Goal: Task Accomplishment & Management: Manage account settings

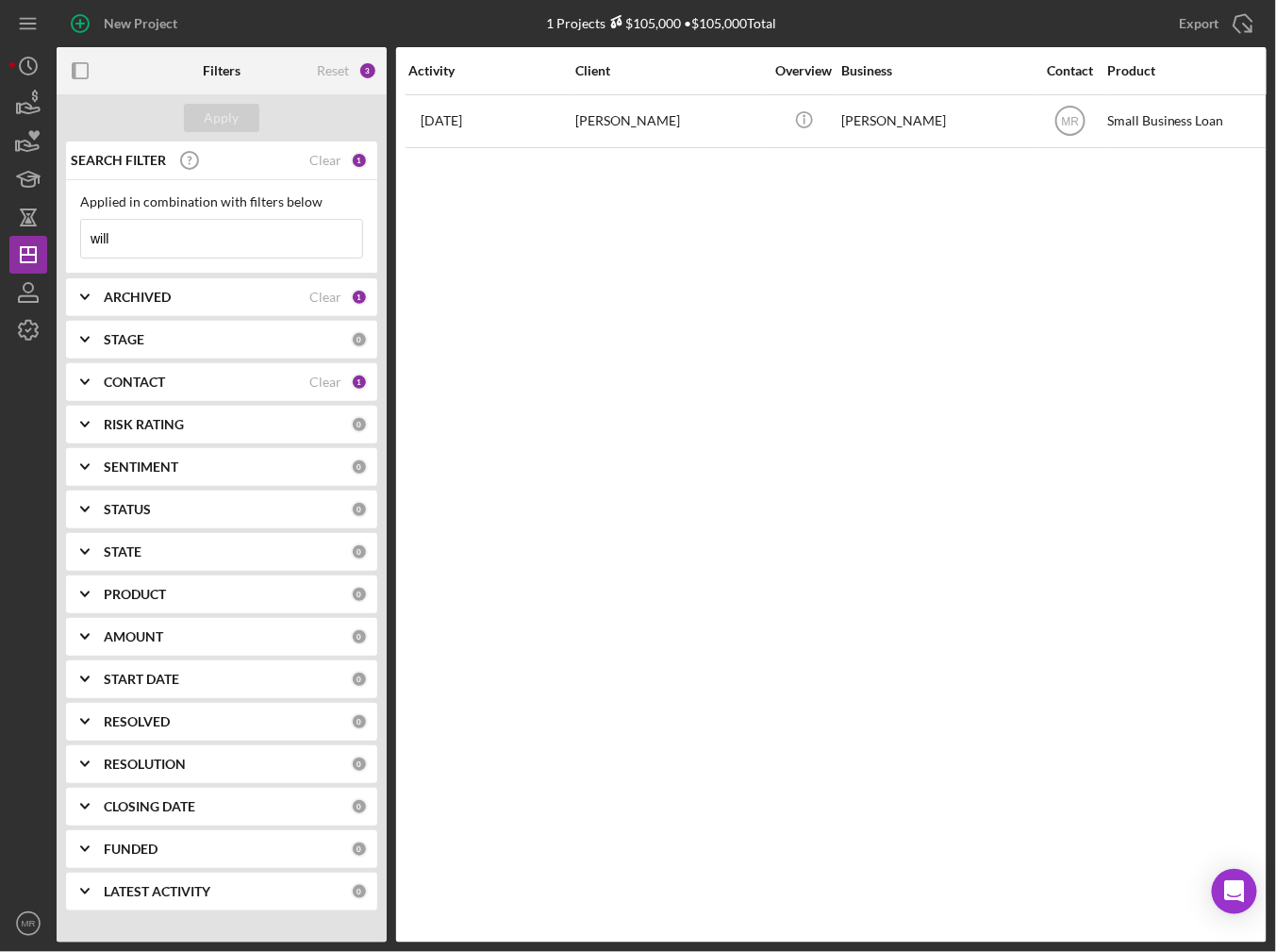
click at [264, 233] on input "will" at bounding box center [222, 239] width 281 height 38
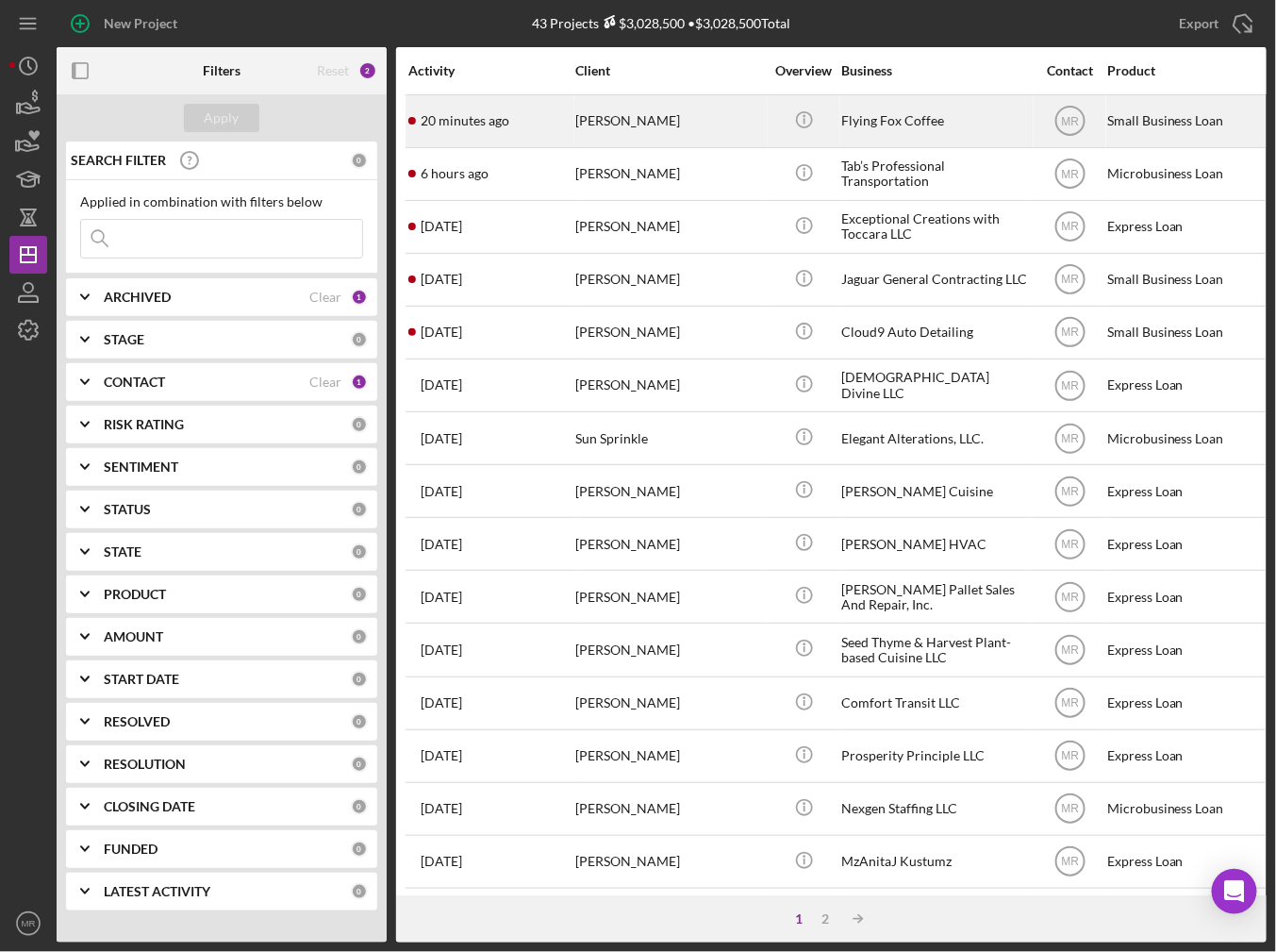
click at [605, 128] on div "[PERSON_NAME]" at bounding box center [670, 121] width 189 height 50
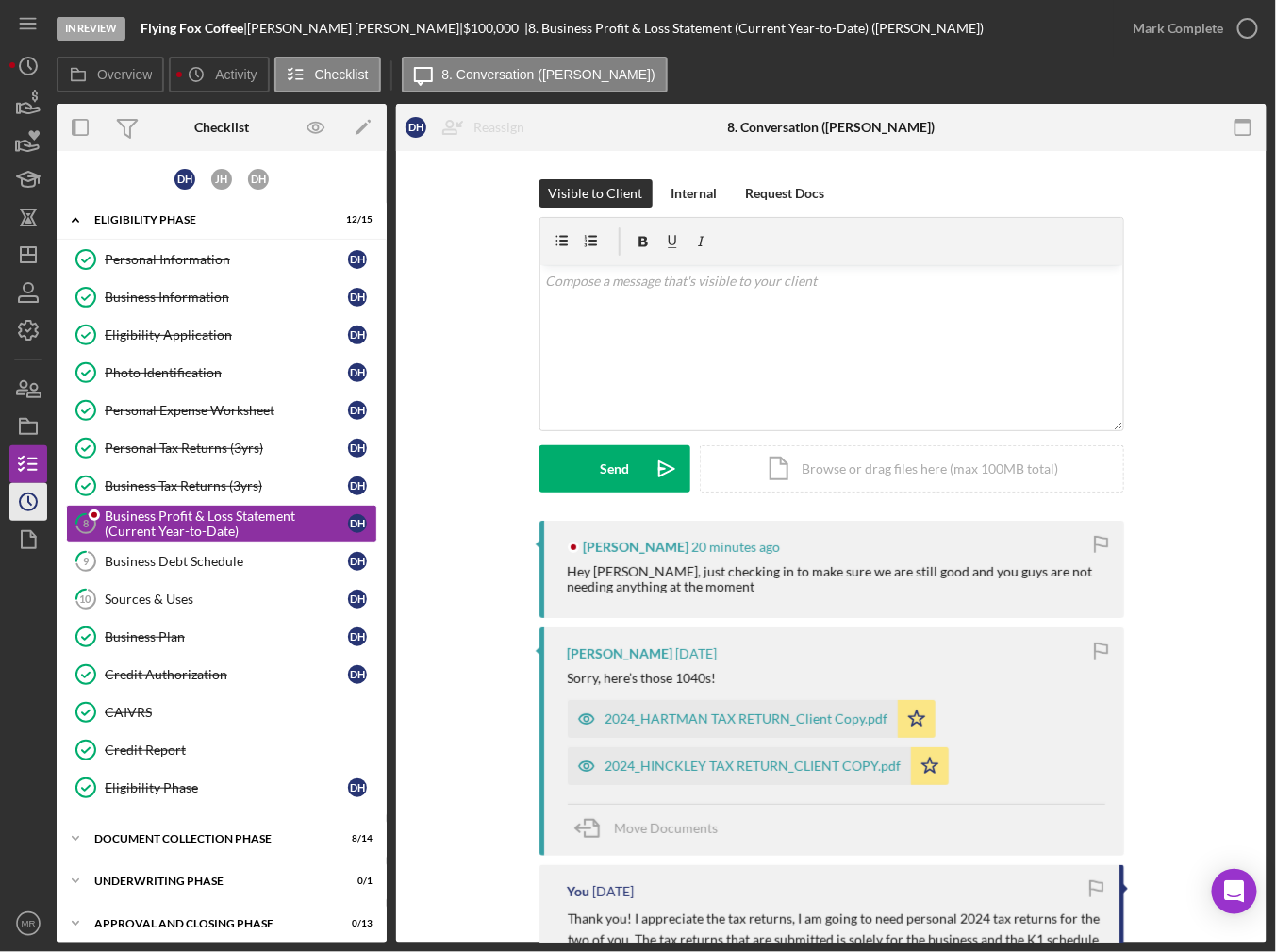
click at [47, 496] on nav "Icon/Menu Icon/Dashboard Dashboard Navigation Divider Mobile Checklist Navigati…" at bounding box center [32, 471] width 47 height 942
click at [41, 497] on icon "Icon/History" at bounding box center [28, 501] width 47 height 47
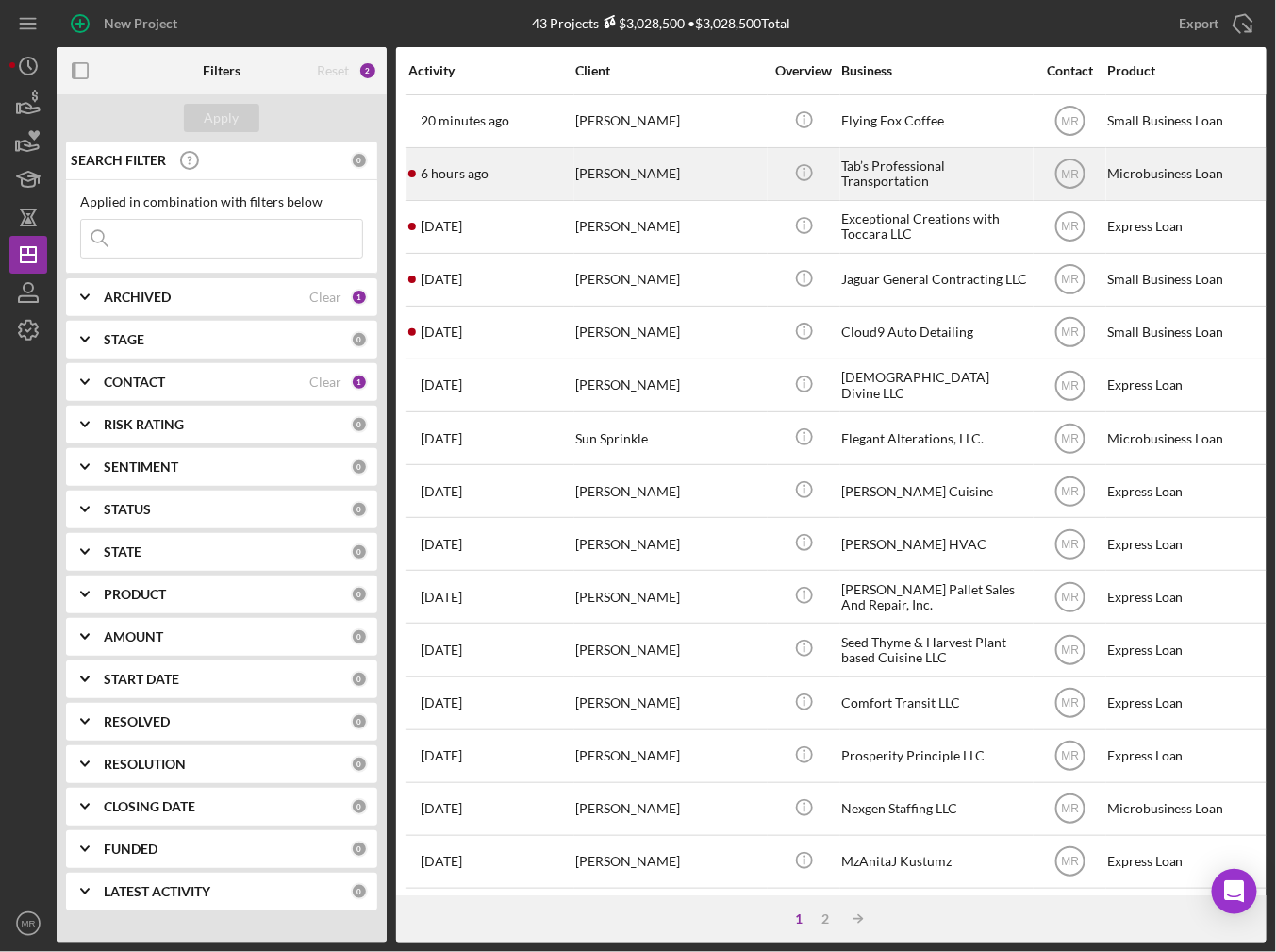
click at [555, 176] on div "6 hours ago [PERSON_NAME]" at bounding box center [491, 174] width 165 height 50
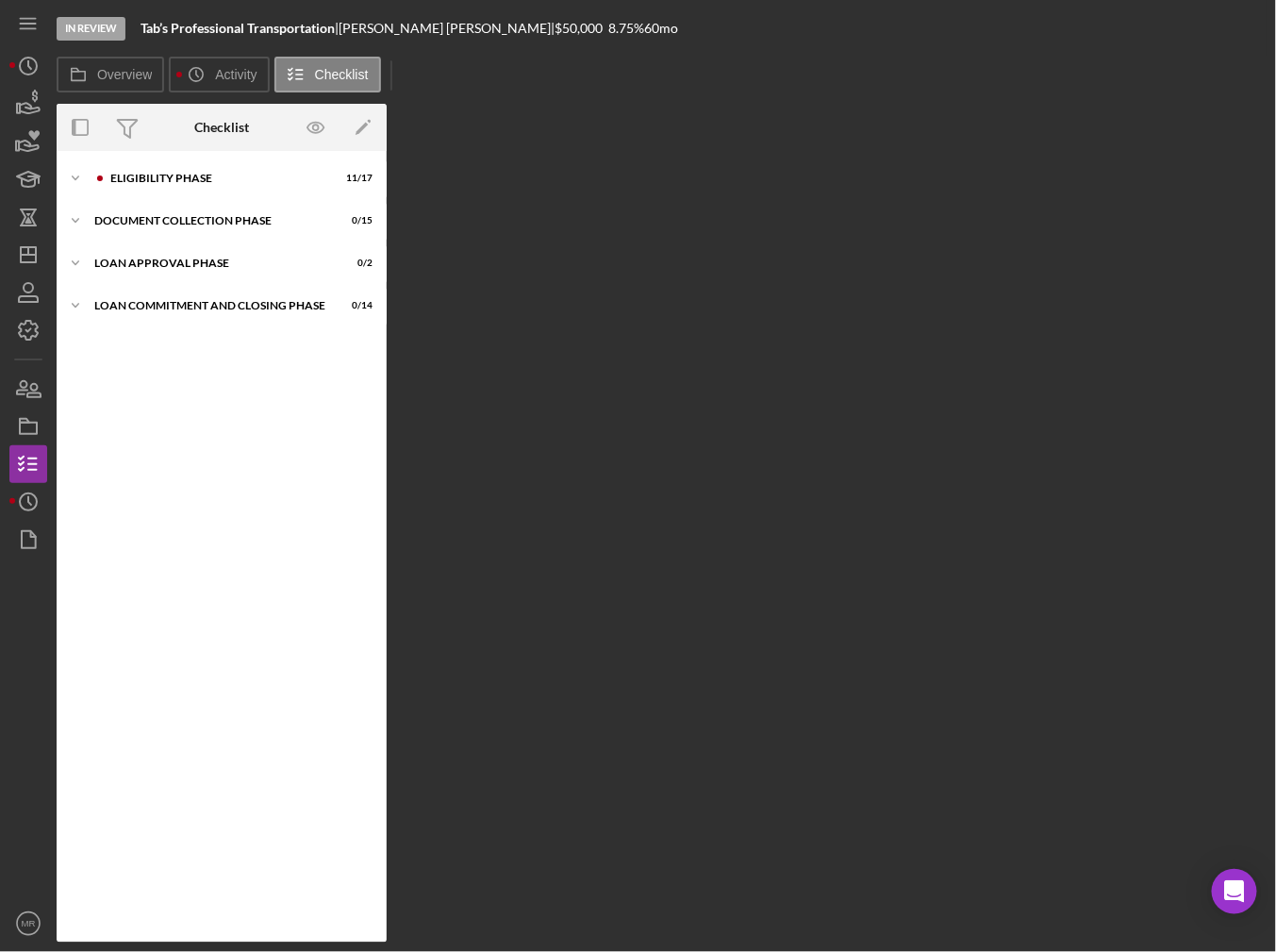
scroll to position [35, 0]
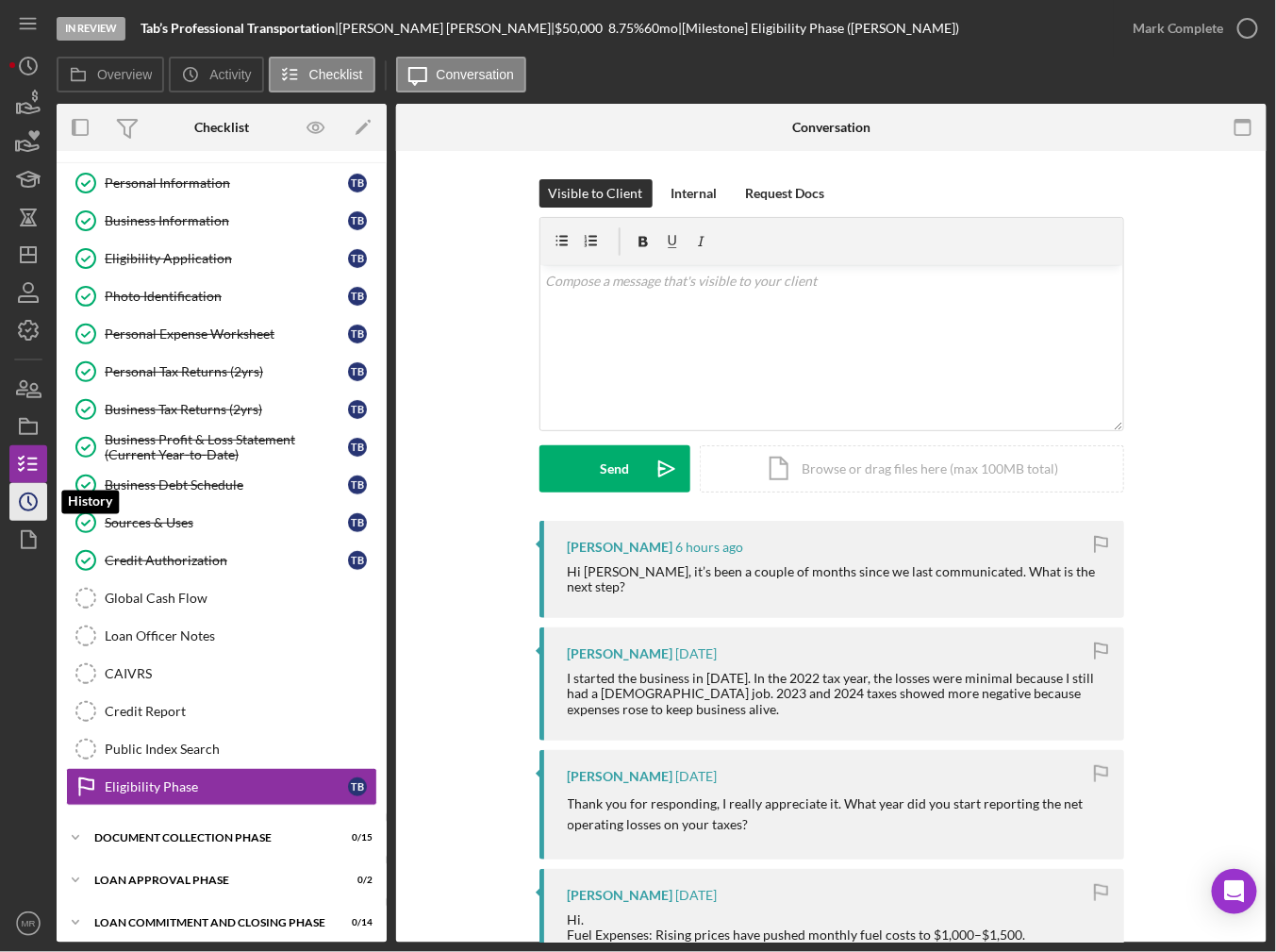
click at [13, 501] on icon "Icon/History" at bounding box center [28, 501] width 47 height 47
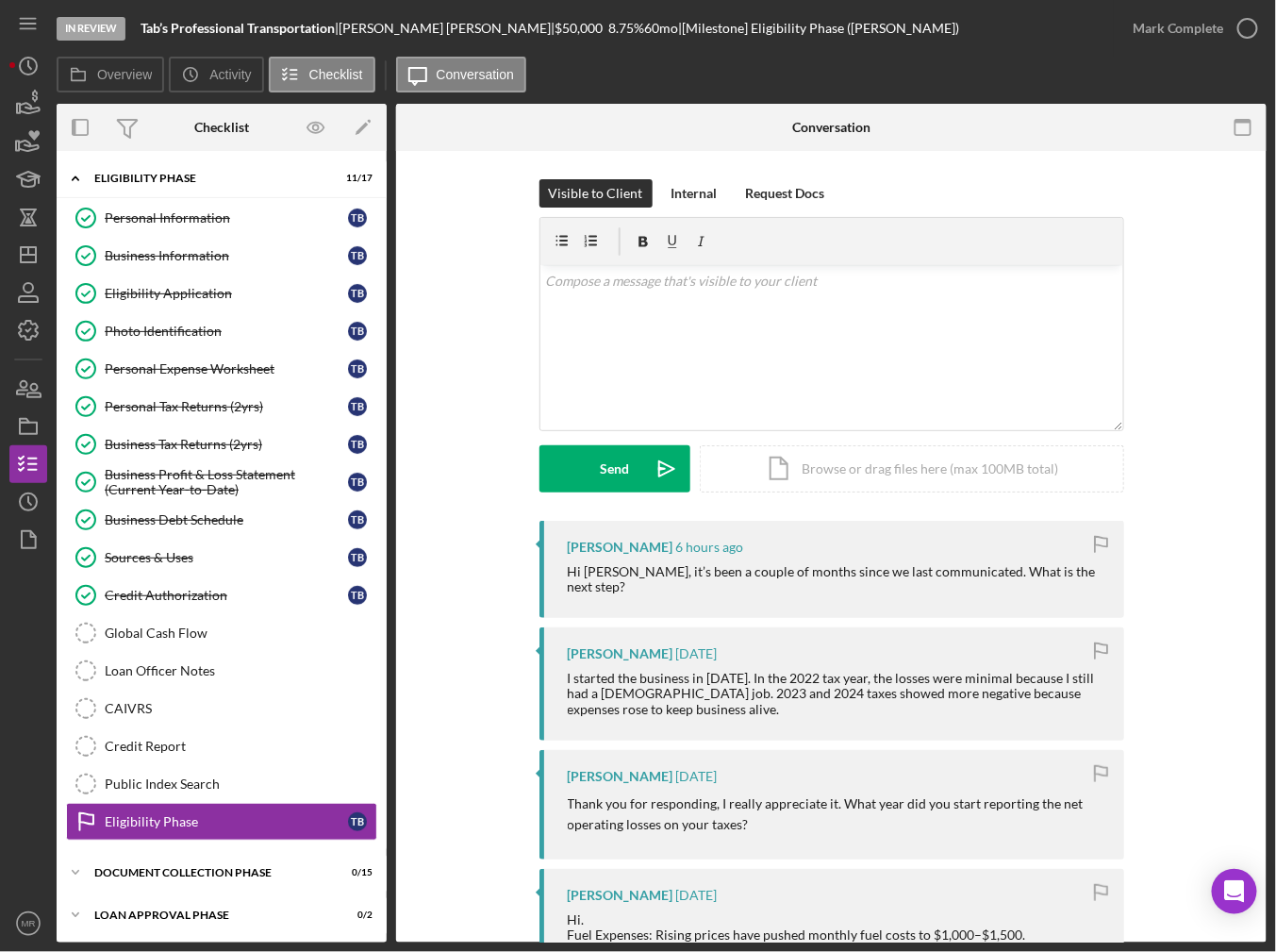
scroll to position [37, 0]
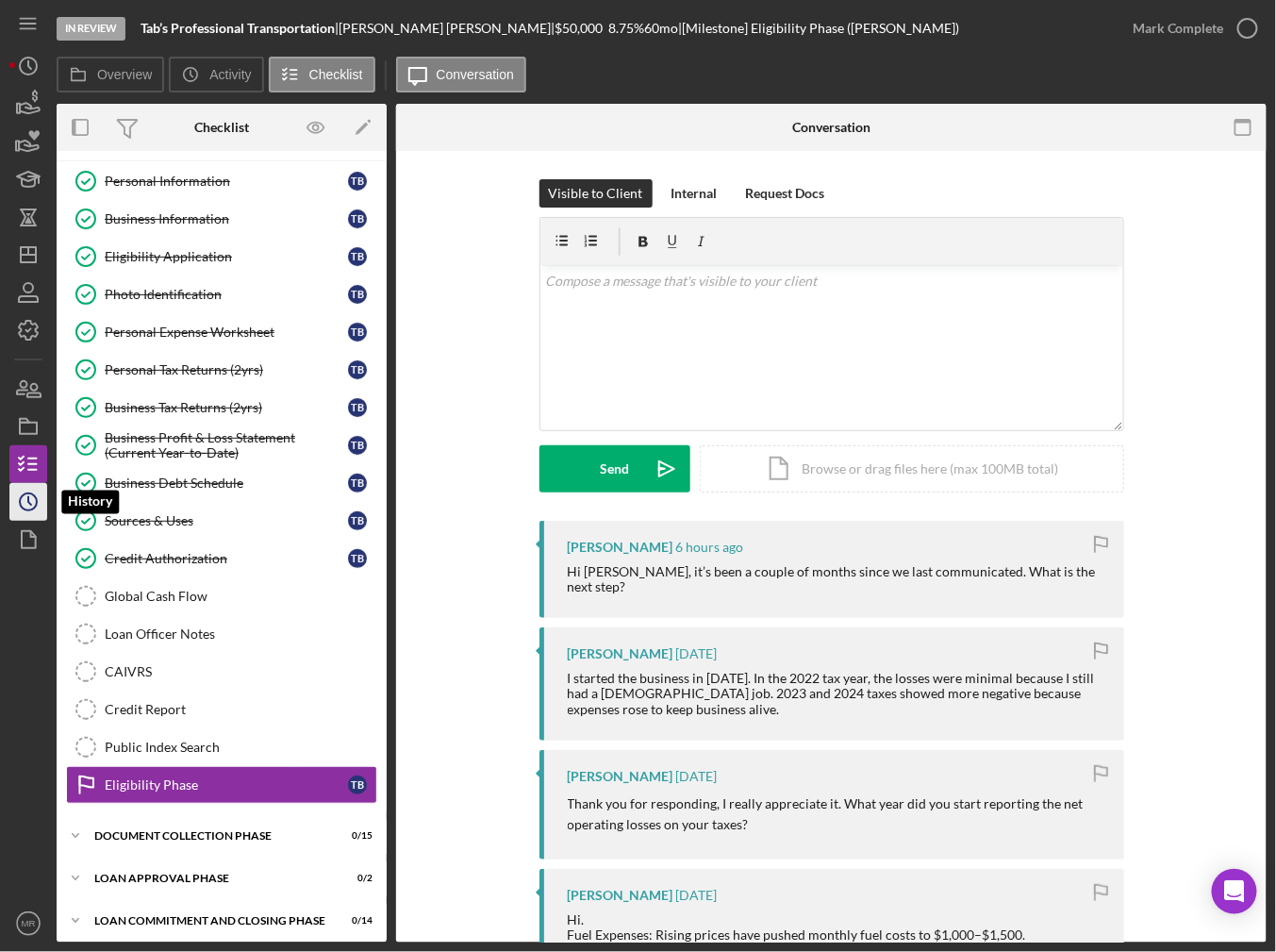
click at [21, 500] on icon "Icon/History" at bounding box center [28, 501] width 47 height 47
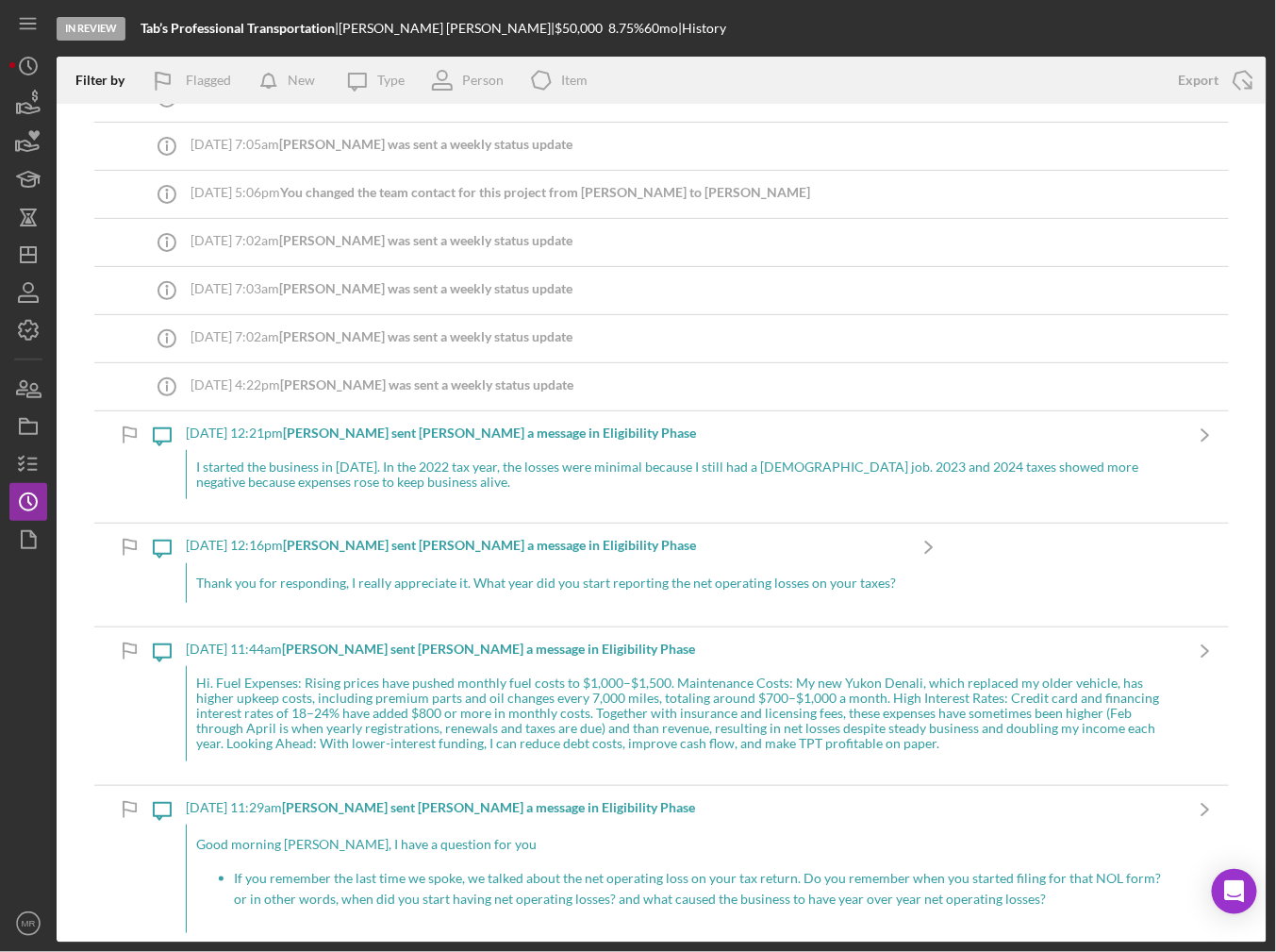
scroll to position [189, 0]
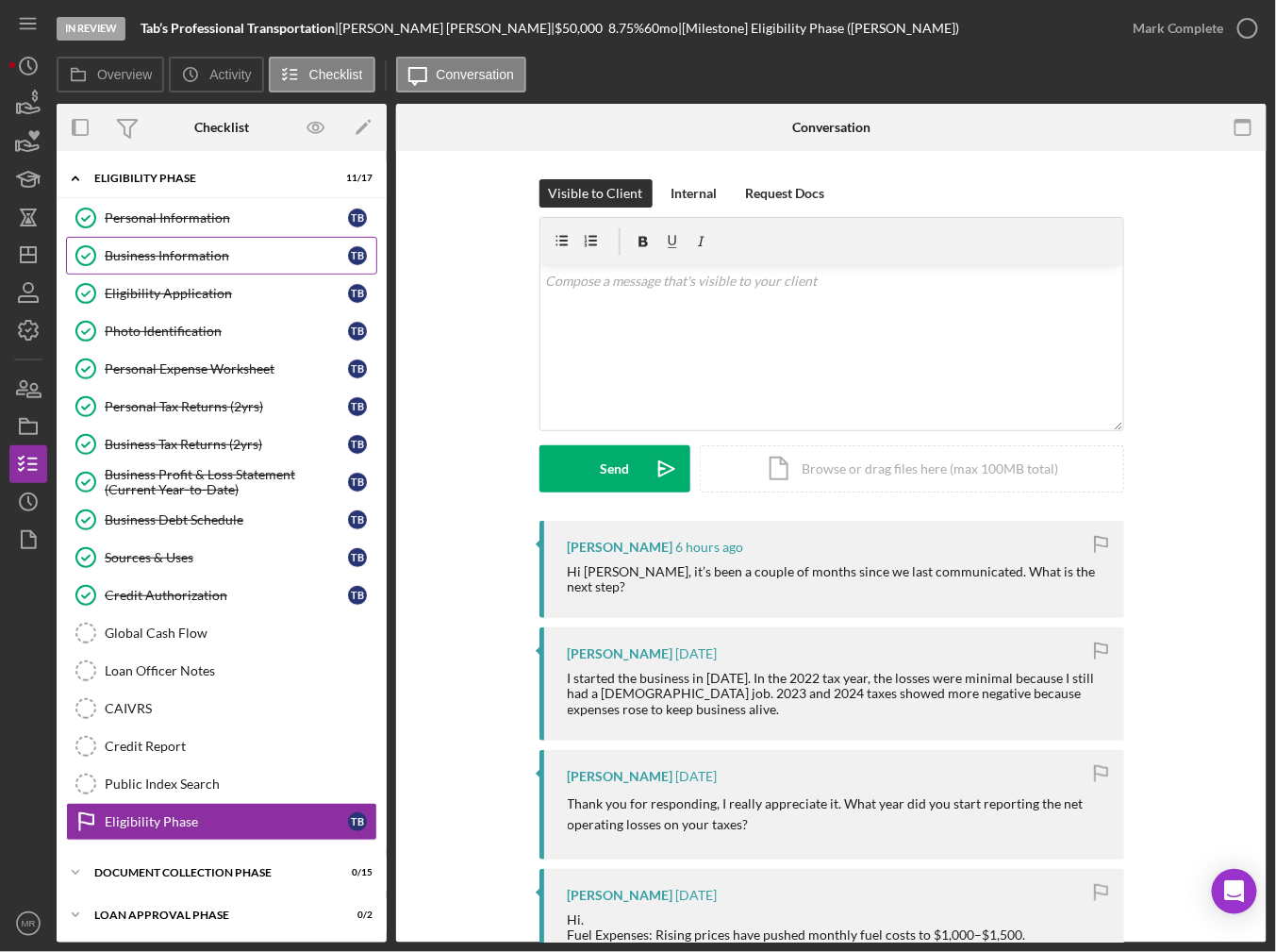
click at [183, 240] on link "Business Information Business Information T B" at bounding box center [222, 256] width 311 height 38
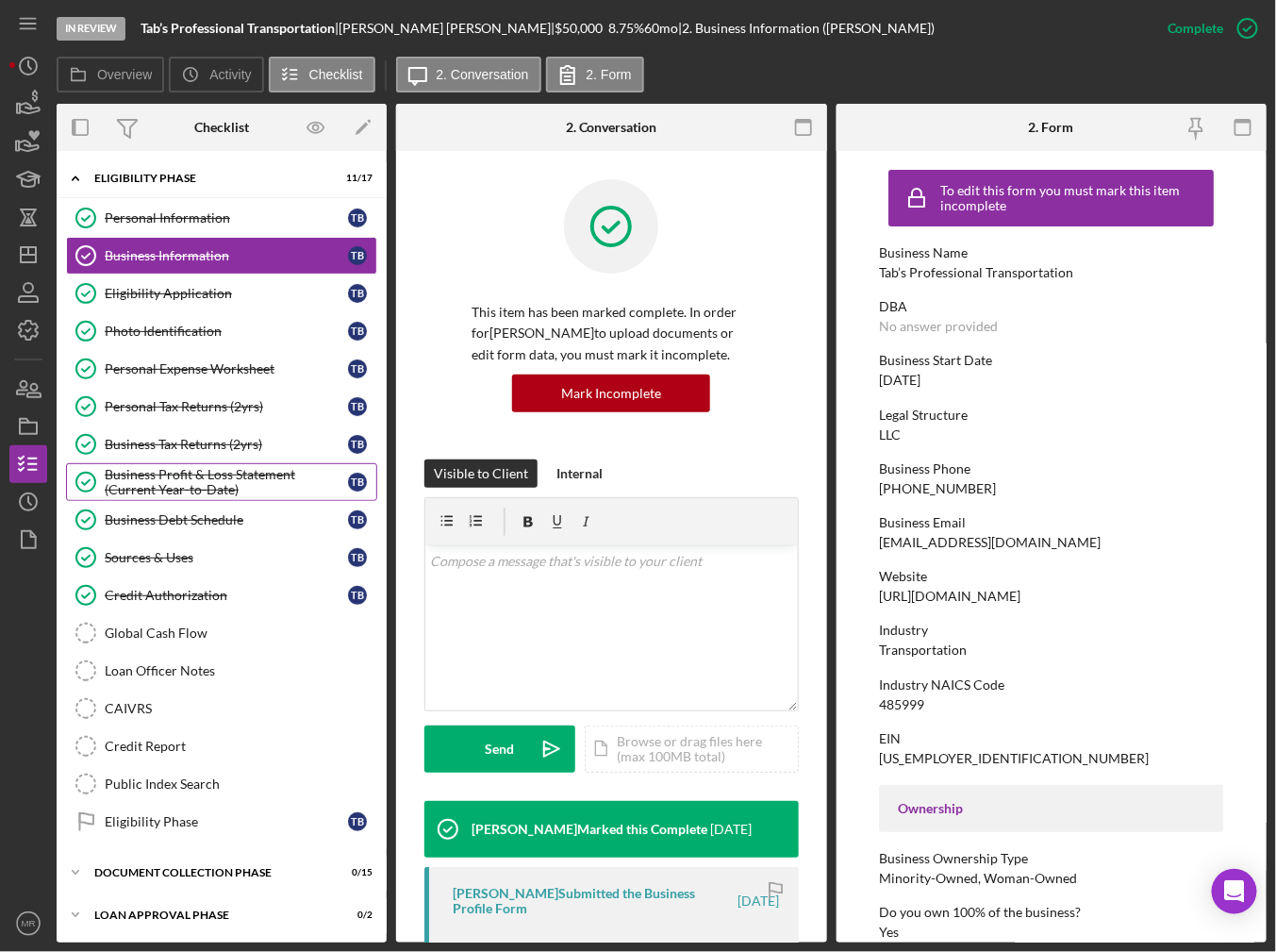
click at [202, 487] on div "Business Profit & Loss Statement (Current Year-to-Date)" at bounding box center [226, 482] width 244 height 31
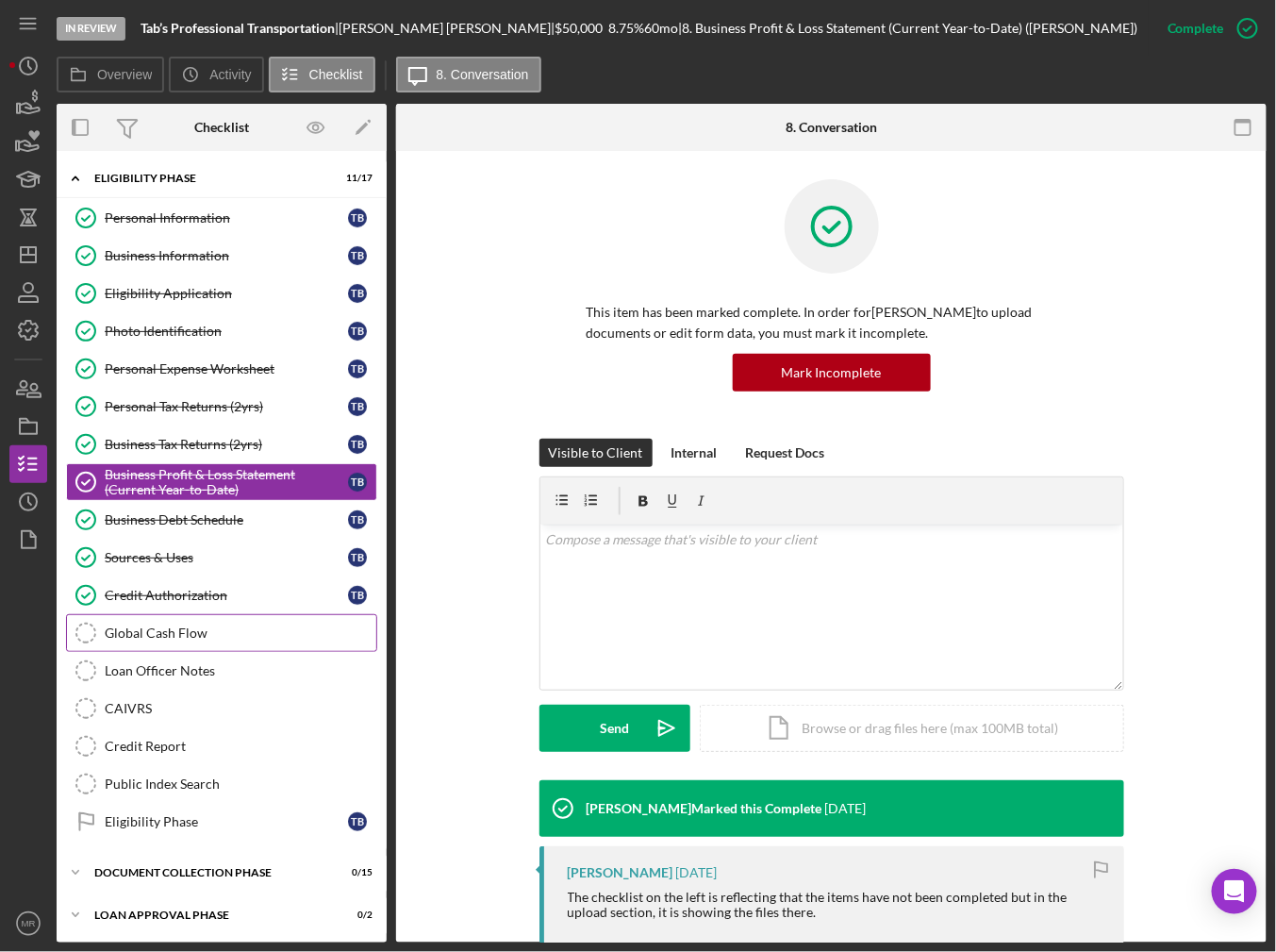
click at [189, 627] on div "Global Cash Flow" at bounding box center [241, 633] width 271 height 15
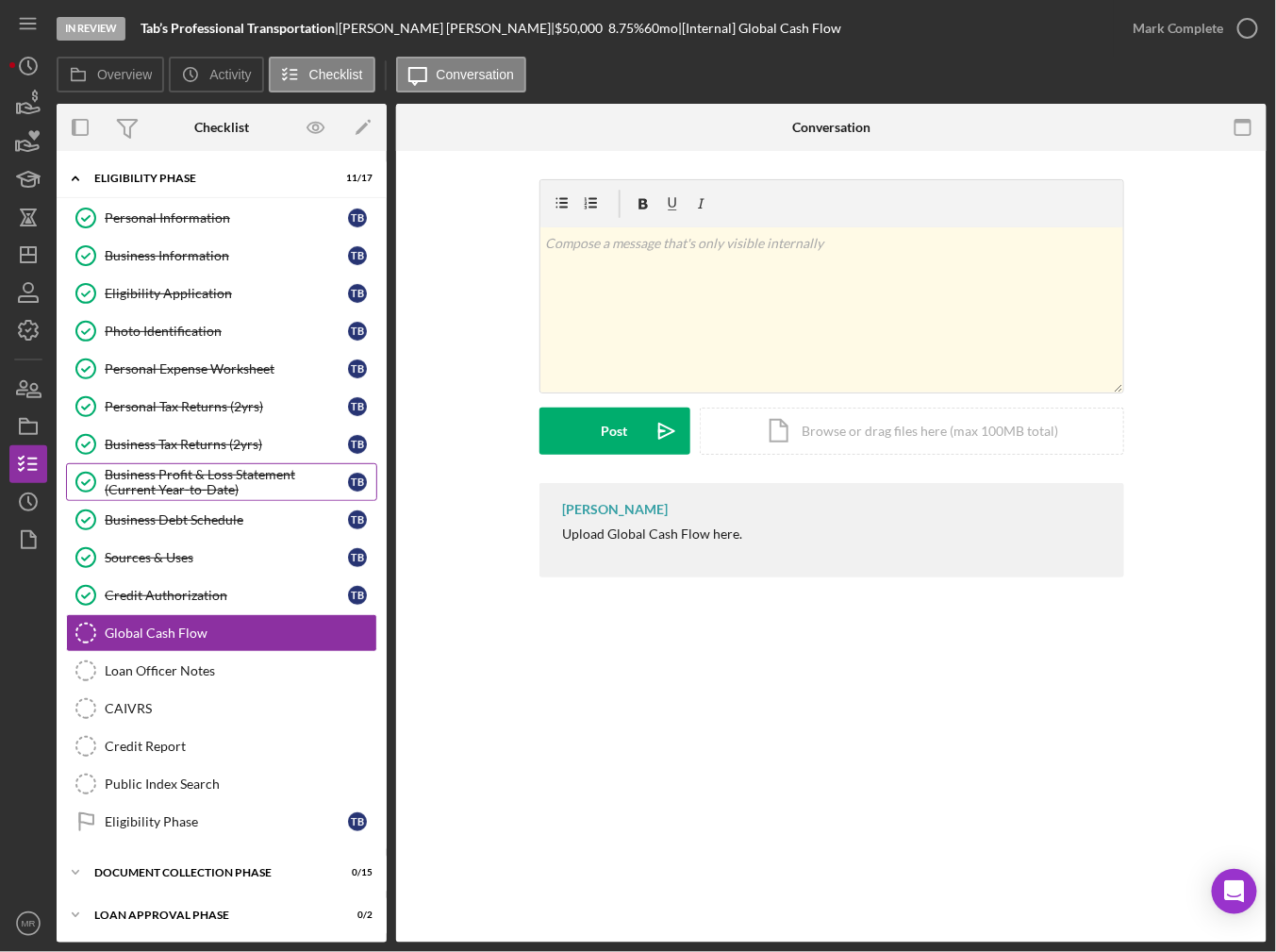
click at [197, 480] on div "Business Profit & Loss Statement (Current Year-to-Date)" at bounding box center [226, 482] width 244 height 31
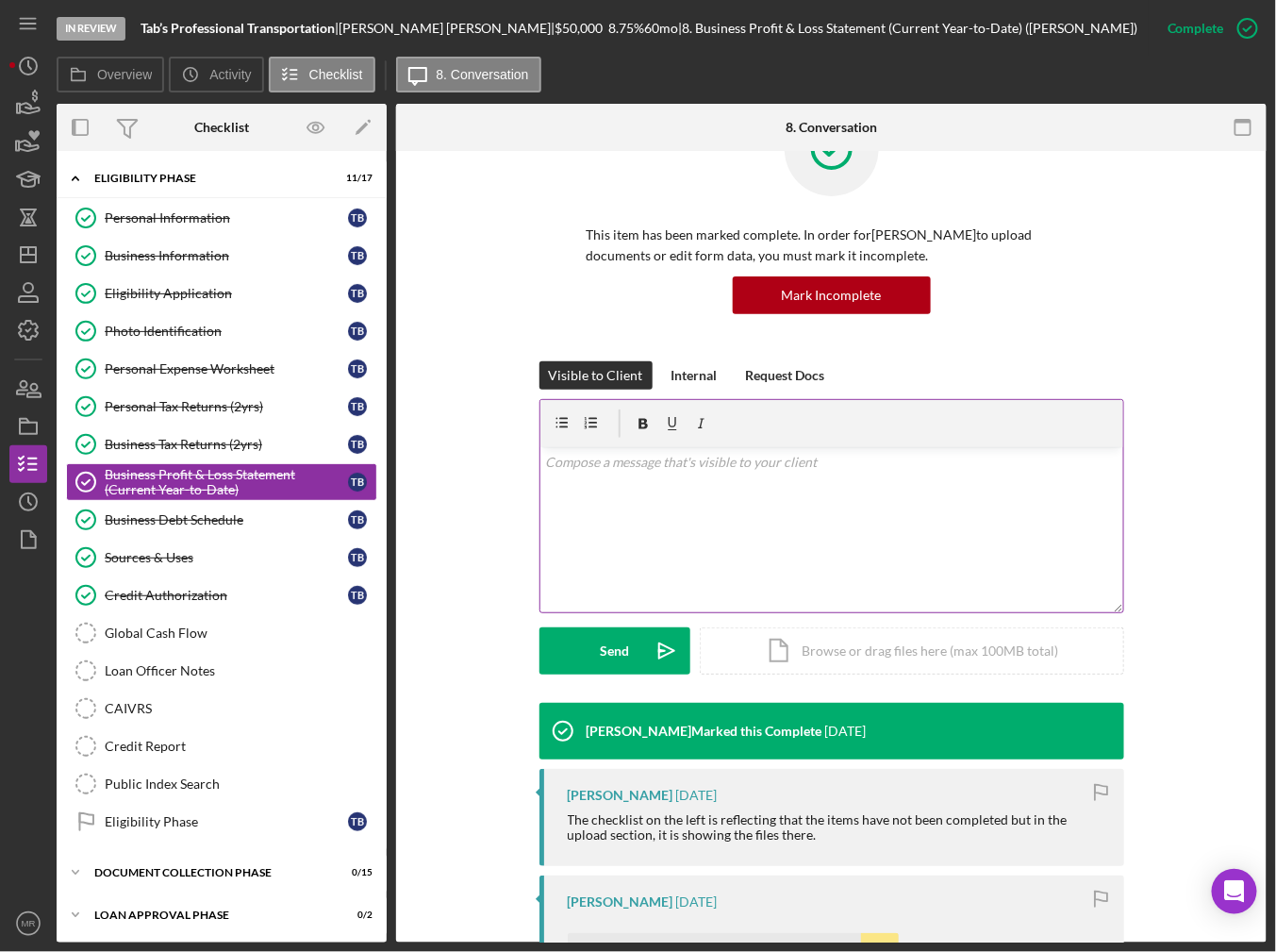
scroll to position [283, 0]
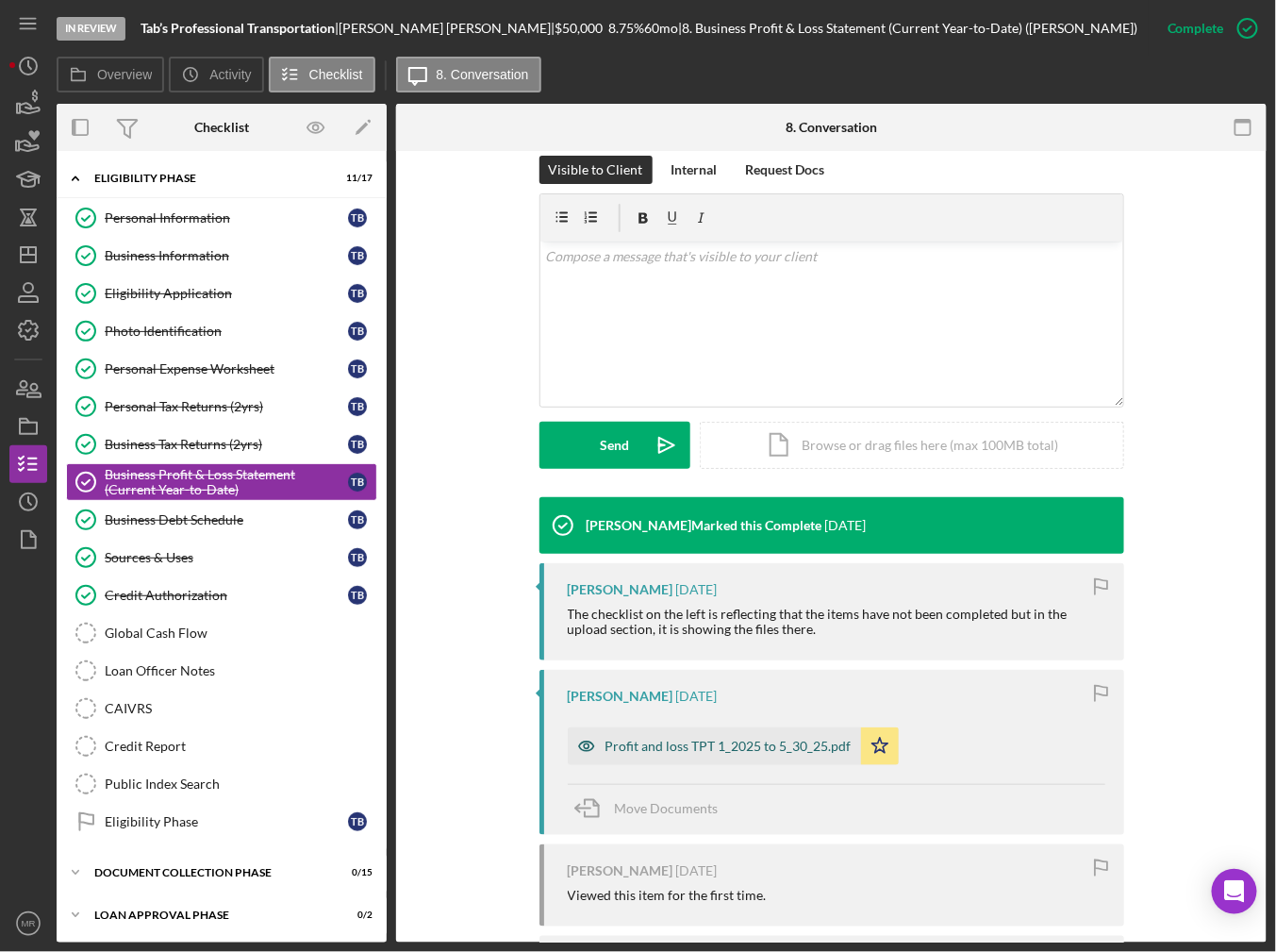
click at [732, 749] on div "Profit and loss TPT 1_2025 to 5_30_25.pdf" at bounding box center [729, 746] width 246 height 15
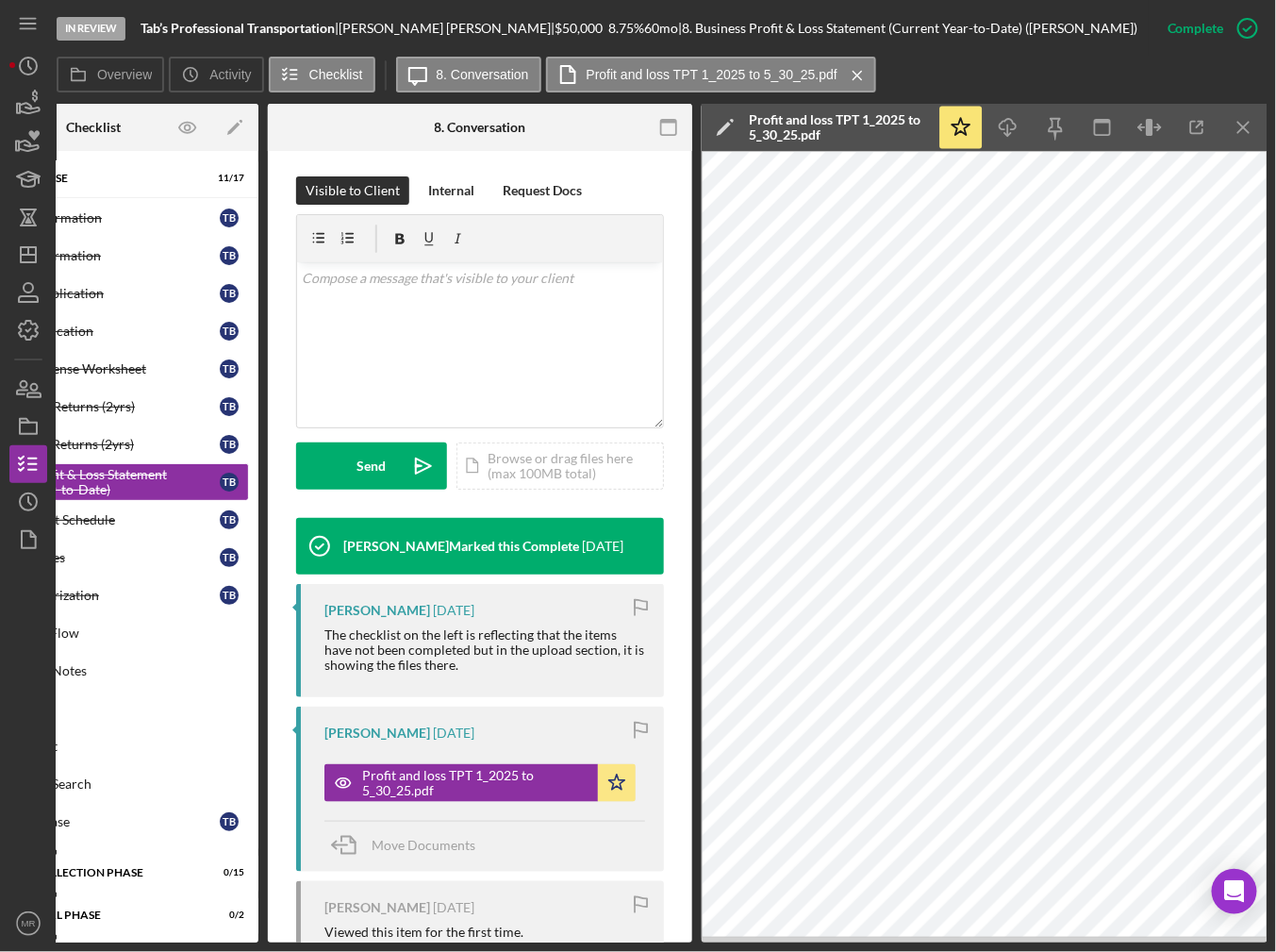
scroll to position [0, 0]
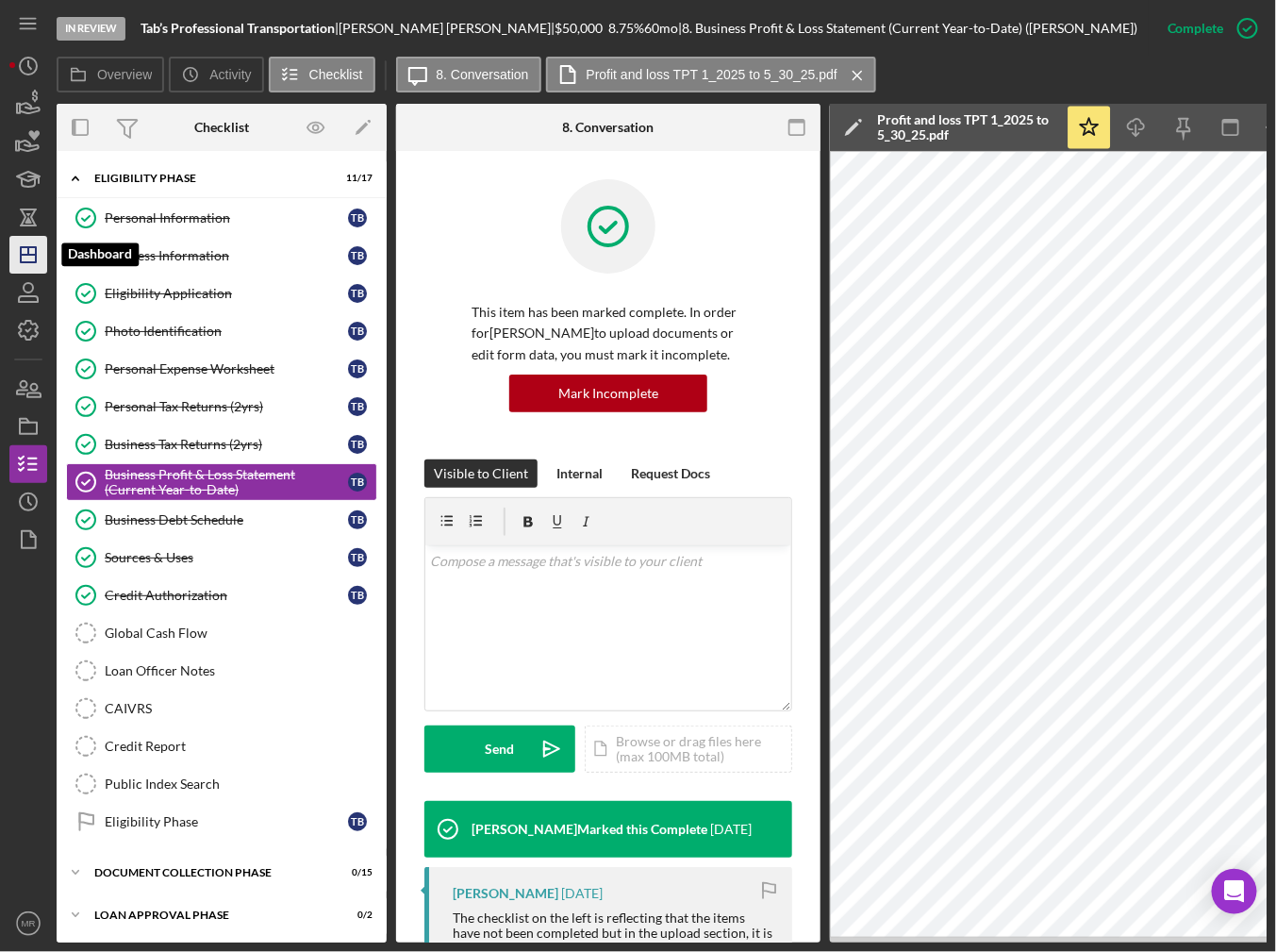
click at [11, 249] on icon "Icon/Dashboard" at bounding box center [28, 254] width 47 height 47
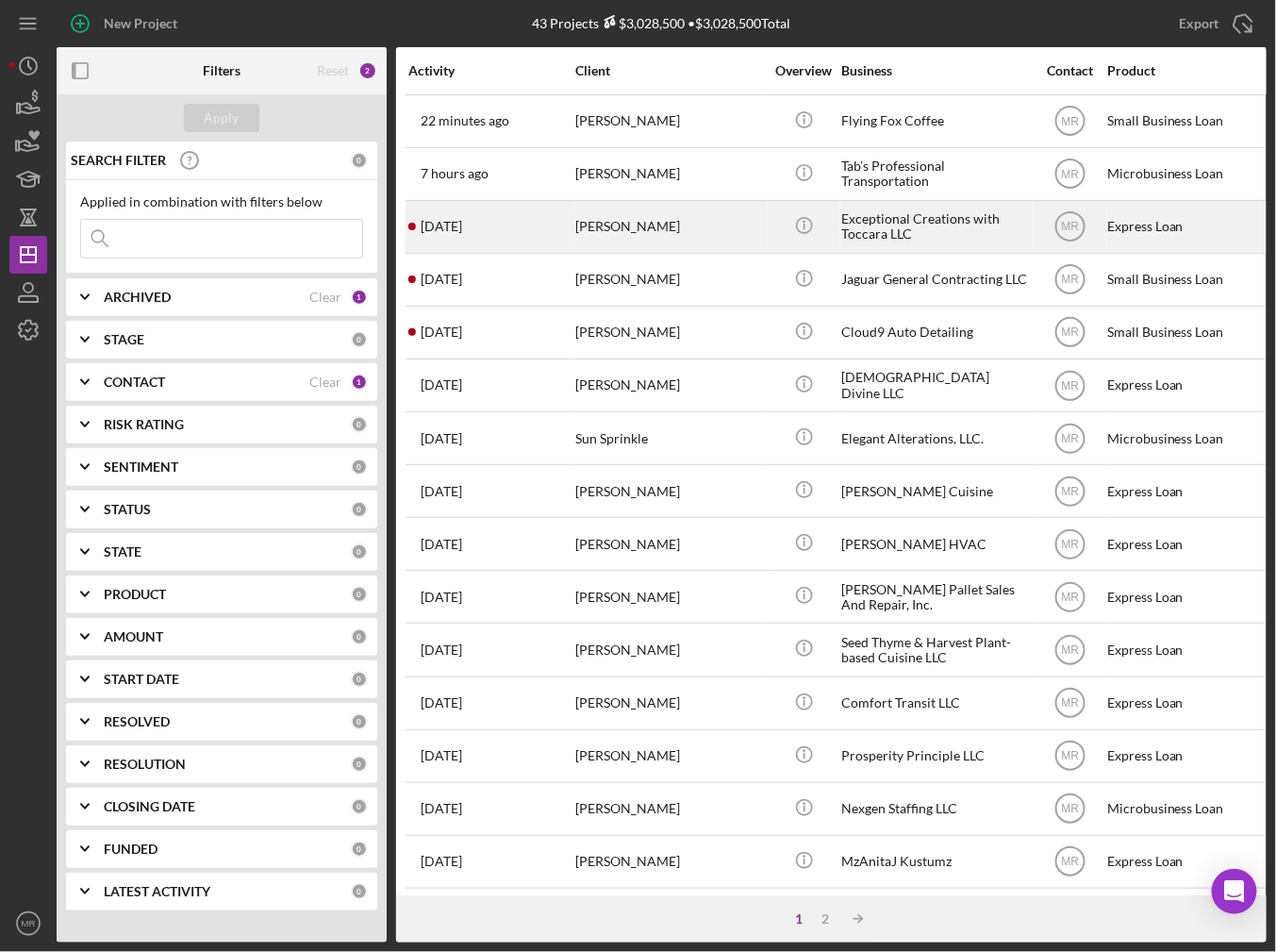
click at [500, 222] on div "[DATE] [PERSON_NAME]" at bounding box center [491, 226] width 165 height 50
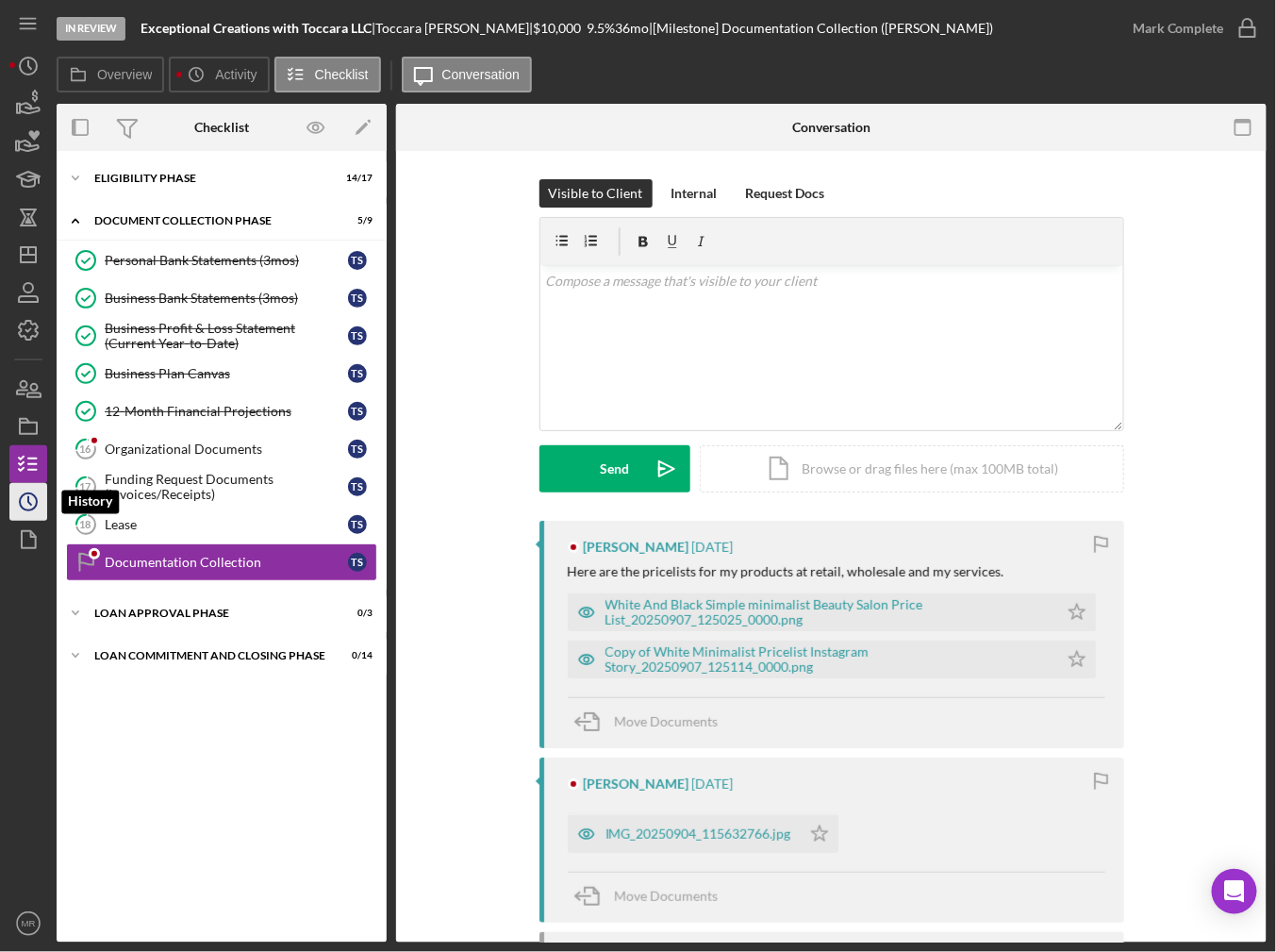
click at [24, 497] on icon "Icon/History" at bounding box center [28, 501] width 47 height 47
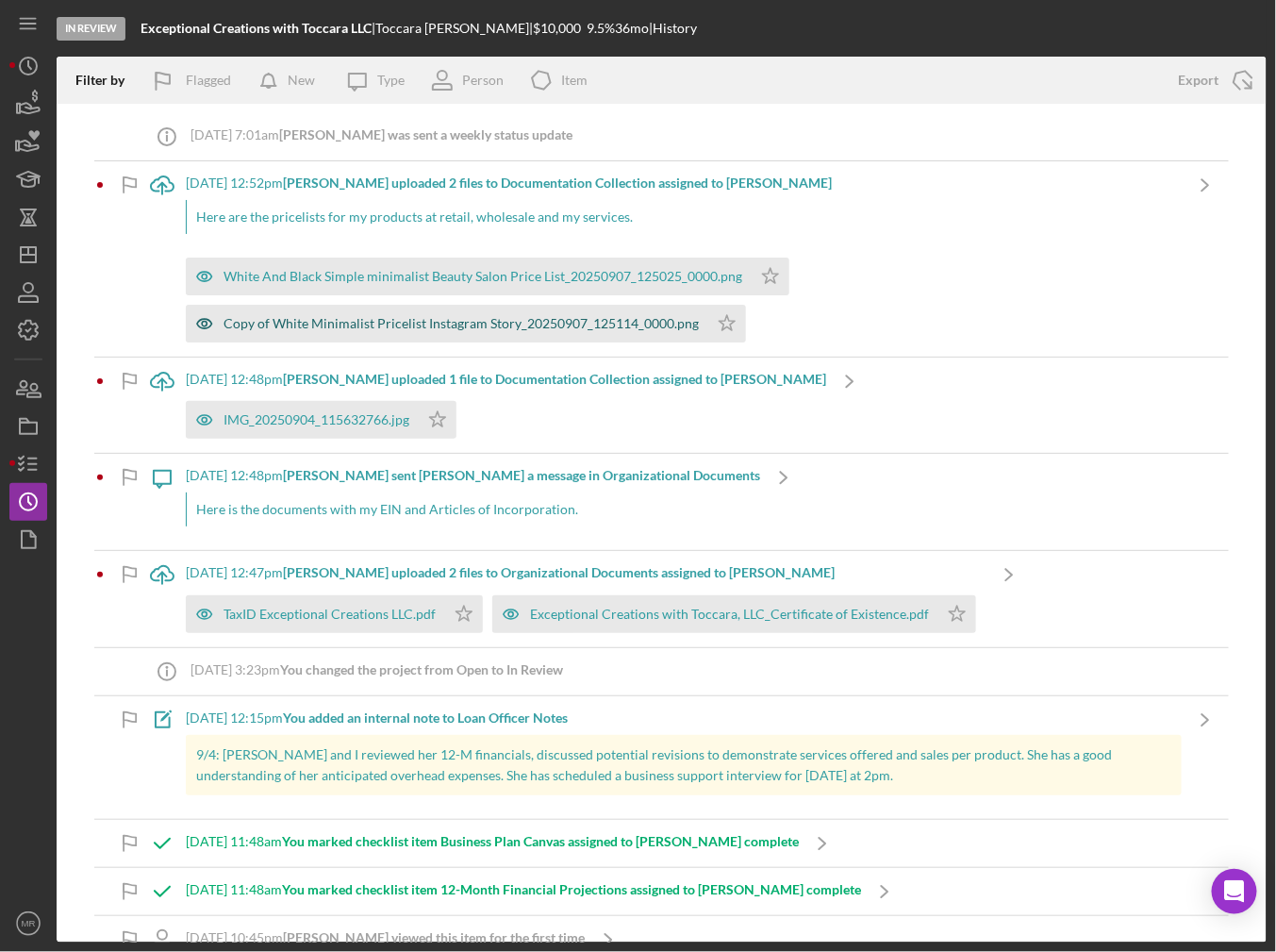
click at [388, 324] on div "Copy of White Minimalist Pricelist Instagram Story_20250907_125114_0000.png" at bounding box center [461, 324] width 476 height 15
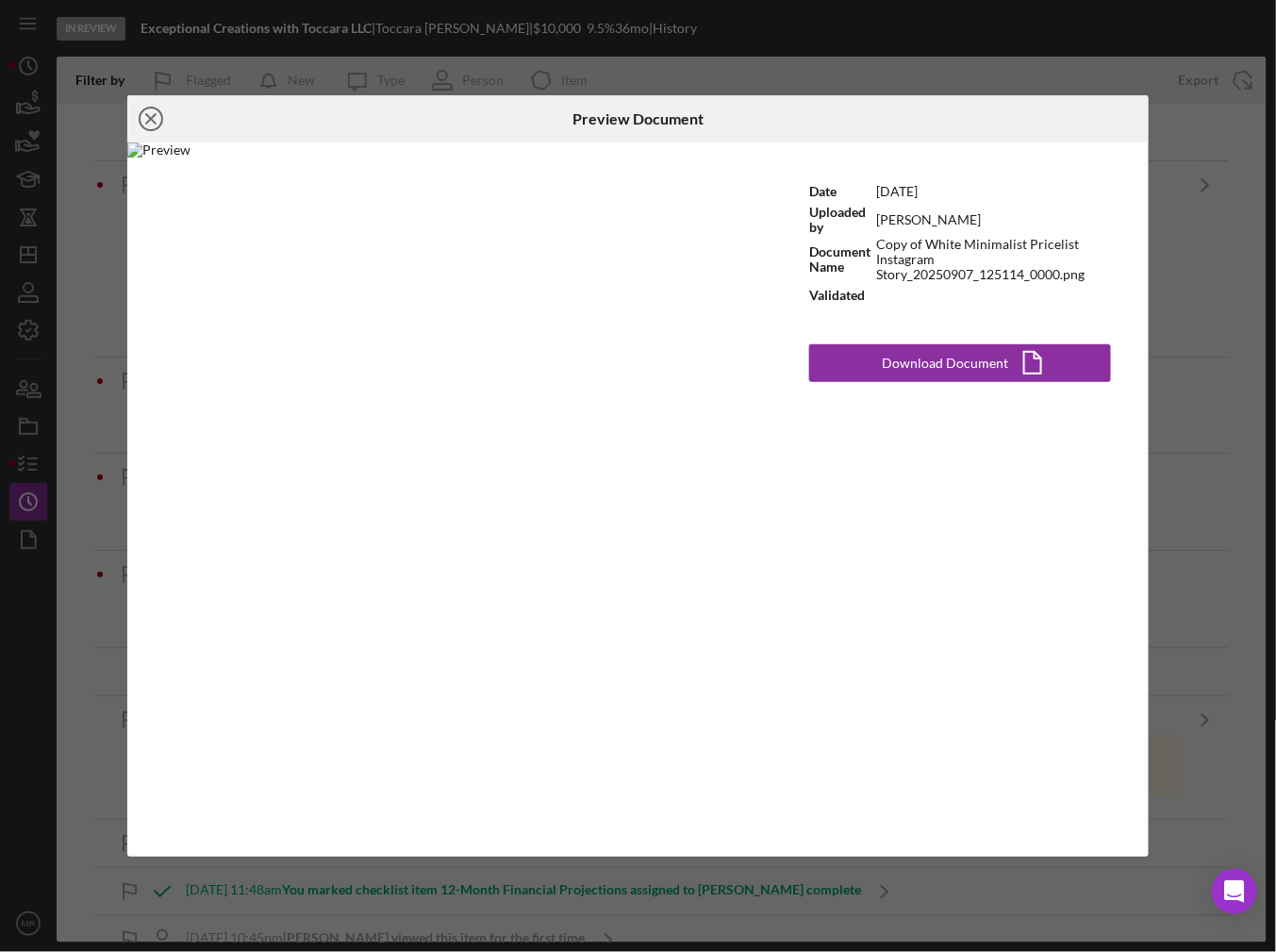
click at [139, 109] on icon "Icon/Close" at bounding box center [150, 118] width 47 height 47
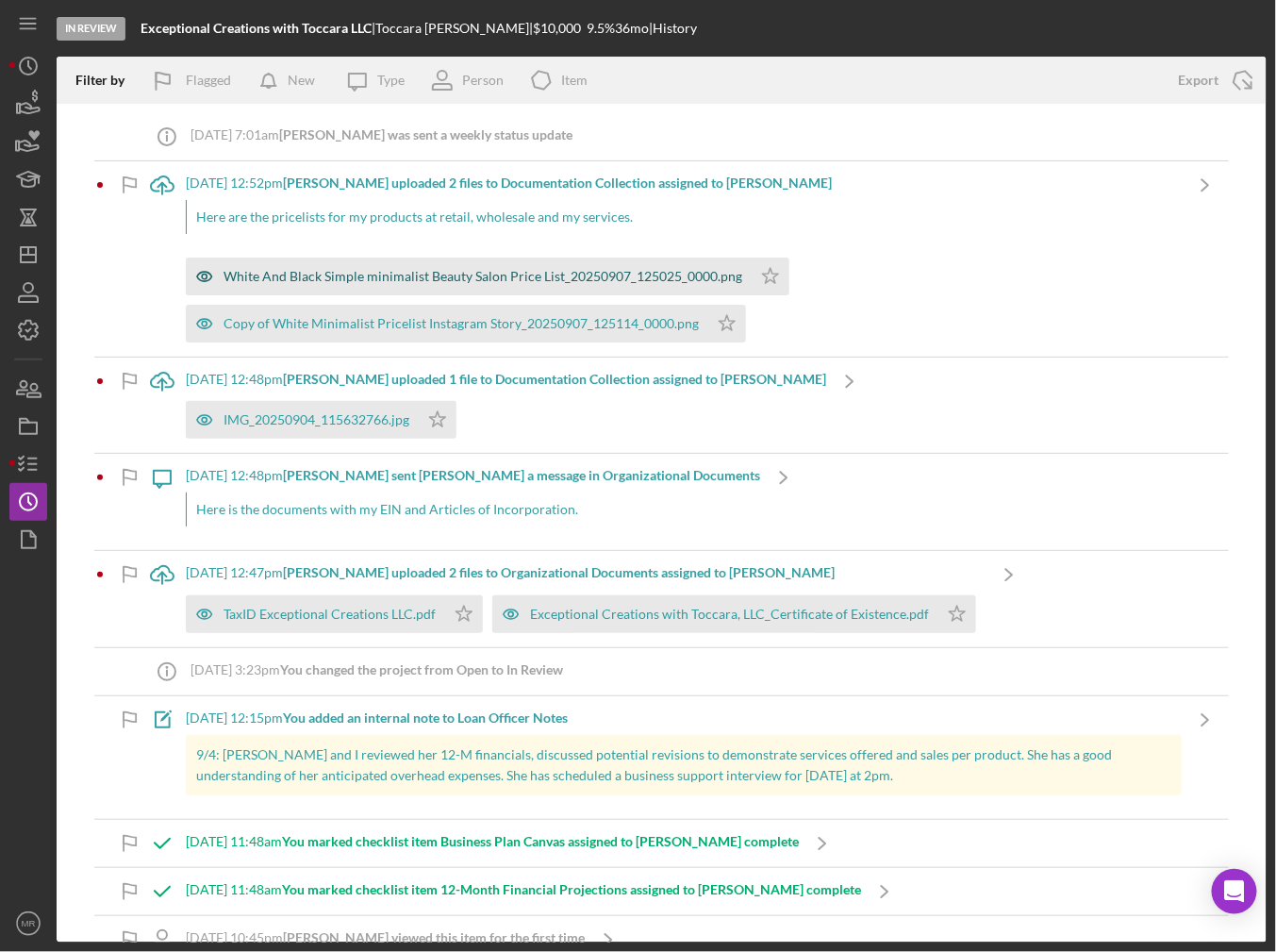
click at [354, 284] on div "White And Black Simple minimalist Beauty Salon Price List_20250907_125025_0000.…" at bounding box center [469, 277] width 566 height 38
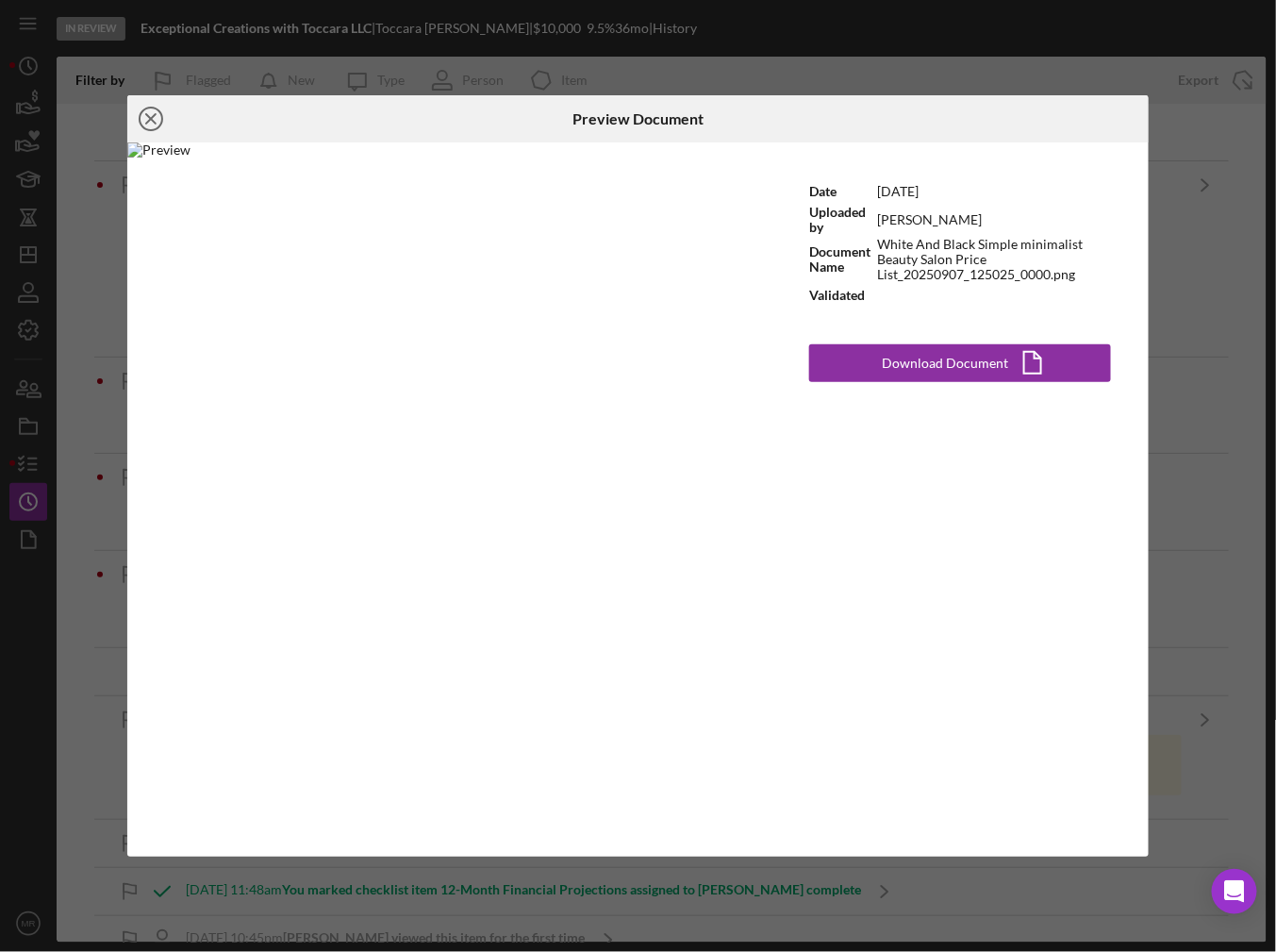
click at [141, 116] on icon "Icon/Close" at bounding box center [150, 118] width 47 height 47
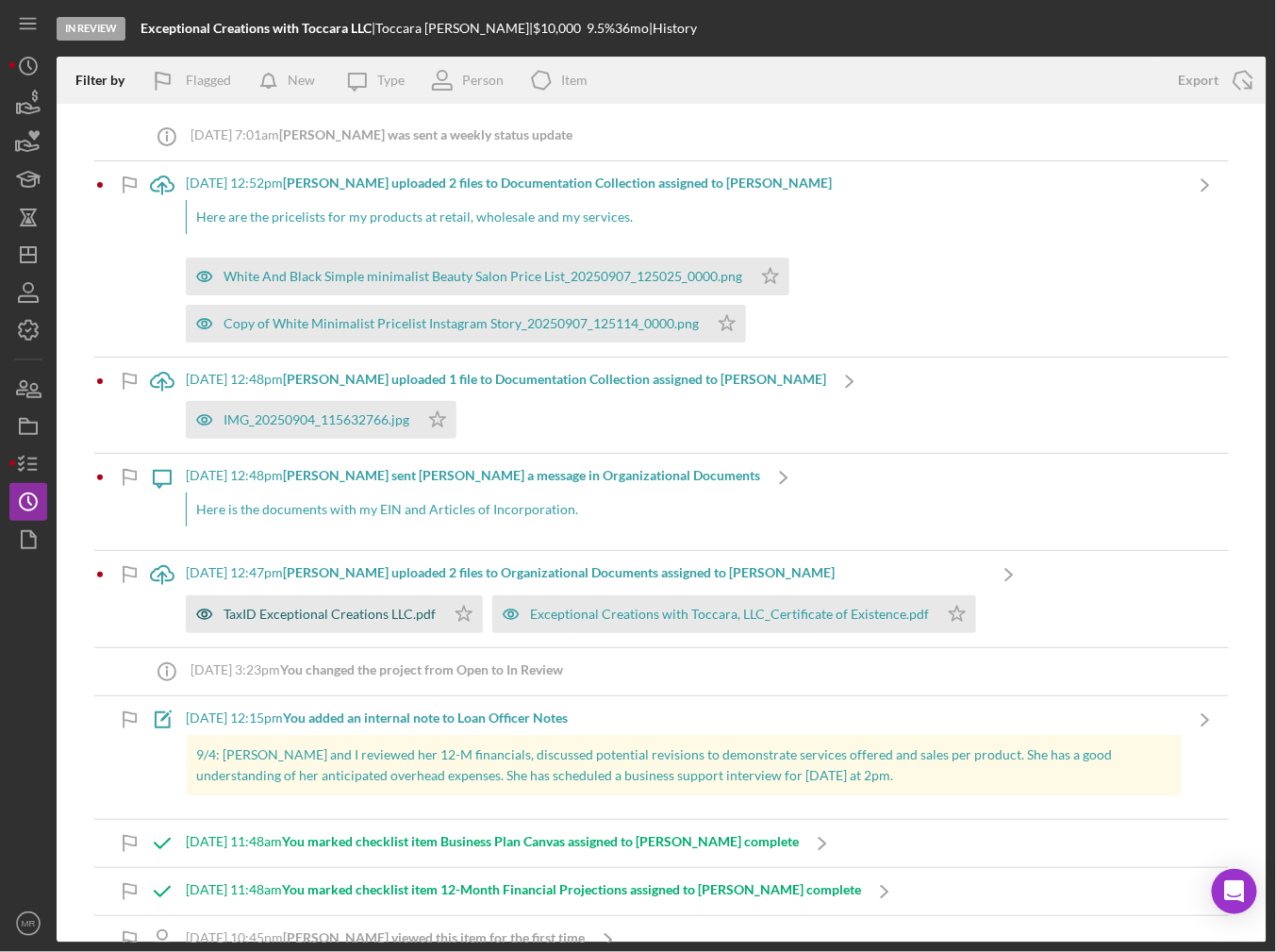
click at [359, 602] on div "TaxID Exceptional Creations LLC.pdf" at bounding box center [316, 614] width 260 height 38
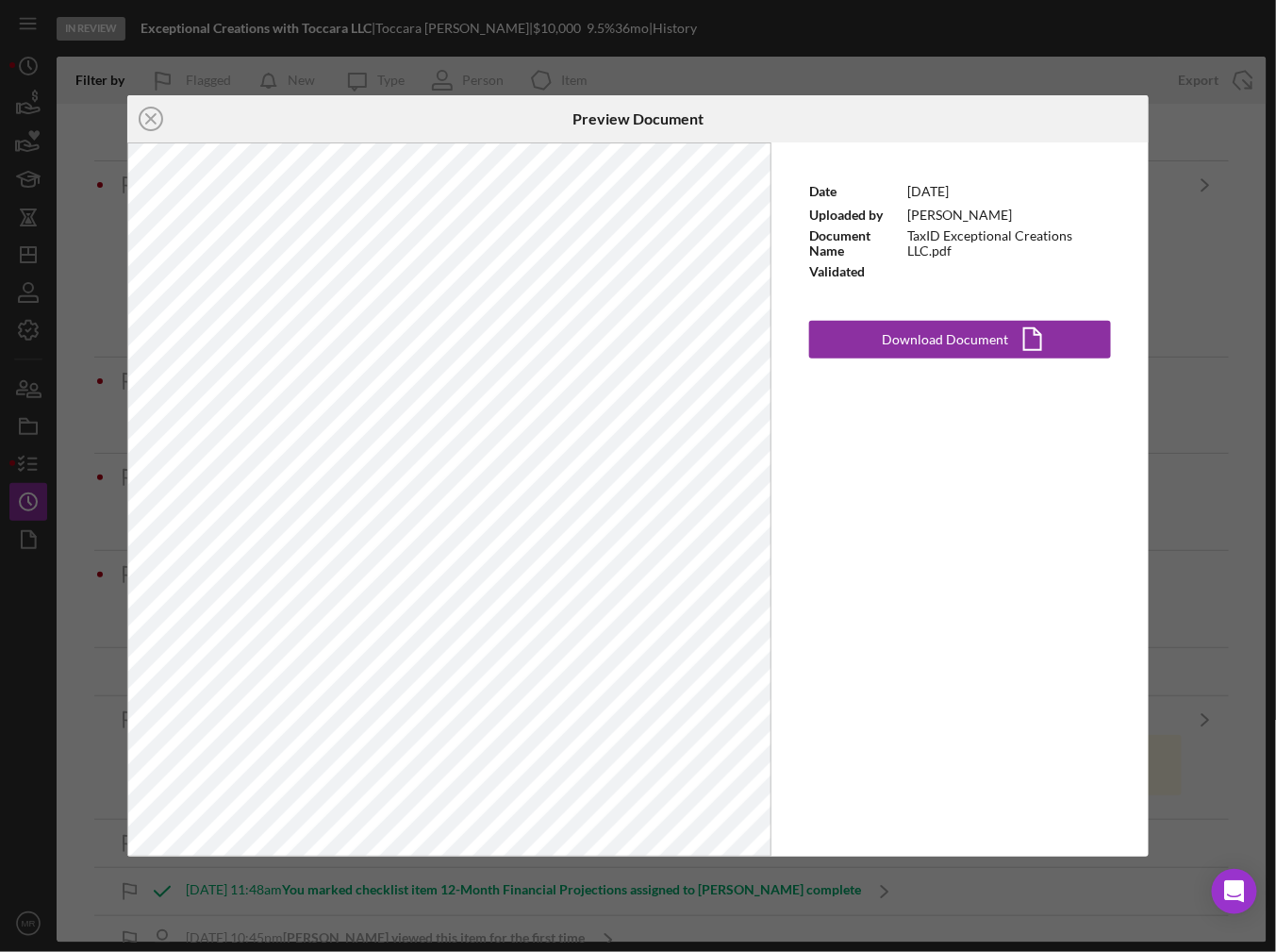
click at [144, 111] on icon "Icon/Close" at bounding box center [150, 118] width 47 height 47
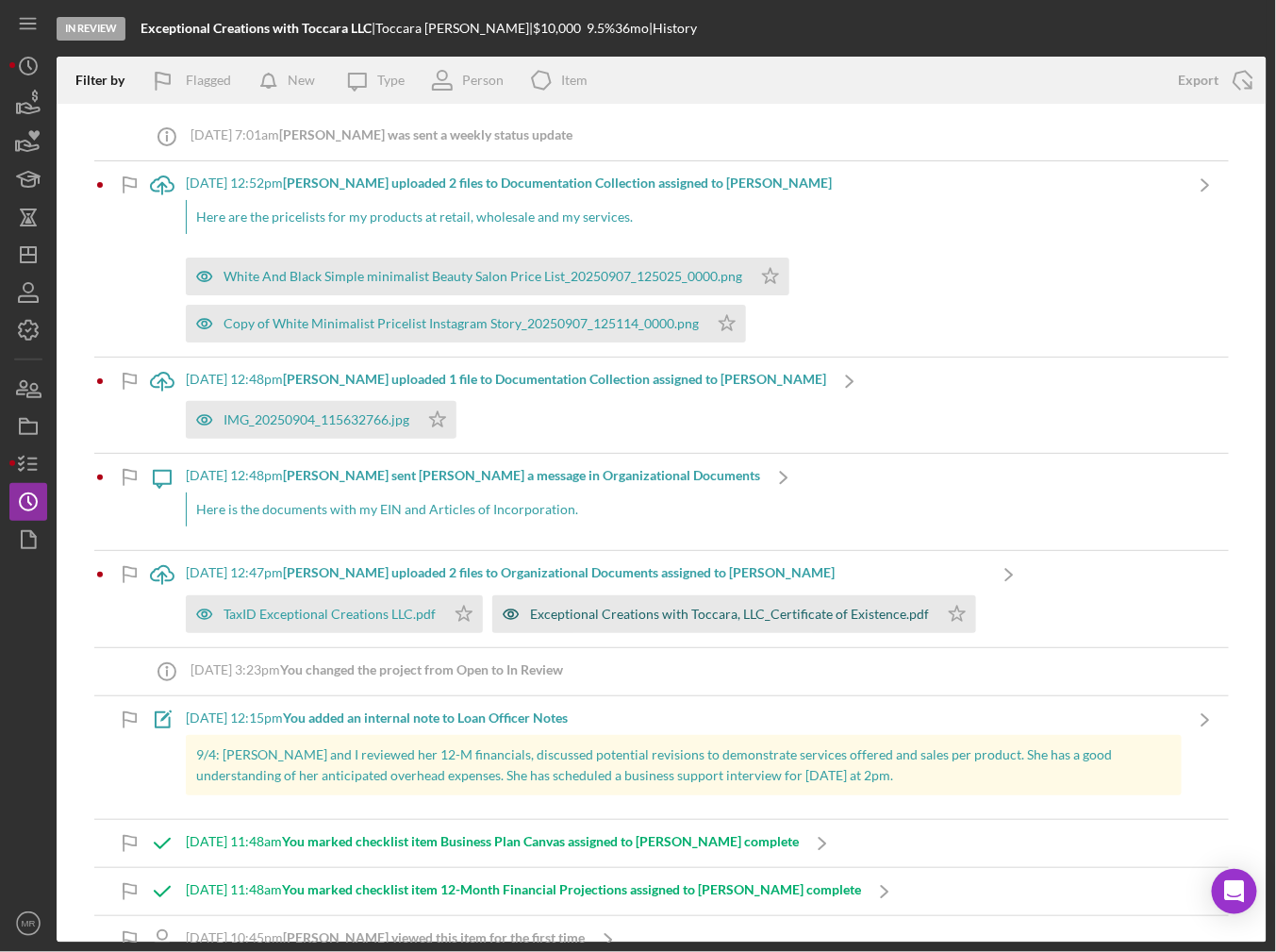
click at [597, 630] on div "Exceptional Creations with Toccara, LLC_Certificate of Existence.pdf" at bounding box center [715, 614] width 446 height 38
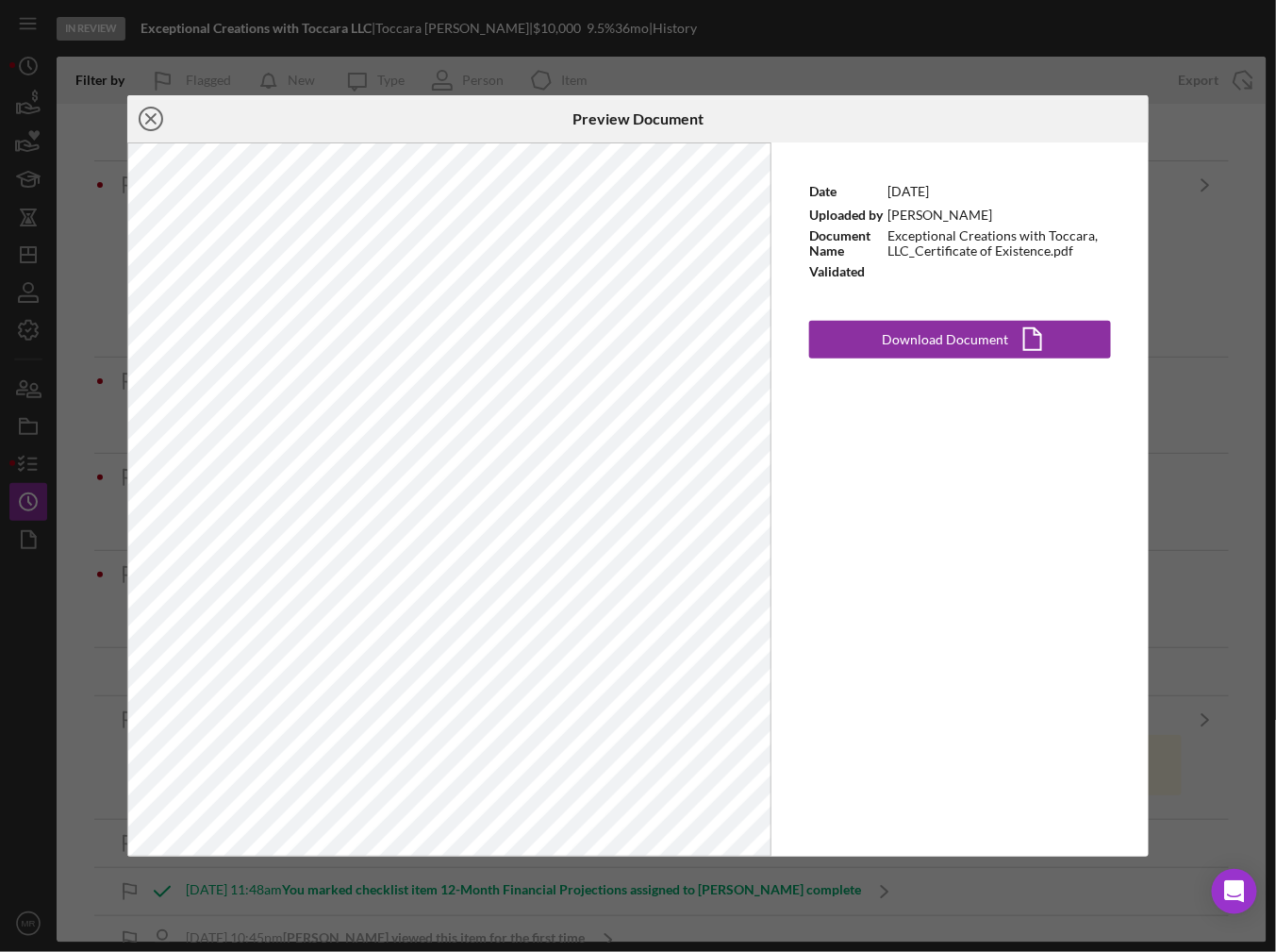
click at [150, 130] on icon "Icon/Close" at bounding box center [150, 118] width 47 height 47
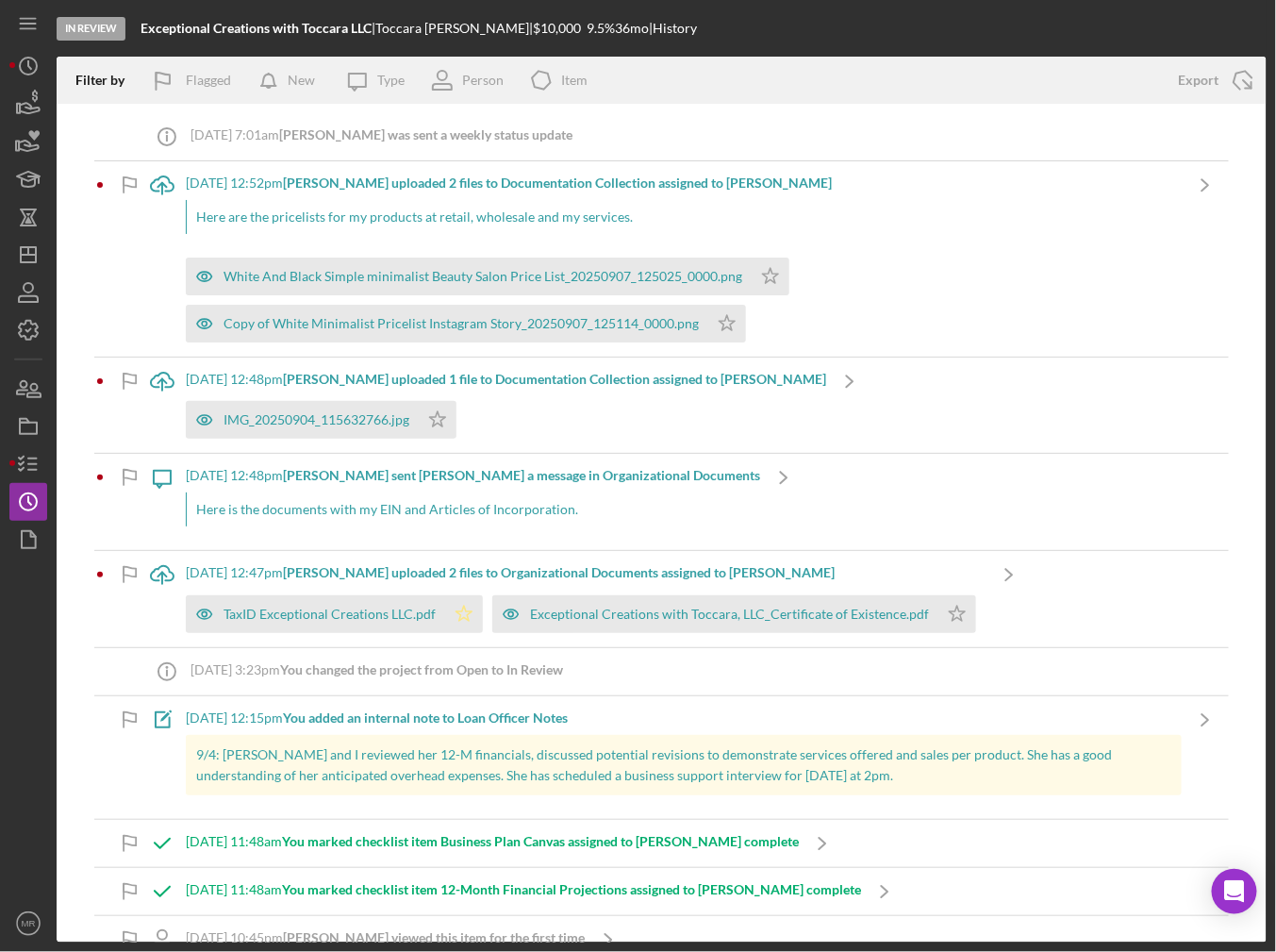
click at [462, 611] on icon "Icon/Star" at bounding box center [464, 614] width 38 height 38
click at [949, 602] on icon "Icon/Star" at bounding box center [958, 614] width 38 height 38
click at [1017, 573] on icon "Icon/Navigate" at bounding box center [1009, 574] width 47 height 47
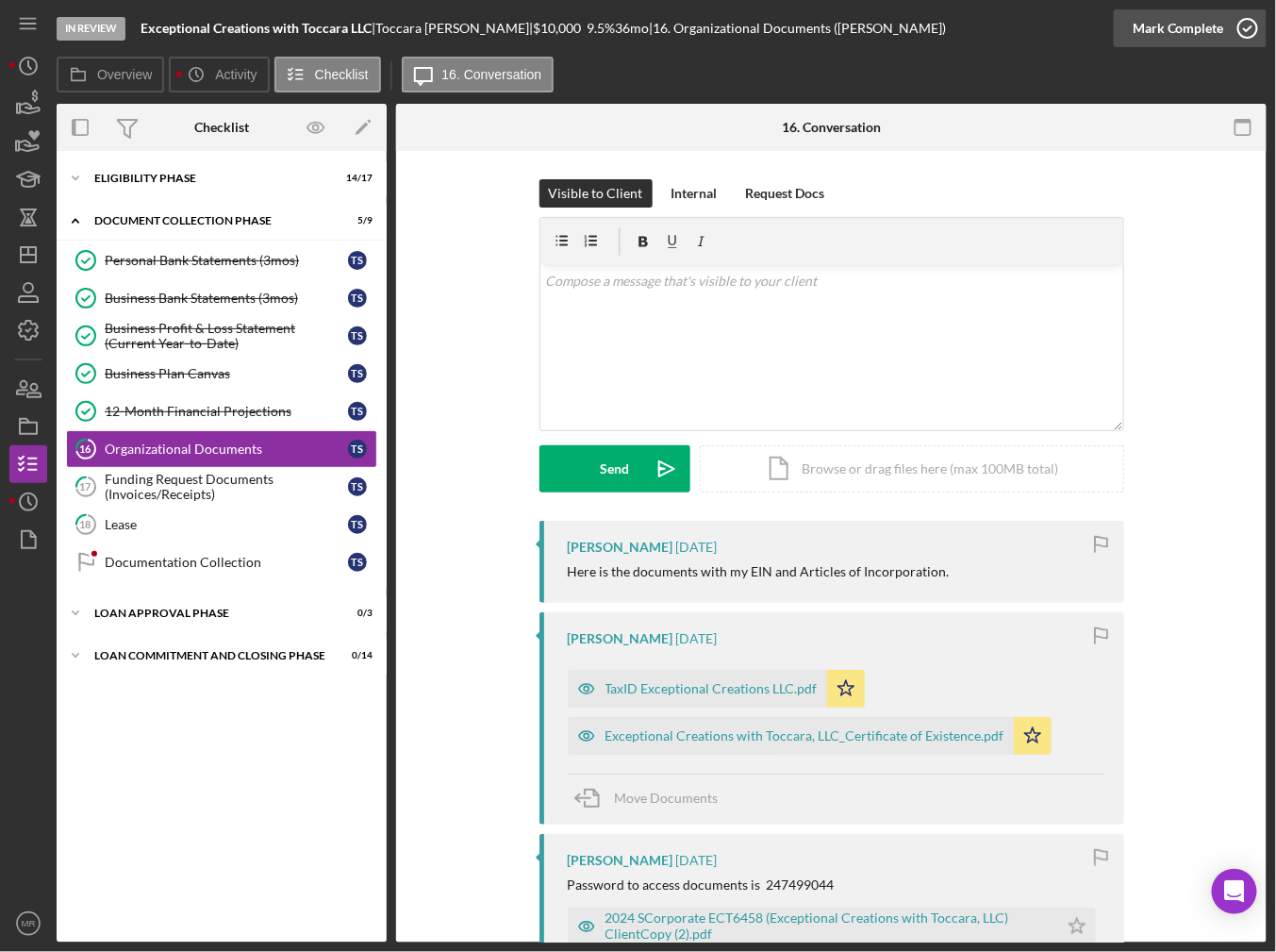
click at [1233, 41] on icon "button" at bounding box center [1247, 28] width 47 height 47
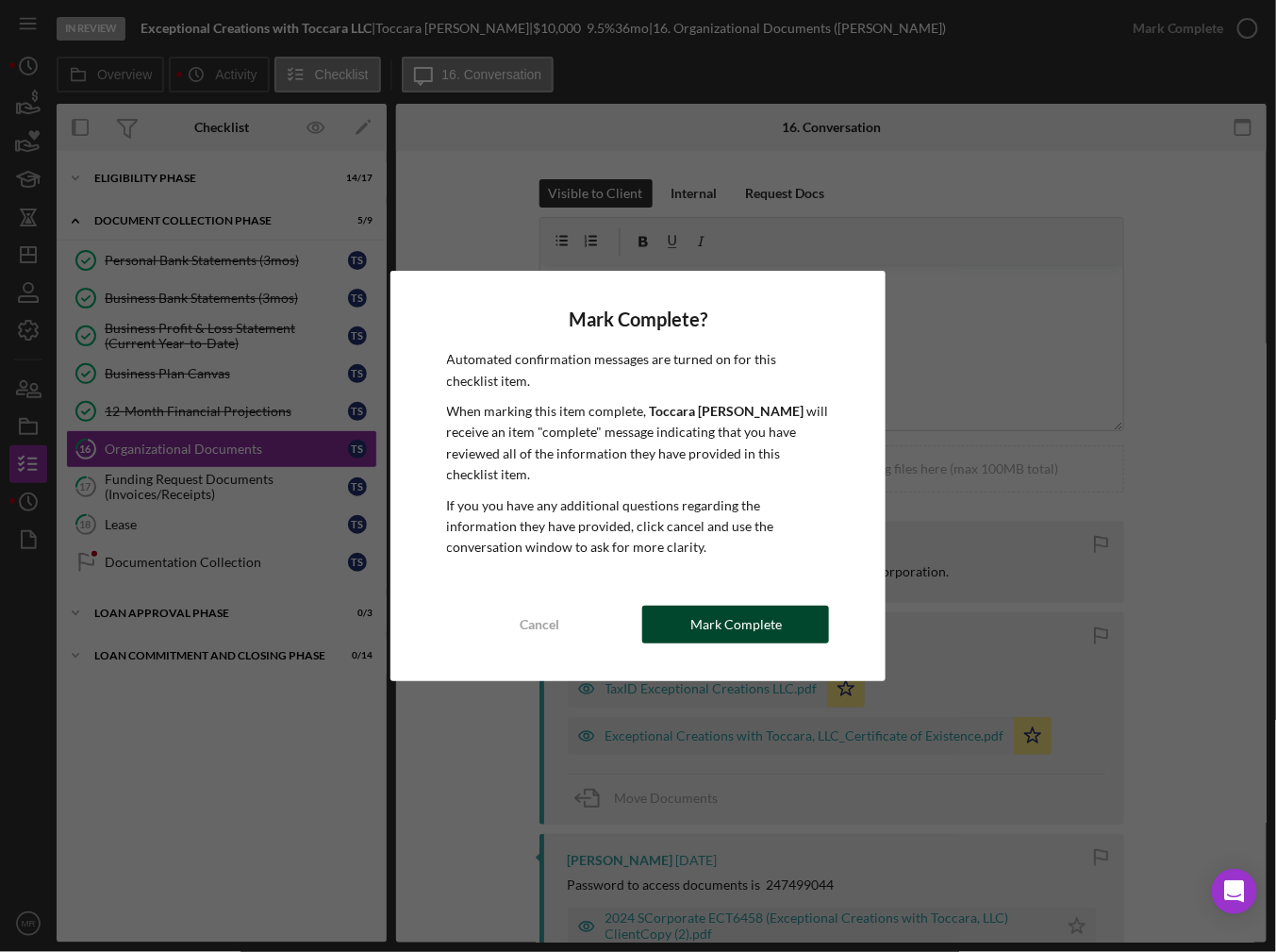
click at [790, 613] on button "Mark Complete" at bounding box center [736, 624] width 187 height 38
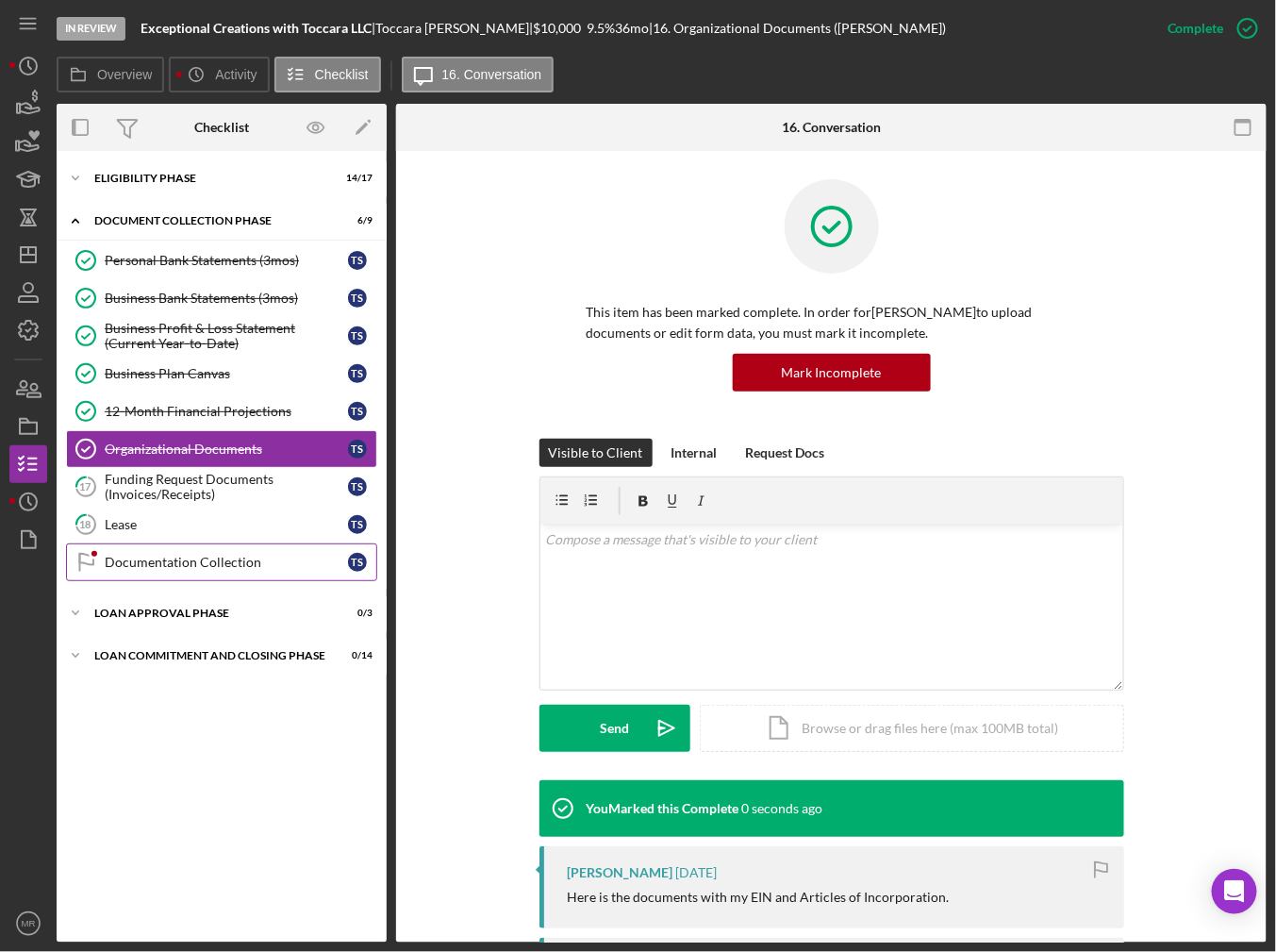
click at [283, 546] on link "Documentation Collection Documentation Collection T S" at bounding box center [222, 562] width 311 height 38
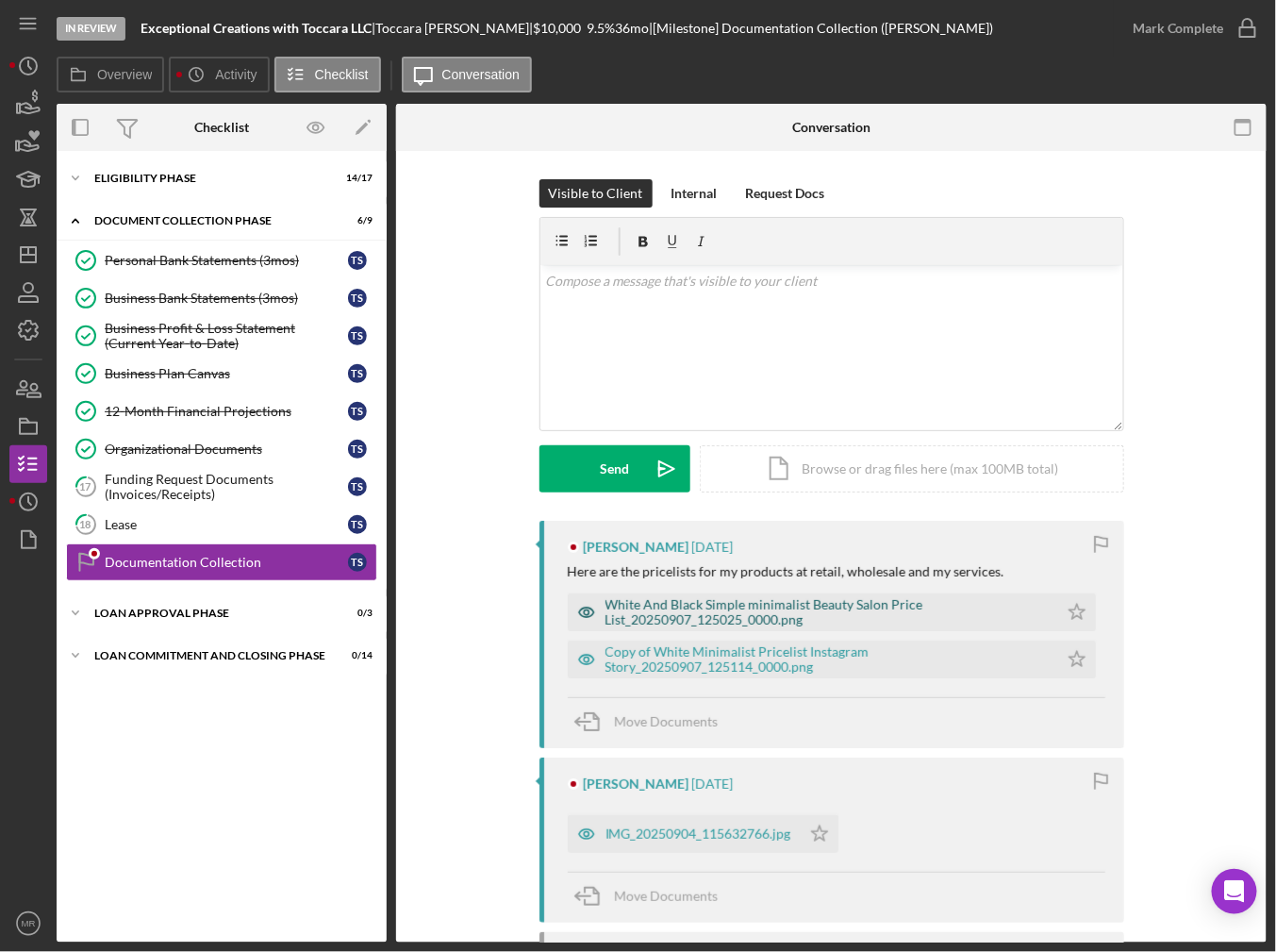
click at [942, 603] on div "White And Black Simple minimalist Beauty Salon Price List_20250907_125025_0000.…" at bounding box center [827, 612] width 443 height 31
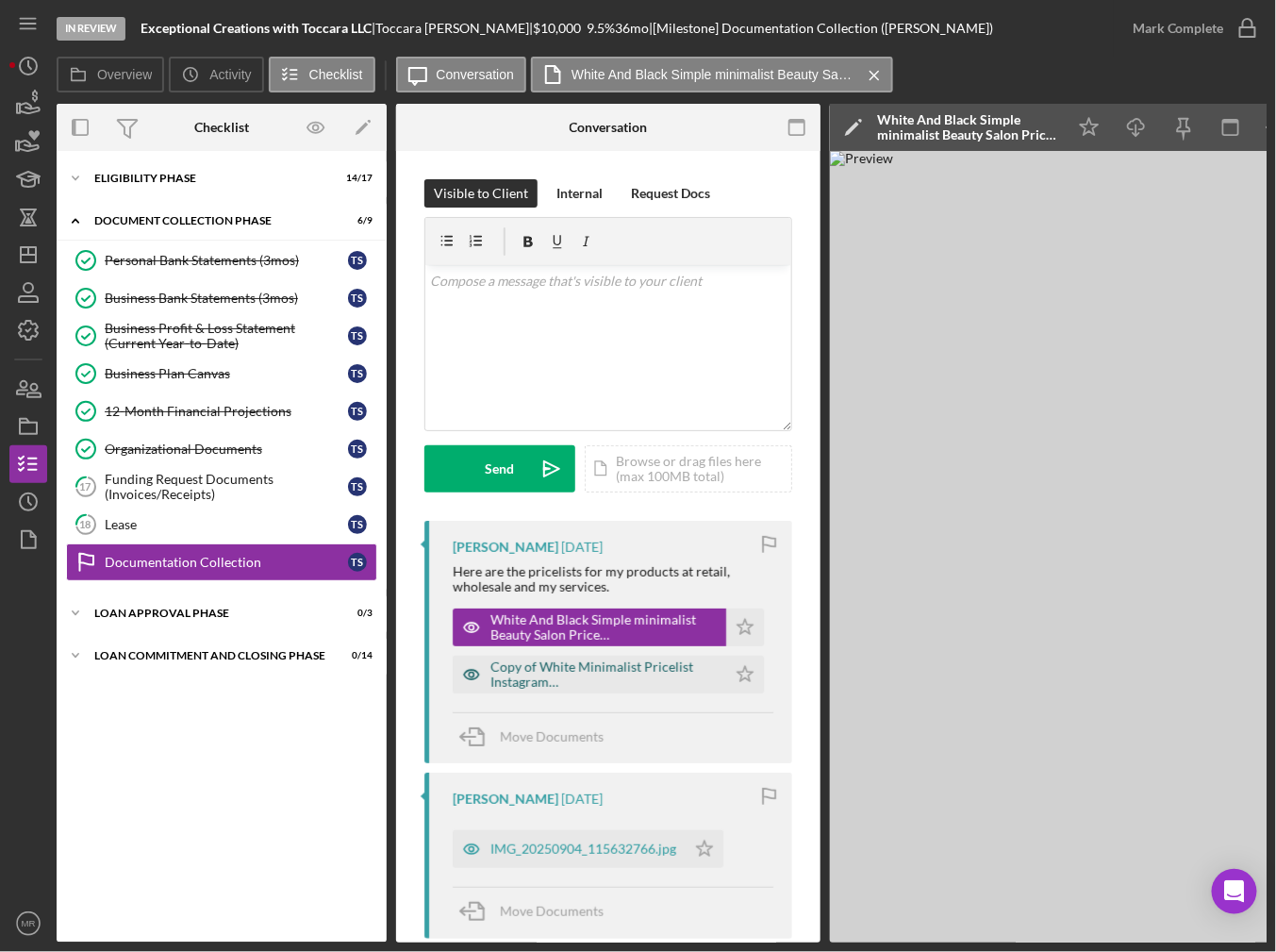
click at [670, 687] on div "Copy of White Minimalist Pricelist Instagram Story_20250907_125114_0000.png" at bounding box center [604, 674] width 226 height 31
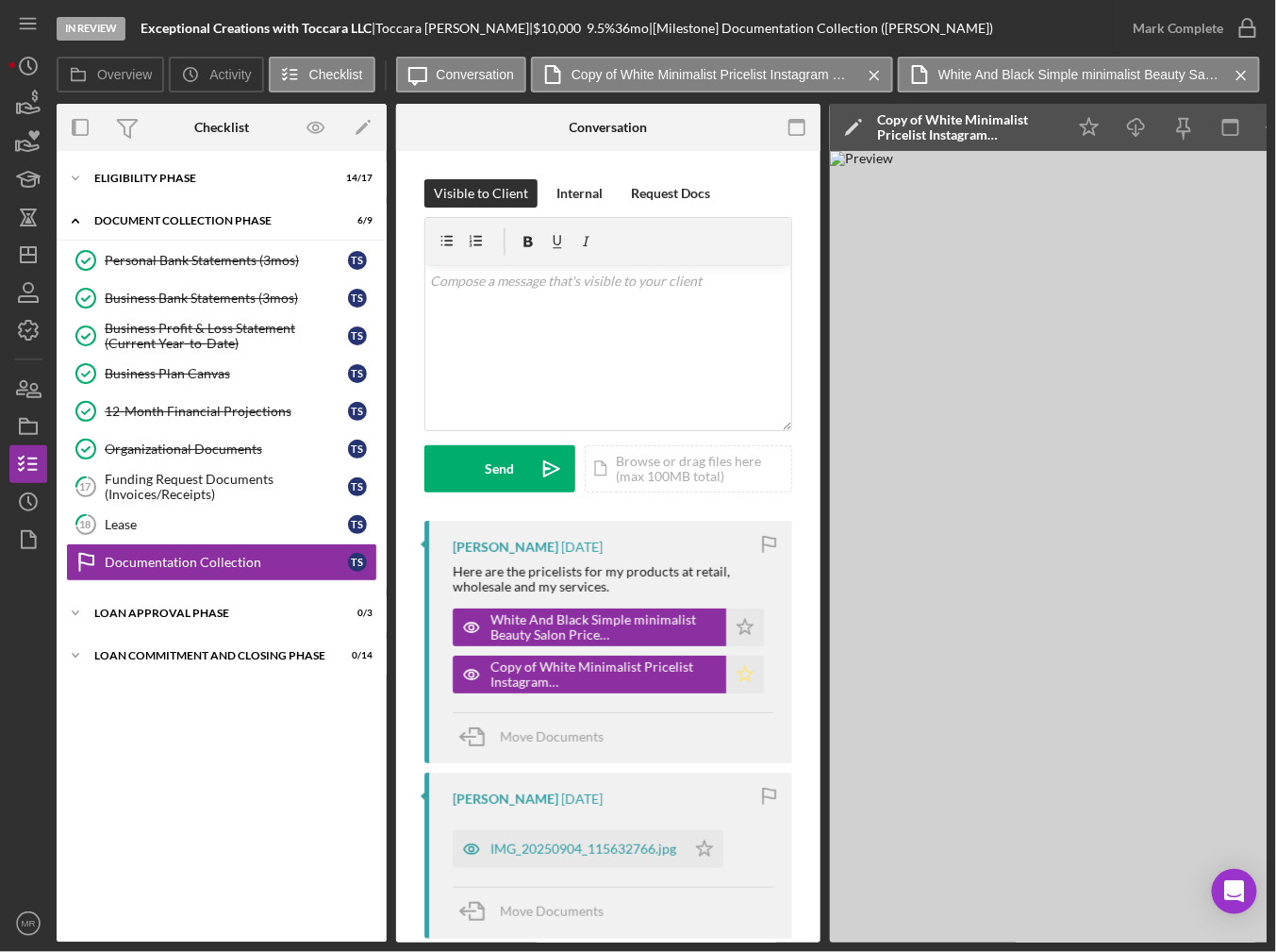
click at [734, 667] on icon "Icon/Star" at bounding box center [745, 674] width 38 height 38
click at [743, 623] on icon "Icon/Star" at bounding box center [745, 627] width 38 height 38
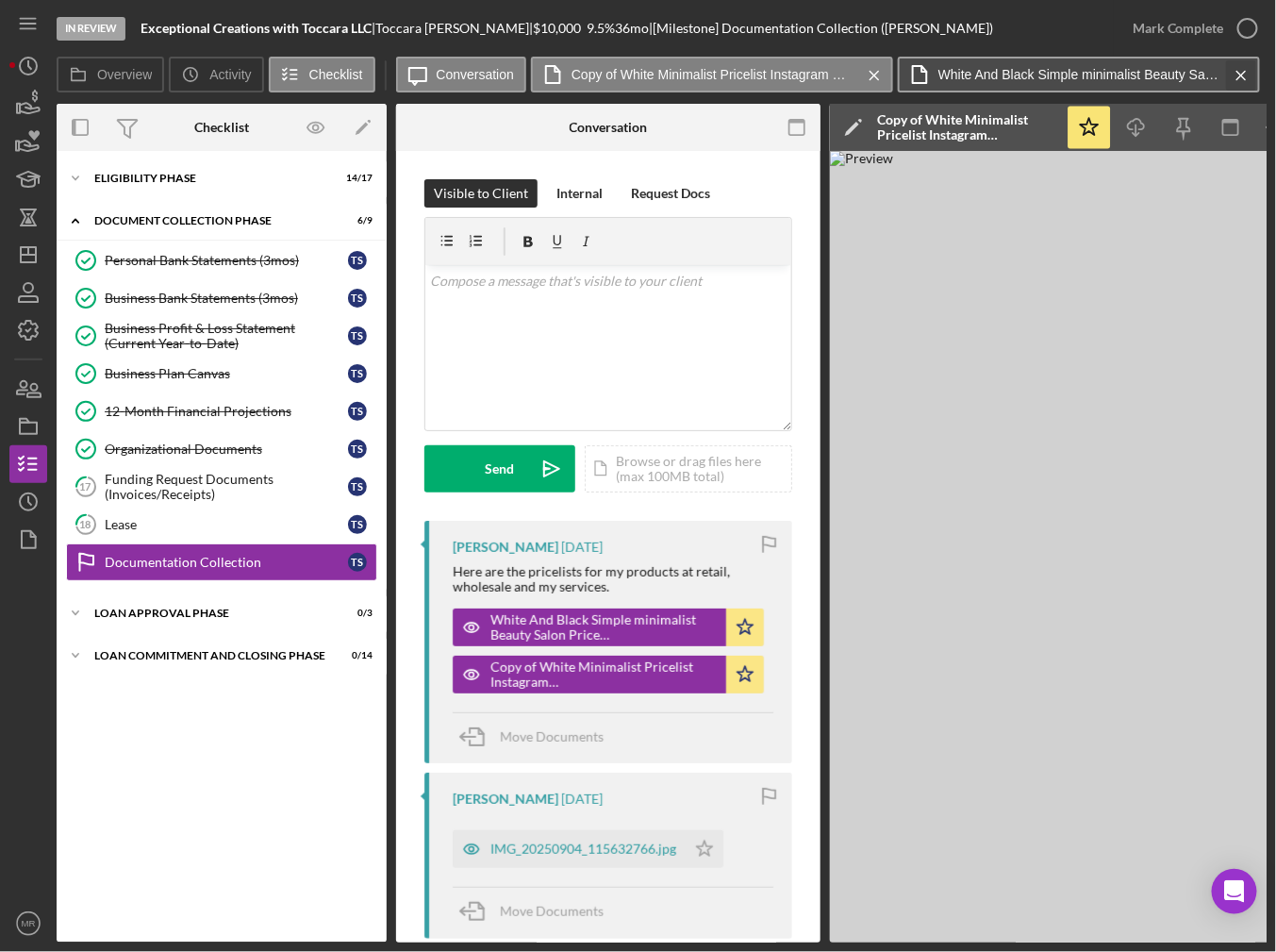
click at [1235, 60] on icon "Icon/Menu Close" at bounding box center [1242, 74] width 33 height 47
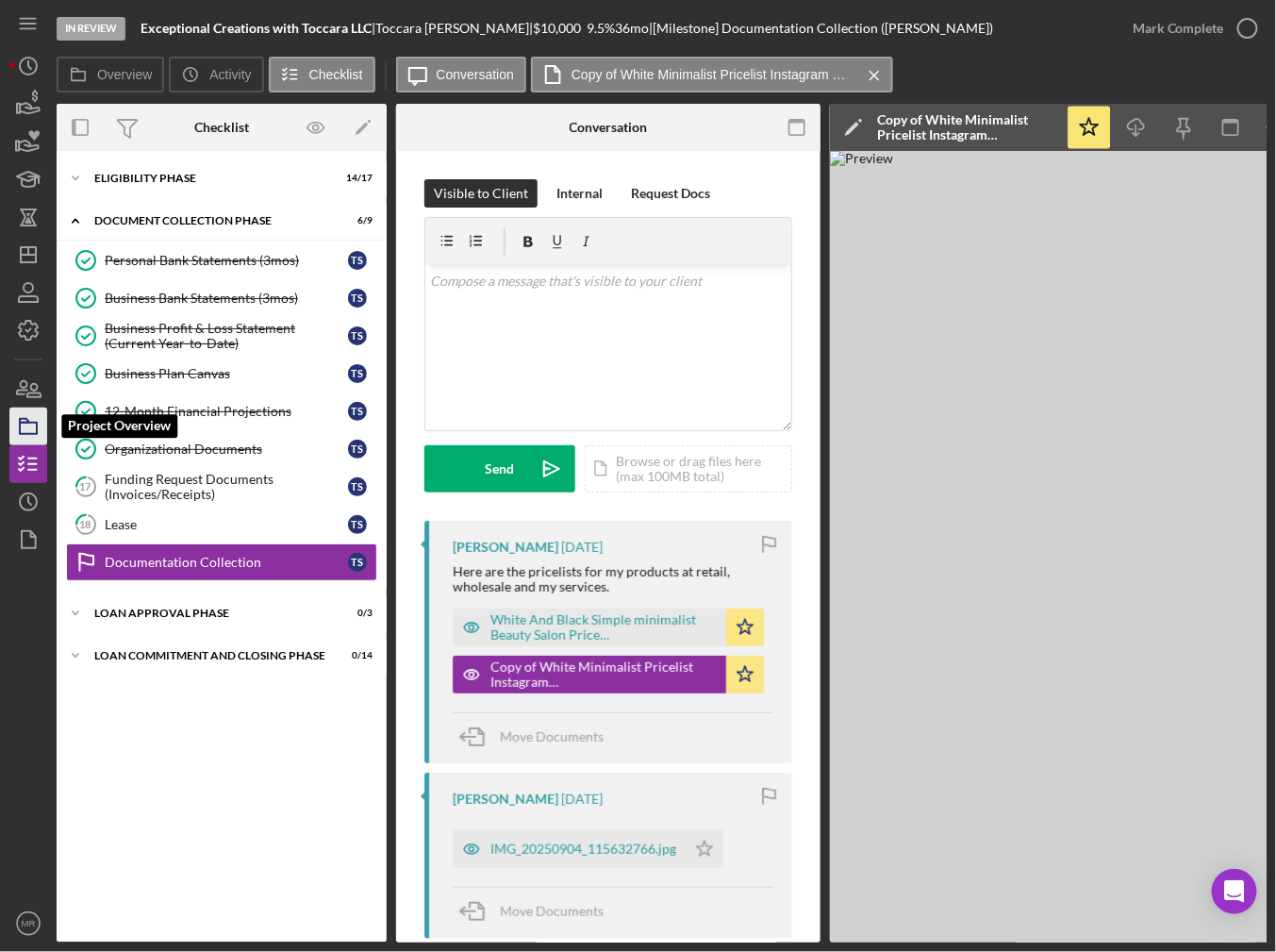
click at [26, 427] on icon "button" at bounding box center [28, 426] width 47 height 47
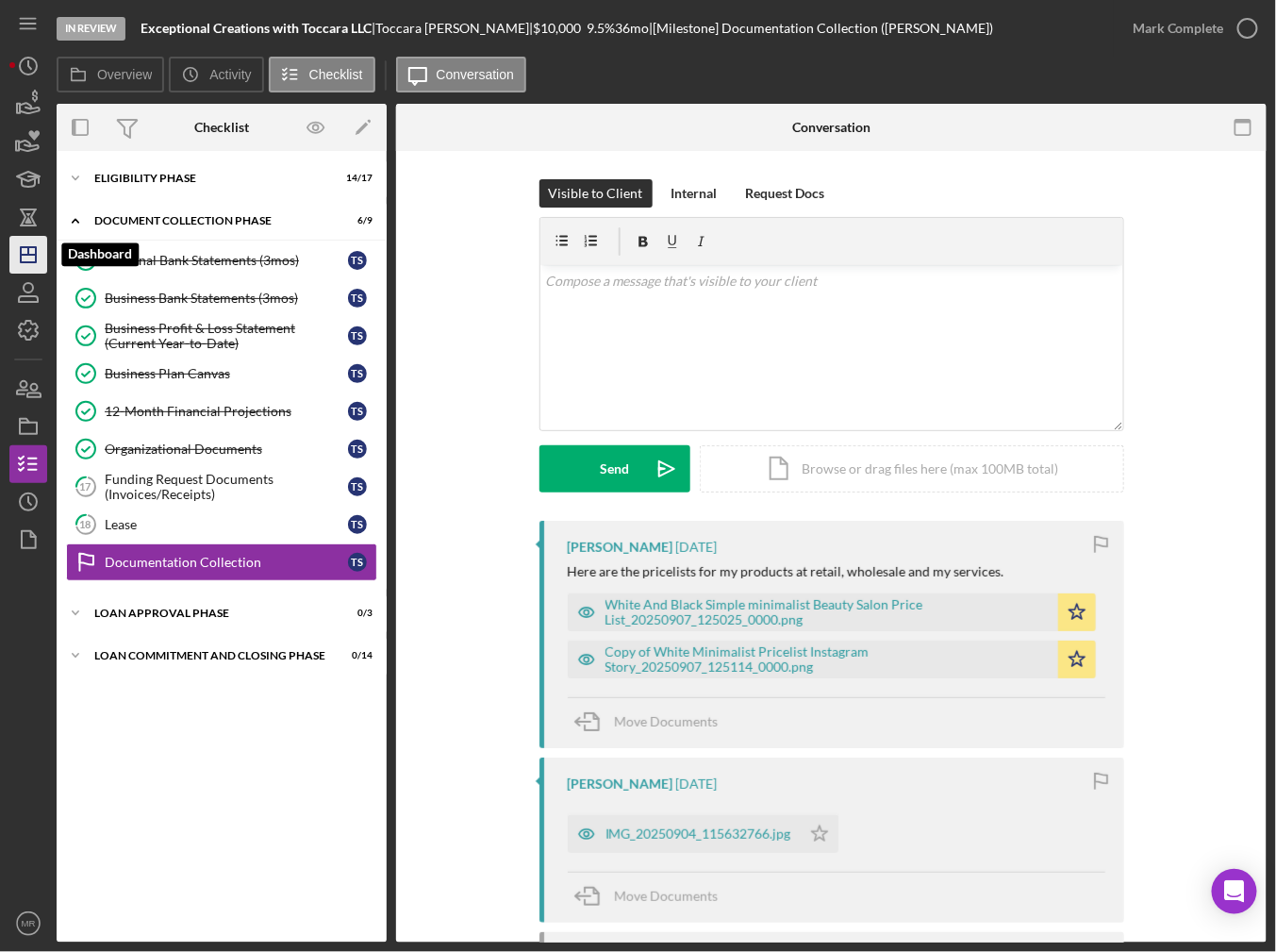
click at [29, 267] on icon "Icon/Dashboard" at bounding box center [28, 254] width 47 height 47
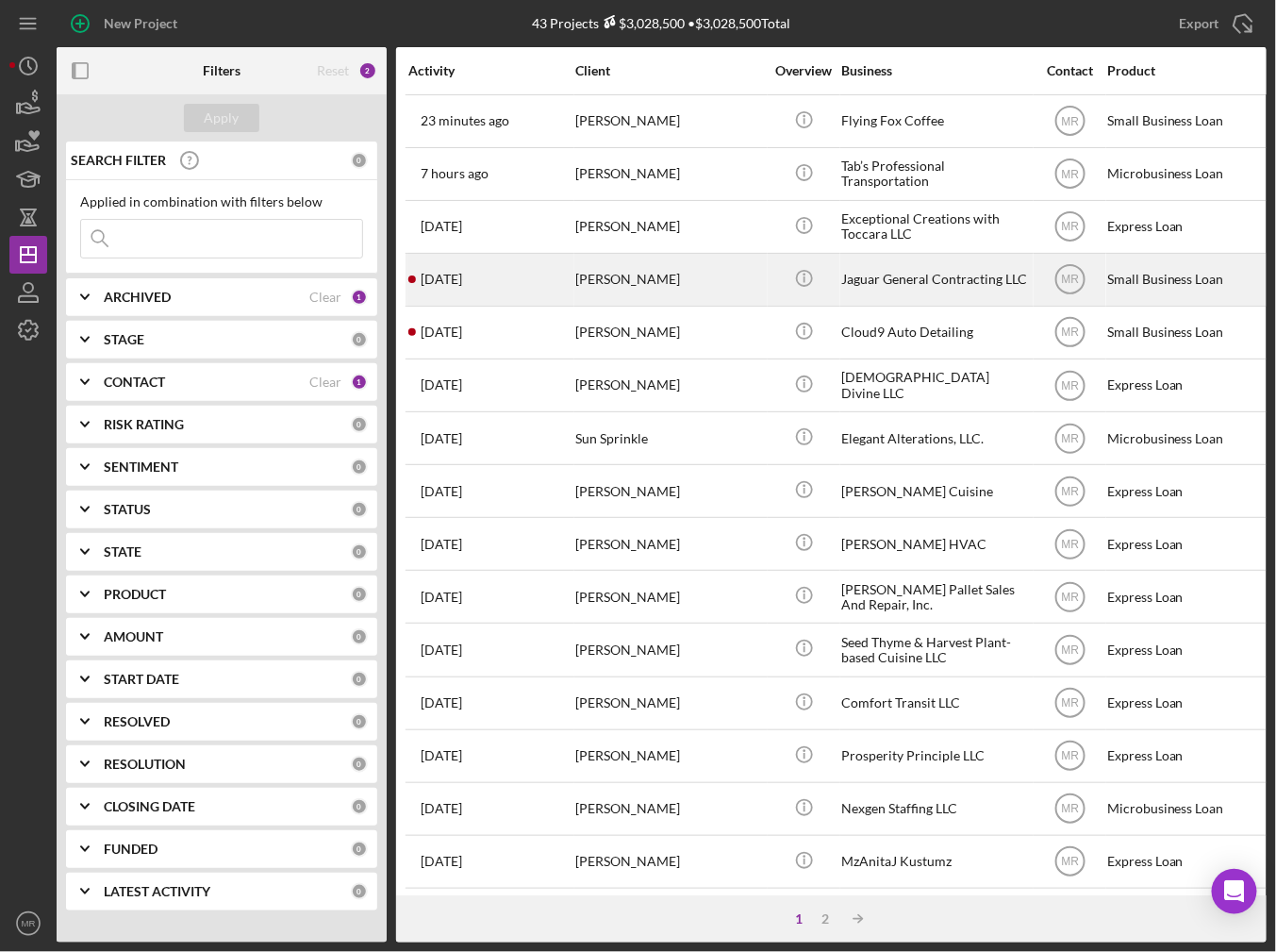
click at [687, 294] on div "[PERSON_NAME]" at bounding box center [670, 280] width 189 height 50
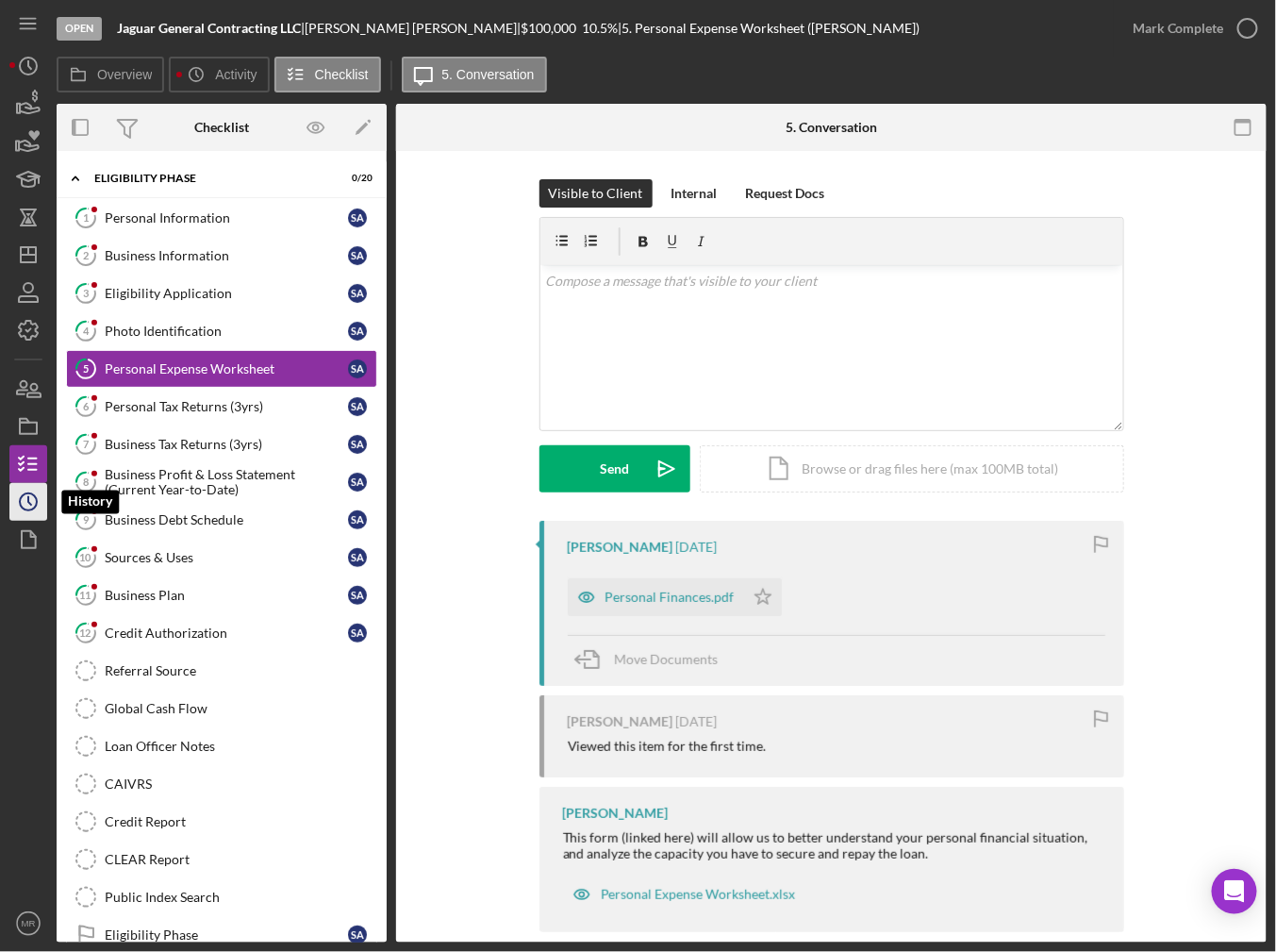
click at [21, 497] on circle "button" at bounding box center [29, 502] width 17 height 17
click at [47, 259] on nav "Icon/Menu Icon/Dashboard Dashboard Navigation Divider Mobile Checklist Navigati…" at bounding box center [32, 471] width 47 height 942
click at [32, 255] on line "button" at bounding box center [29, 255] width 15 height 0
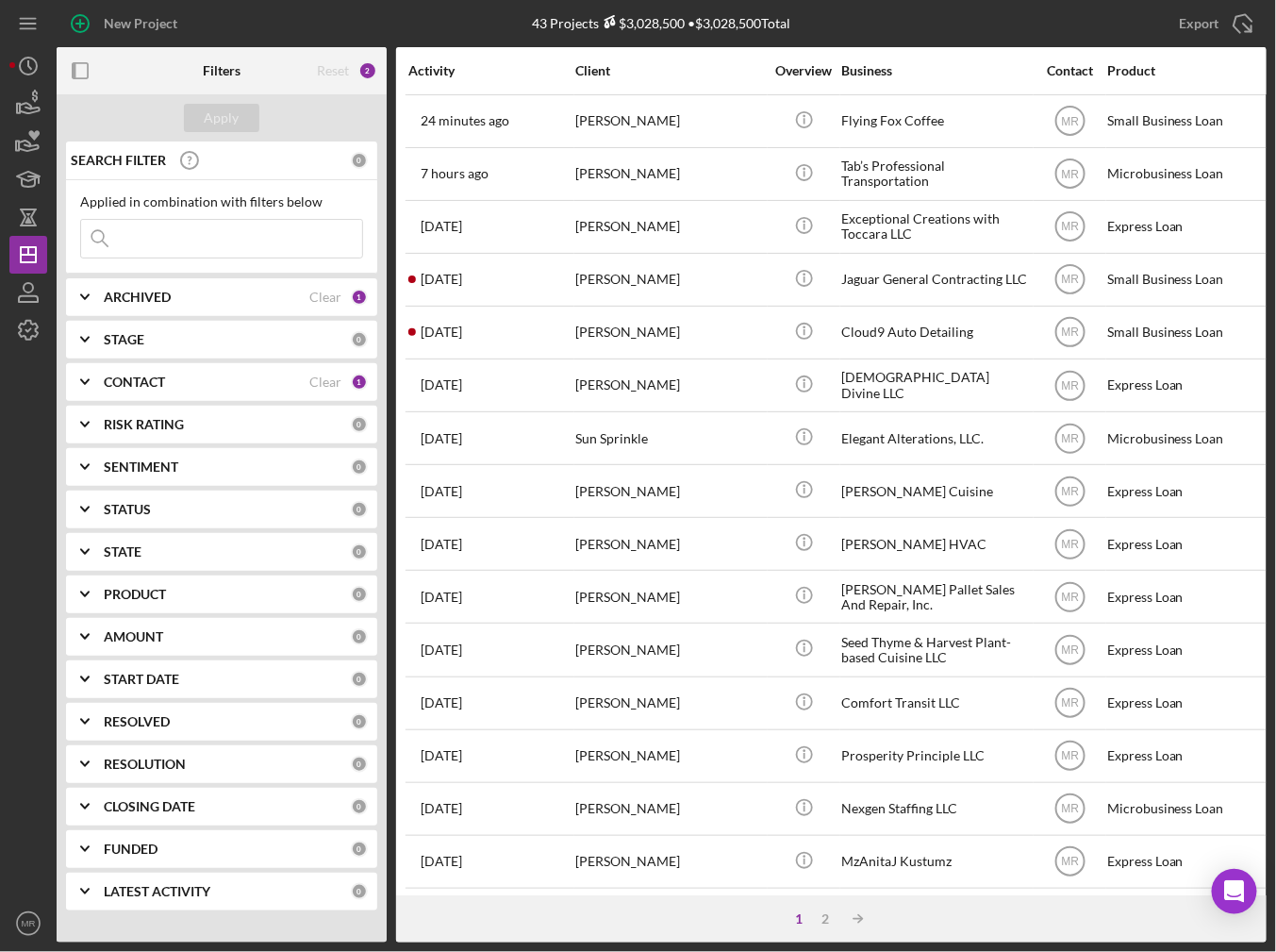
click at [548, 23] on div "43 Projects $3,028,500 • $3,028,500 Total" at bounding box center [662, 23] width 259 height 16
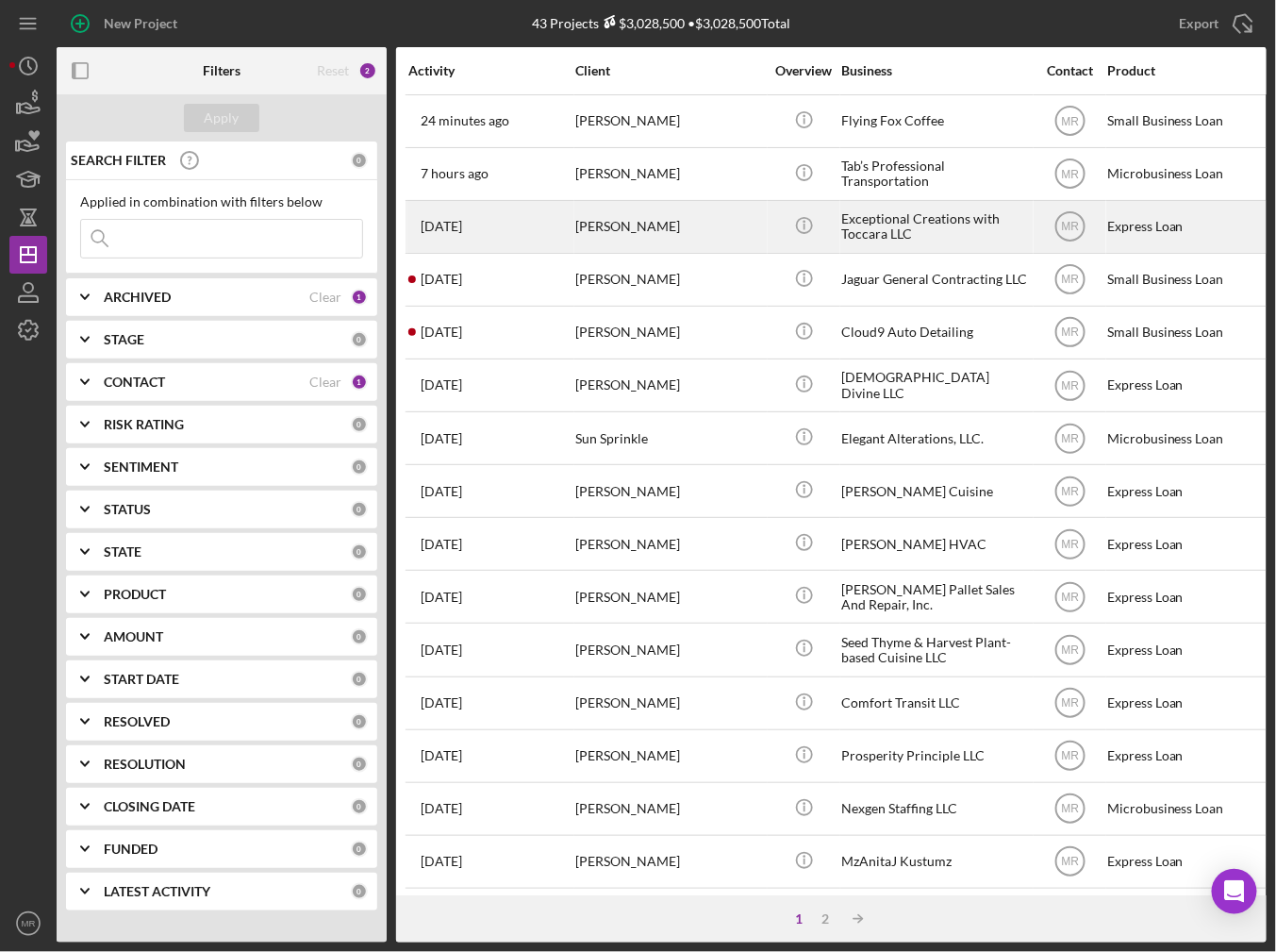
click at [600, 218] on div "[PERSON_NAME]" at bounding box center [670, 226] width 189 height 50
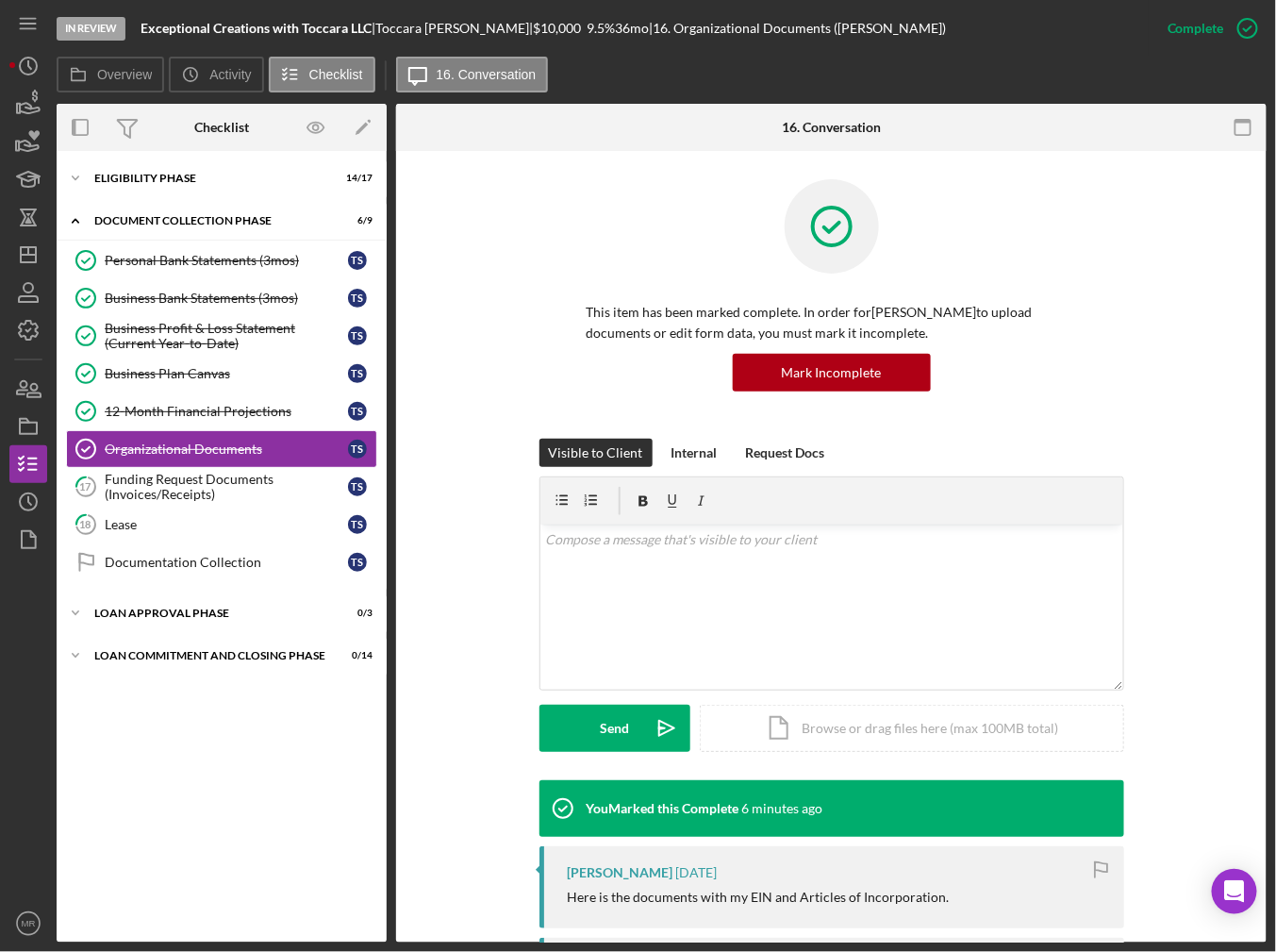
click at [366, 798] on div "Icon/Expander Eligibility Phase 14 / 17 Icon/Expander Document Collection Phase…" at bounding box center [222, 546] width 330 height 772
drag, startPoint x: 121, startPoint y: 213, endPoint x: 124, endPoint y: 203, distance: 10.4
click at [121, 213] on div "Icon/Expander Document Collection Phase 6 / 9" at bounding box center [222, 221] width 330 height 38
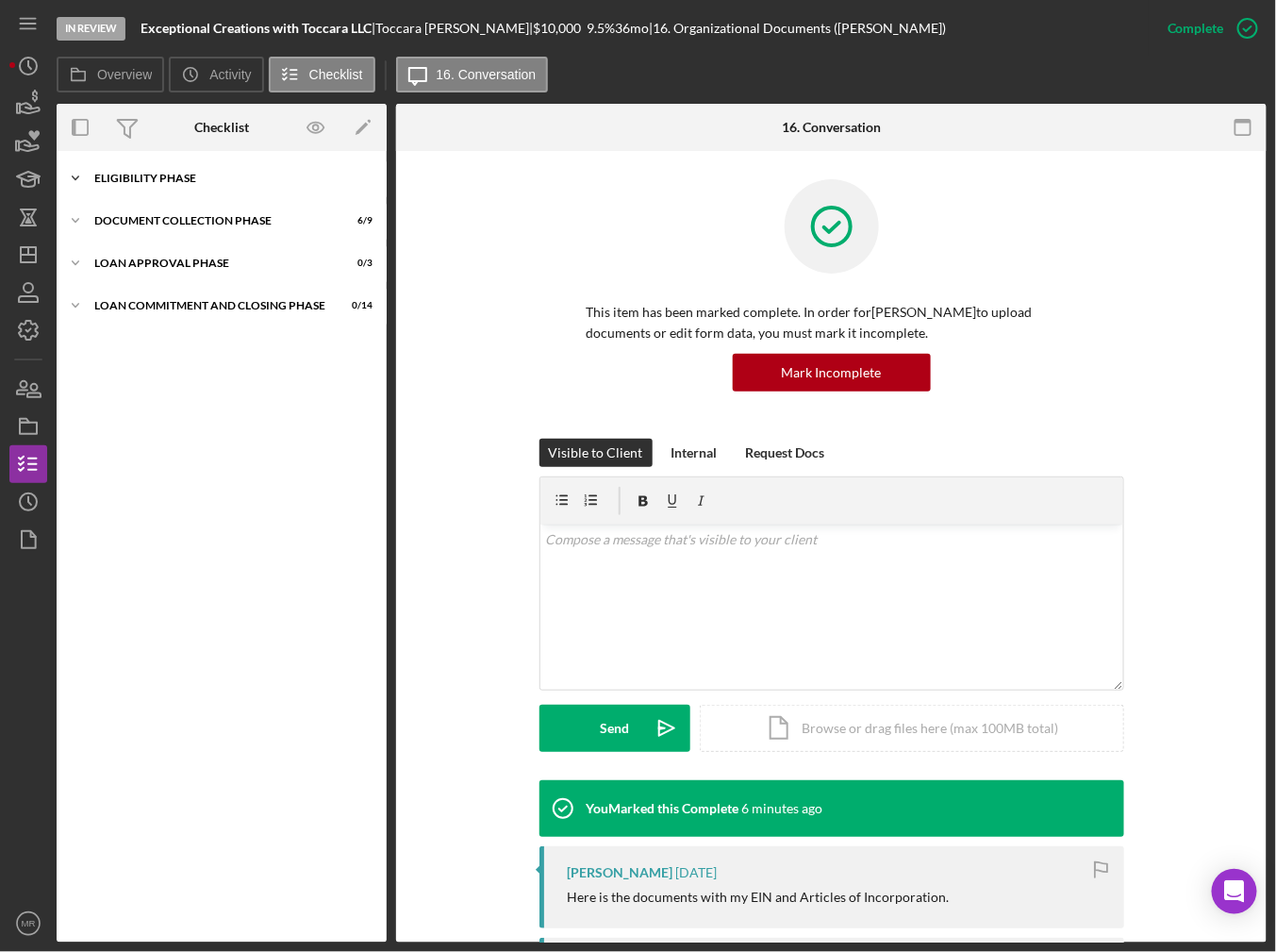
click at [128, 177] on div "Eligibility Phase" at bounding box center [228, 179] width 268 height 11
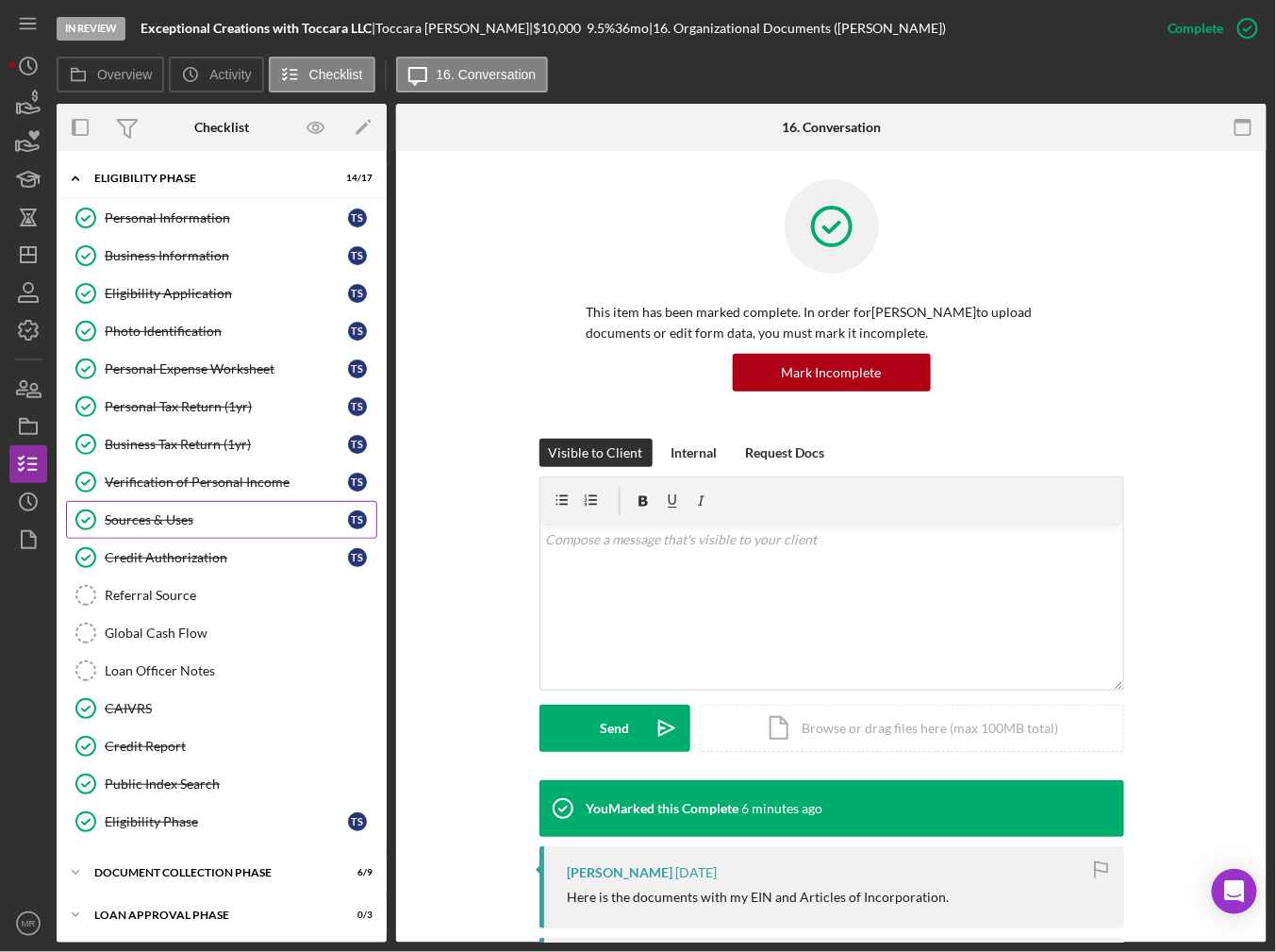
click at [197, 514] on div "Sources & Uses" at bounding box center [226, 519] width 244 height 15
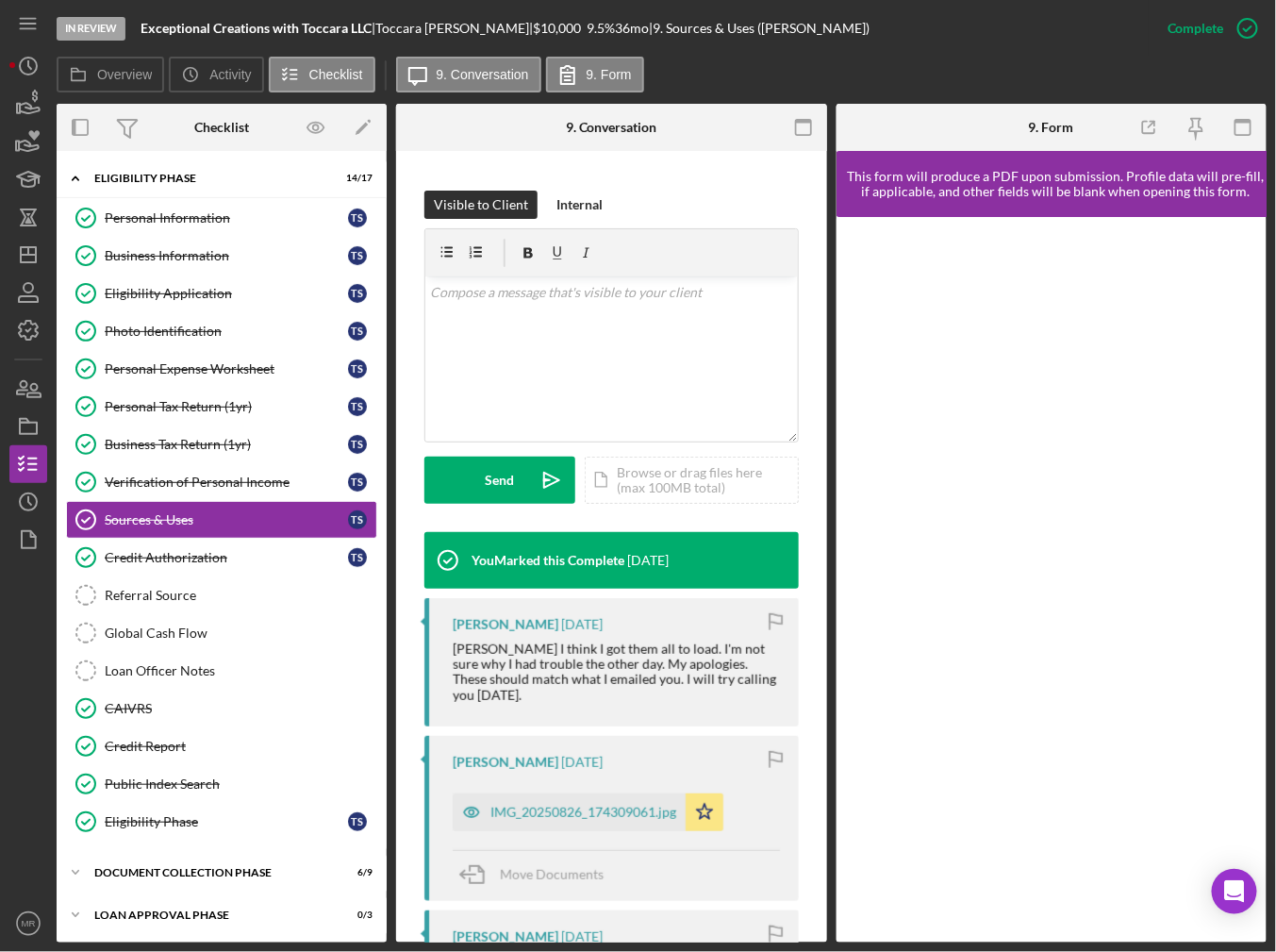
scroll to position [283, 0]
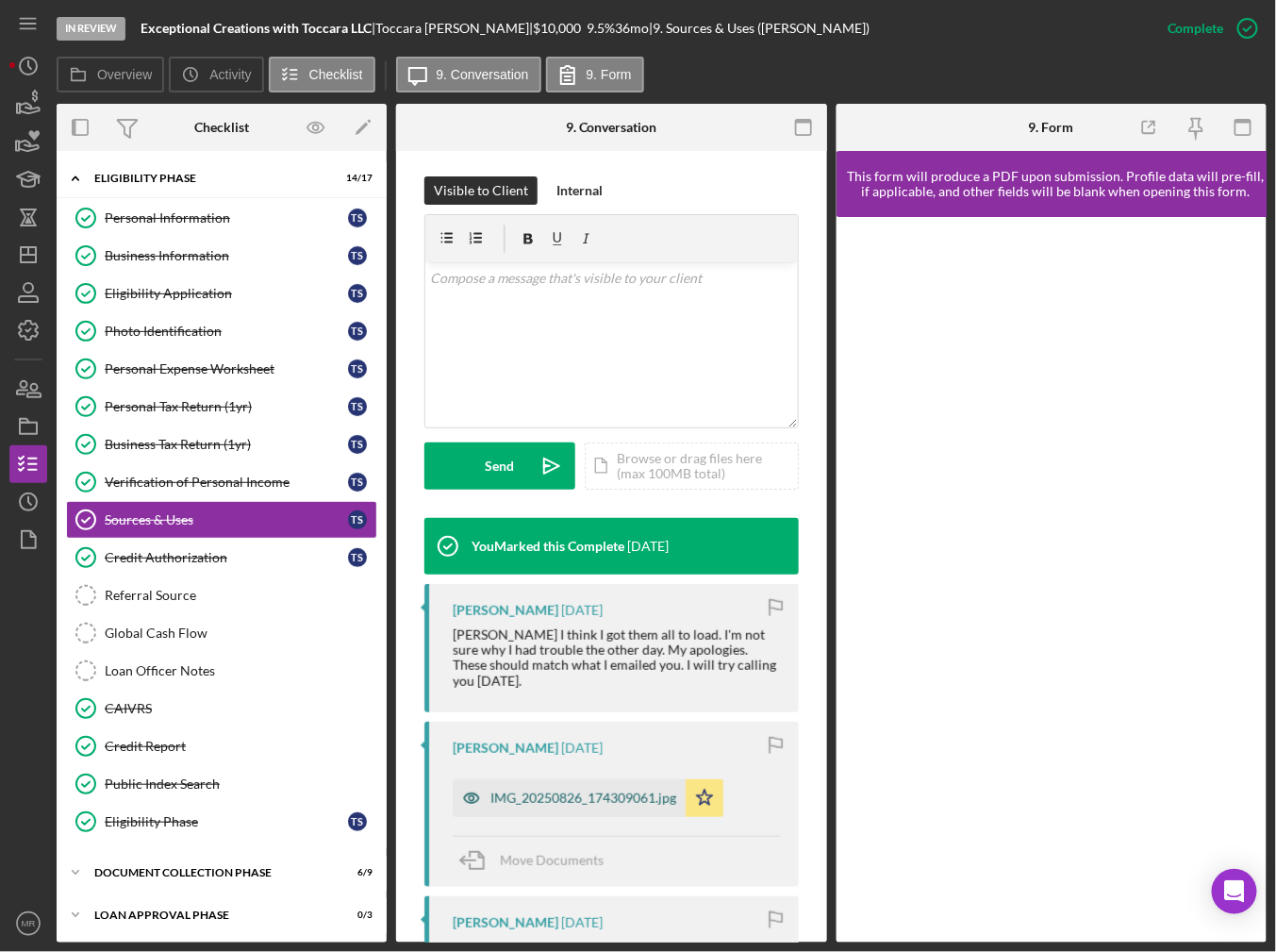
click at [614, 791] on div "IMG_20250826_174309061.jpg" at bounding box center [569, 798] width 233 height 38
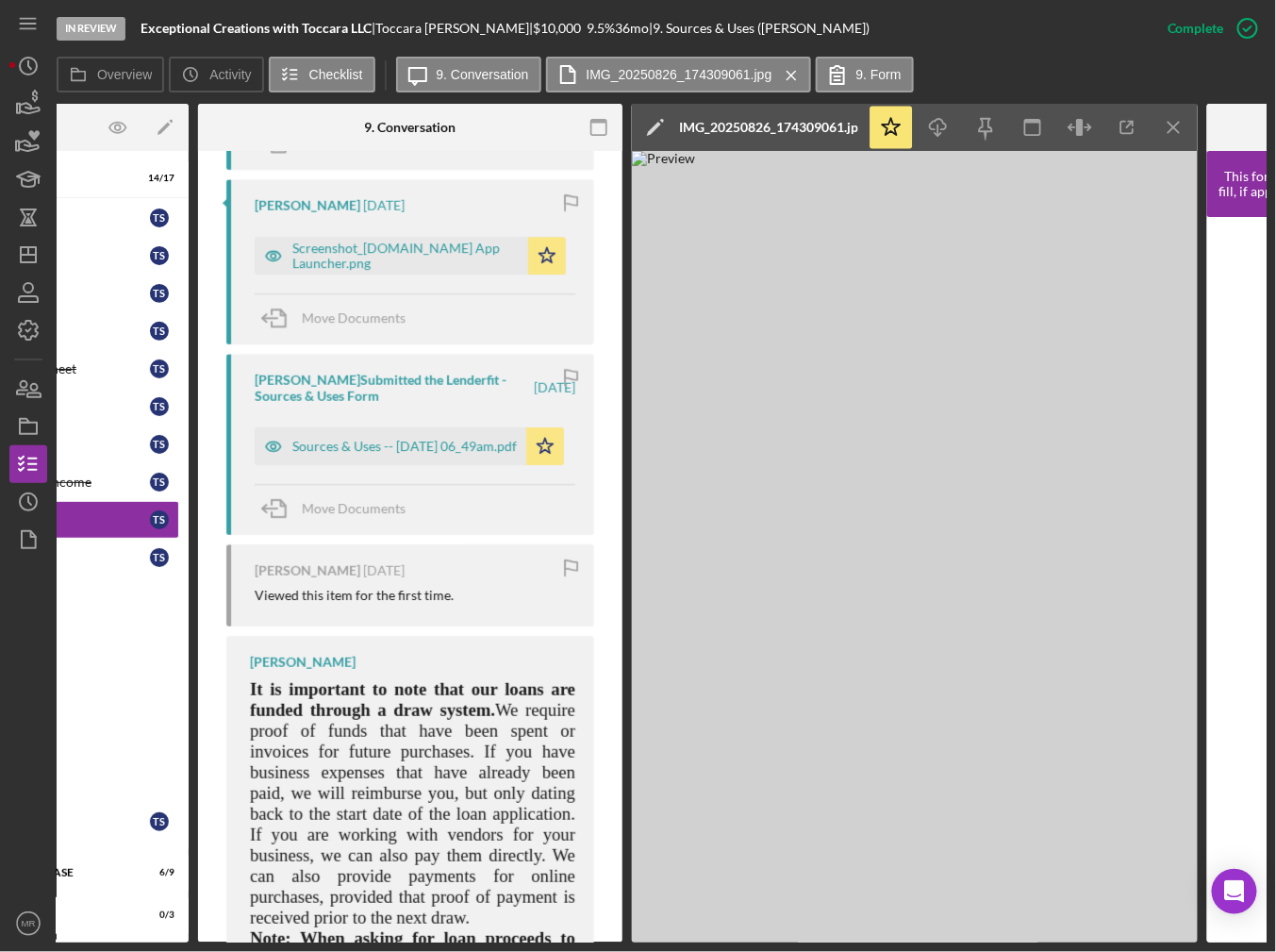
scroll to position [1853, 0]
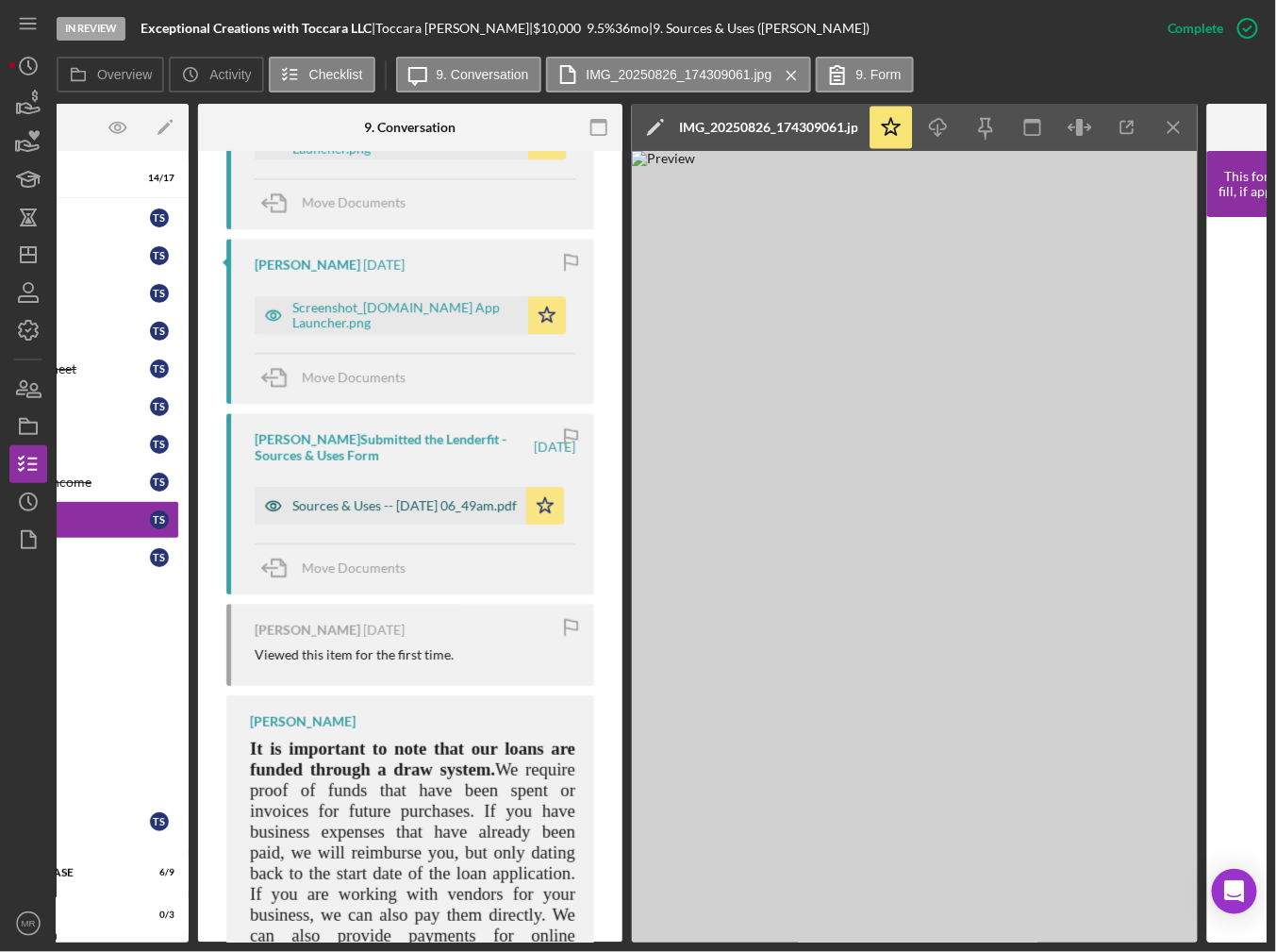
click at [354, 497] on div "Sources & Uses -- [DATE] 06_49am.pdf" at bounding box center [404, 505] width 224 height 15
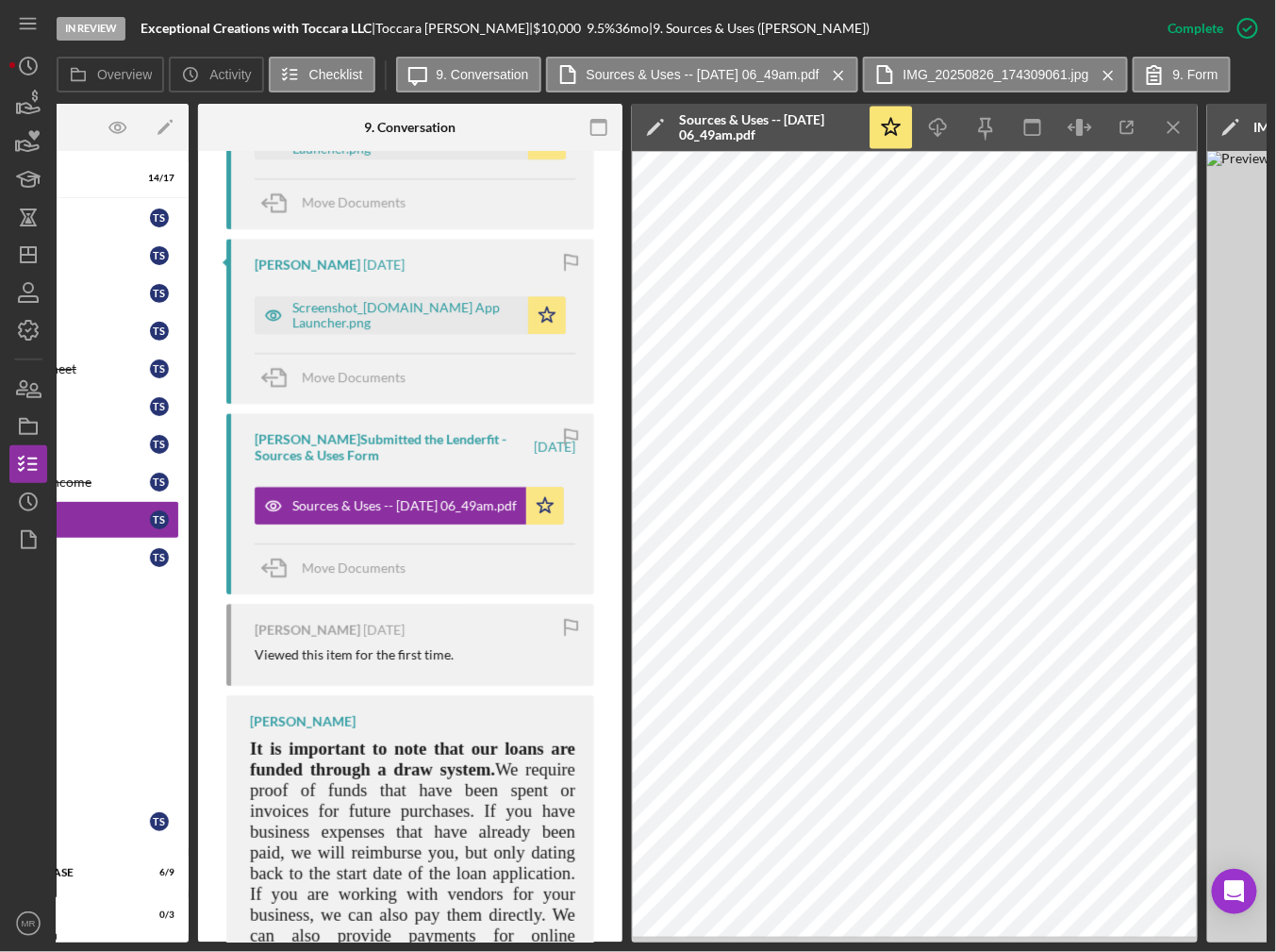
click at [259, 738] on span "It is important to note that our loans are funded through a draw system." at bounding box center [413, 758] width 326 height 40
click at [429, 919] on span "We require proof of funds that have been spent or invoices for future purchases…" at bounding box center [413, 873] width 326 height 227
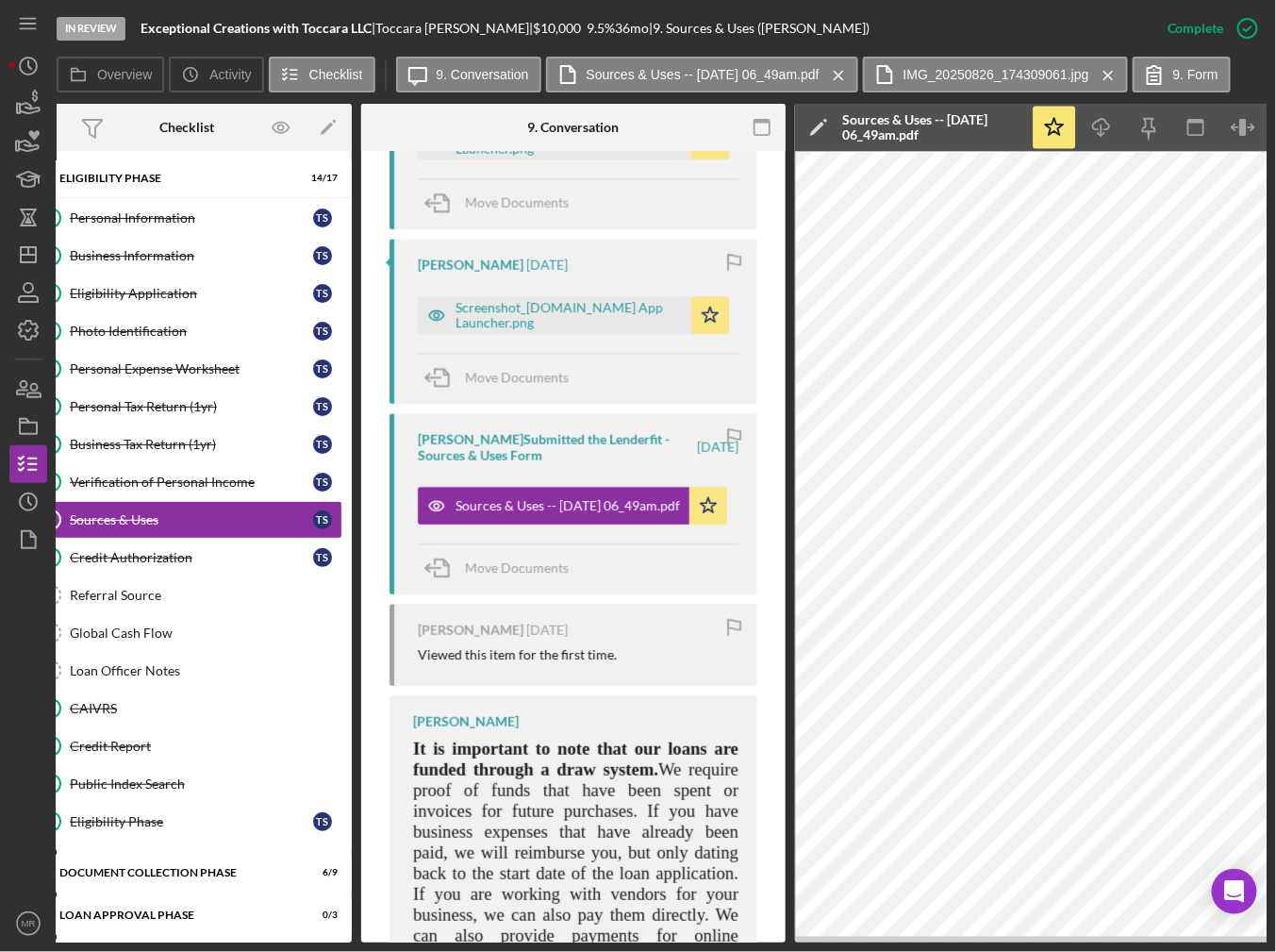
scroll to position [0, 0]
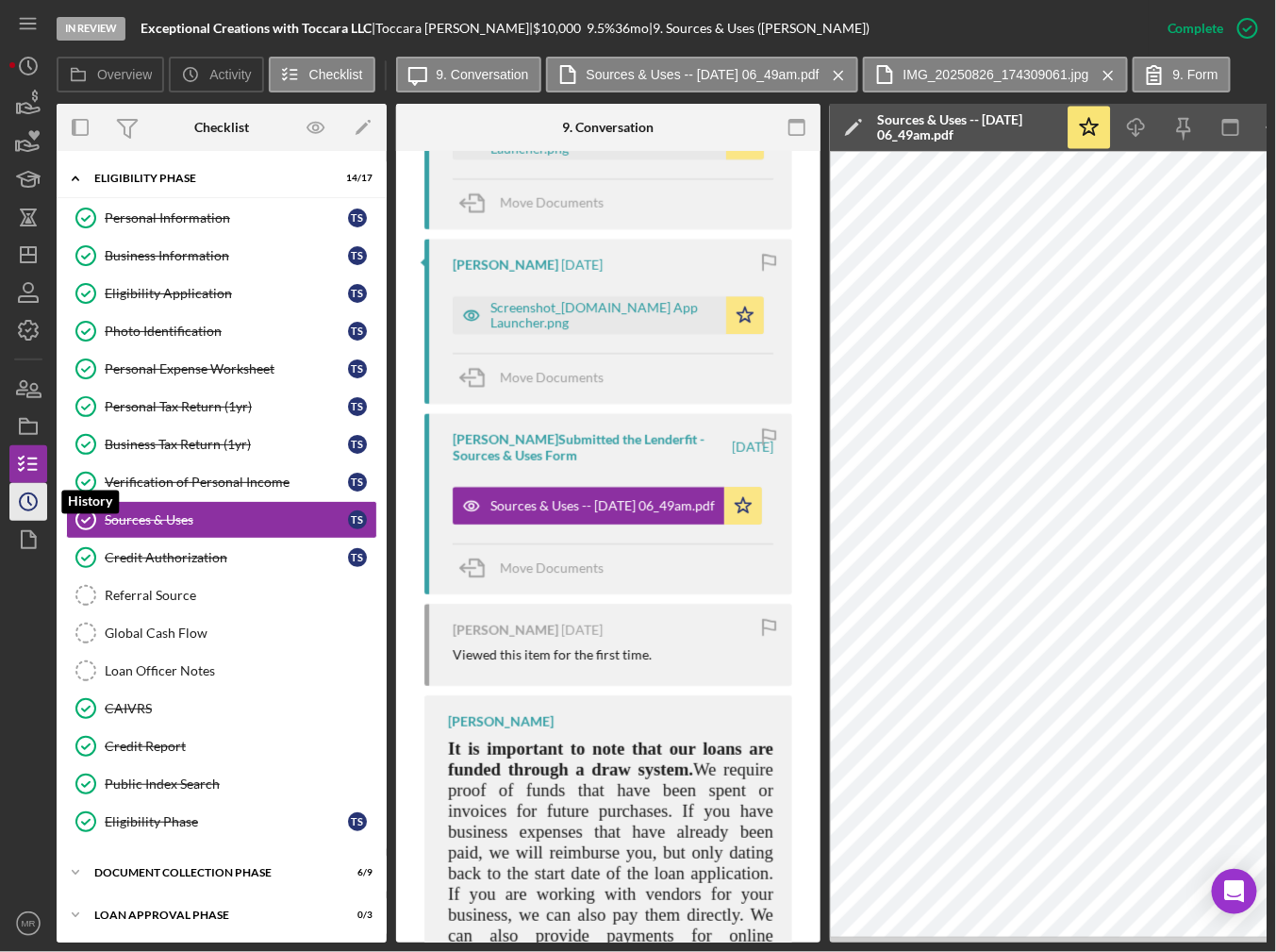
click at [32, 500] on icon "Icon/History" at bounding box center [28, 501] width 47 height 47
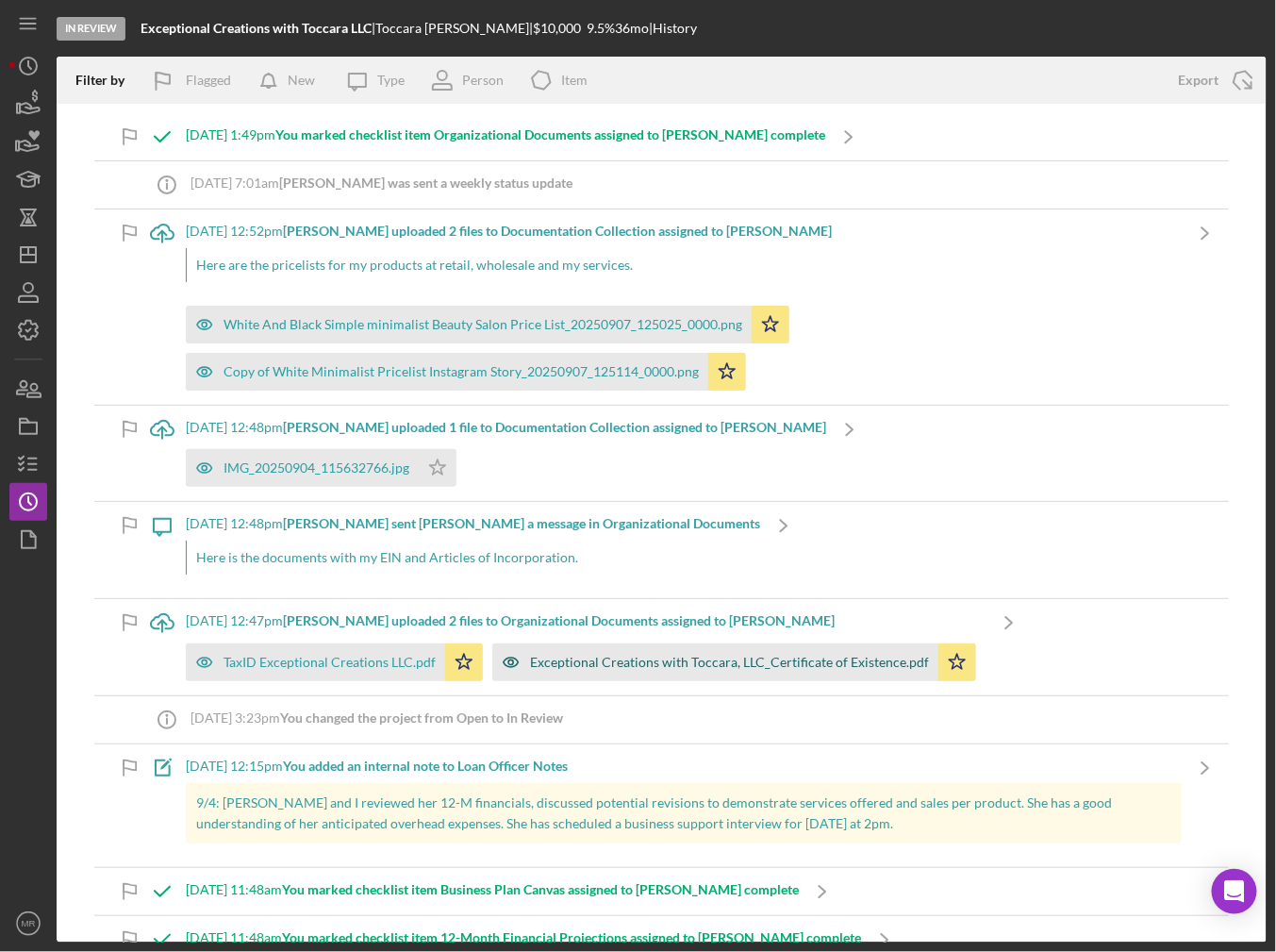
click at [611, 657] on div "Exceptional Creations with Toccara, LLC_Certificate of Existence.pdf" at bounding box center [730, 662] width 399 height 15
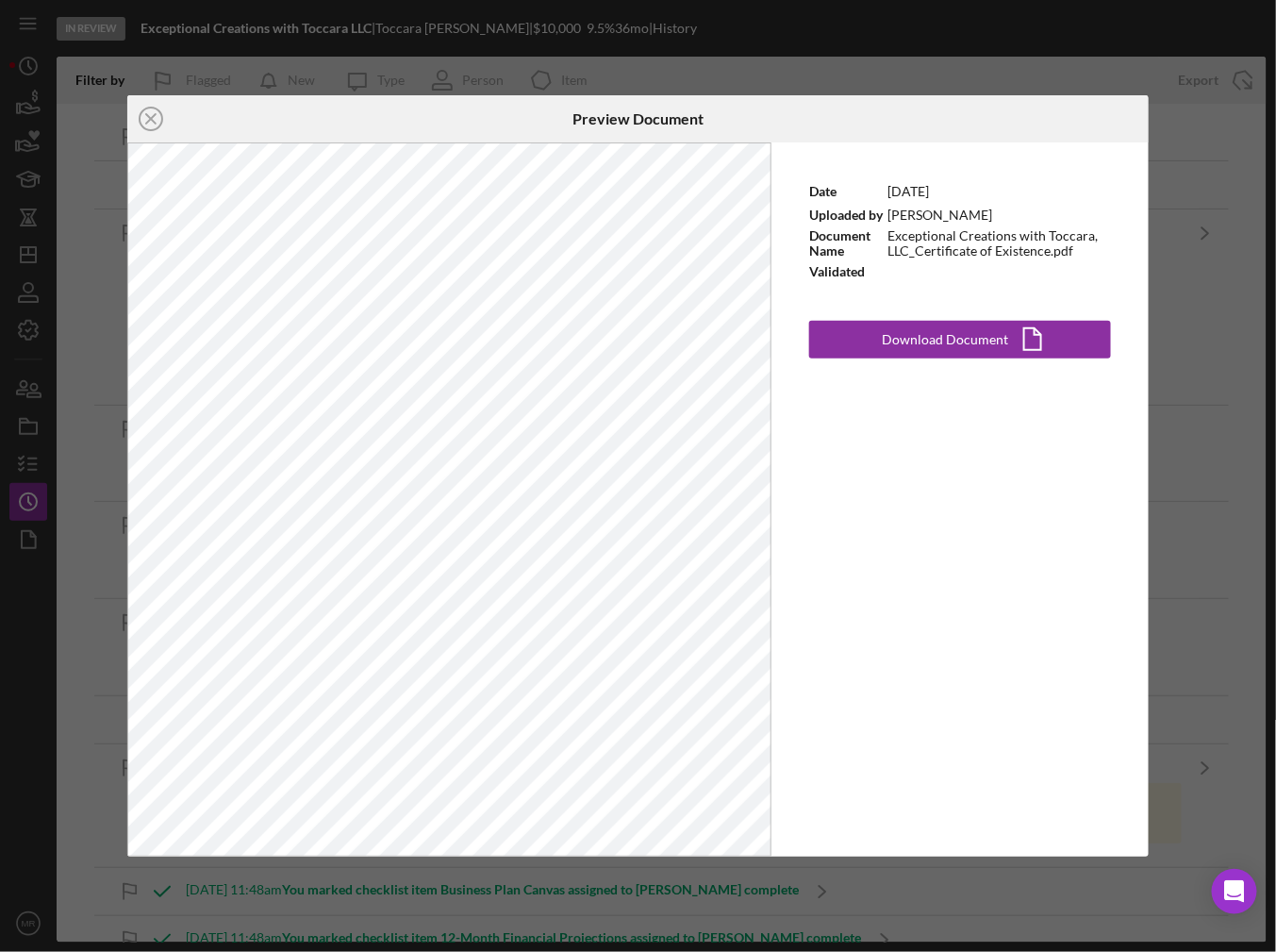
click at [1065, 69] on div "Icon/Close Preview Document Date [DATE] Uploaded by [PERSON_NAME] Document Name…" at bounding box center [638, 476] width 1276 height 952
click at [925, 78] on div "Icon/Close Preview Document Date [DATE] Uploaded by [PERSON_NAME] Document Name…" at bounding box center [638, 476] width 1276 height 952
click at [153, 101] on icon "Icon/Close" at bounding box center [150, 118] width 47 height 47
click at [157, 115] on icon "Icon/Close" at bounding box center [150, 118] width 47 height 47
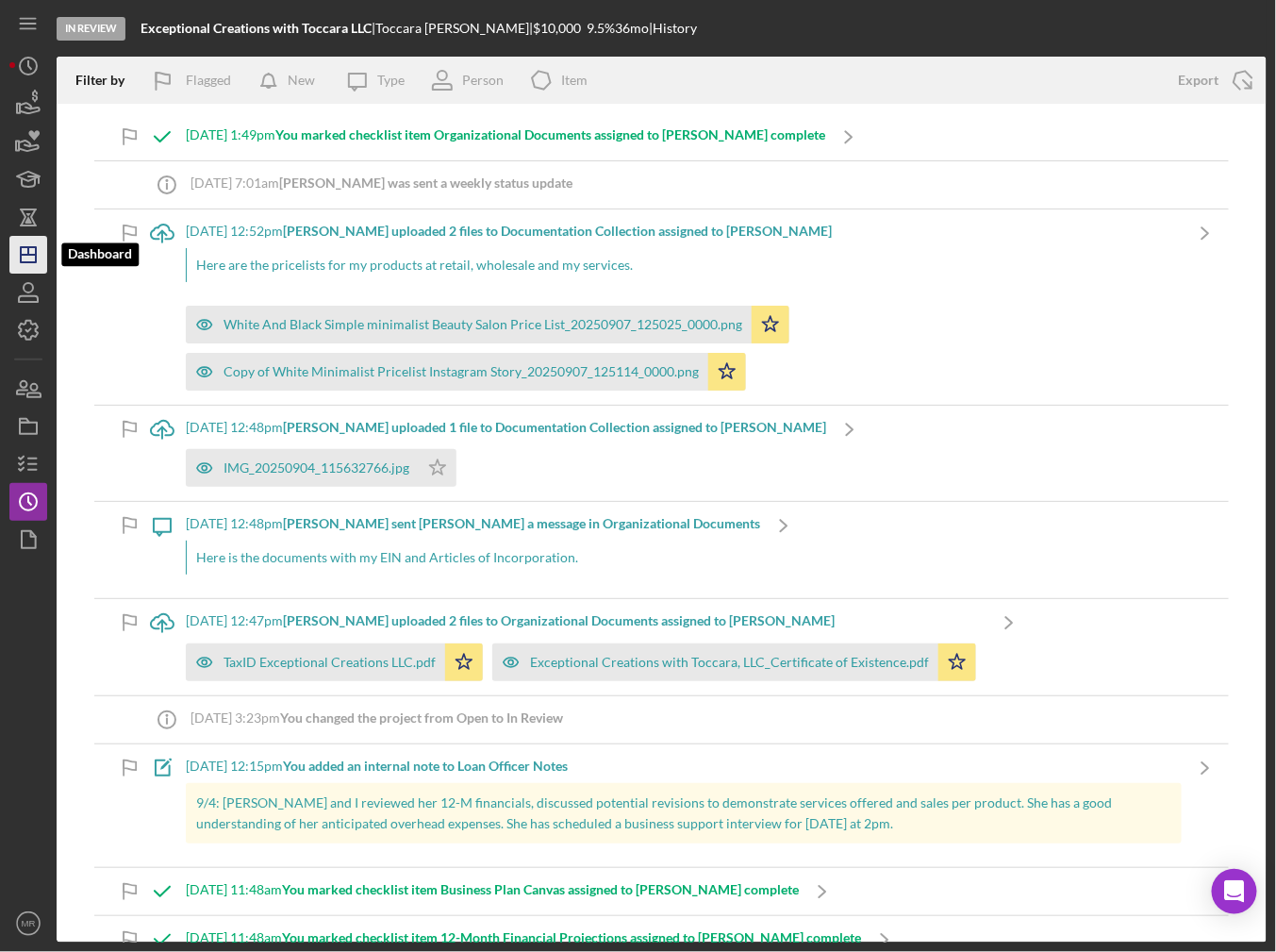
click at [21, 242] on icon "Icon/Dashboard" at bounding box center [28, 254] width 47 height 47
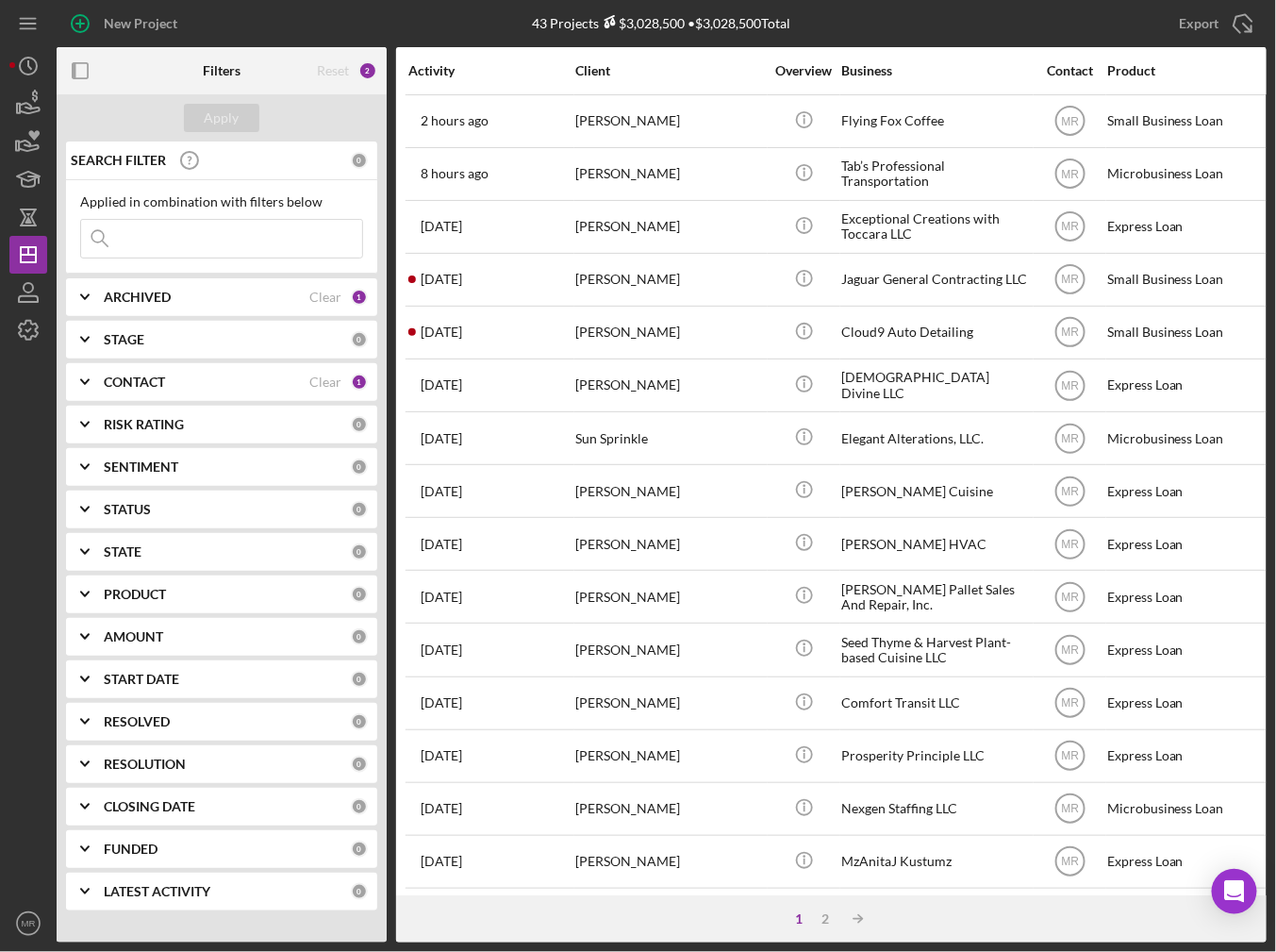
click at [172, 248] on input at bounding box center [222, 239] width 281 height 38
type input "toccara"
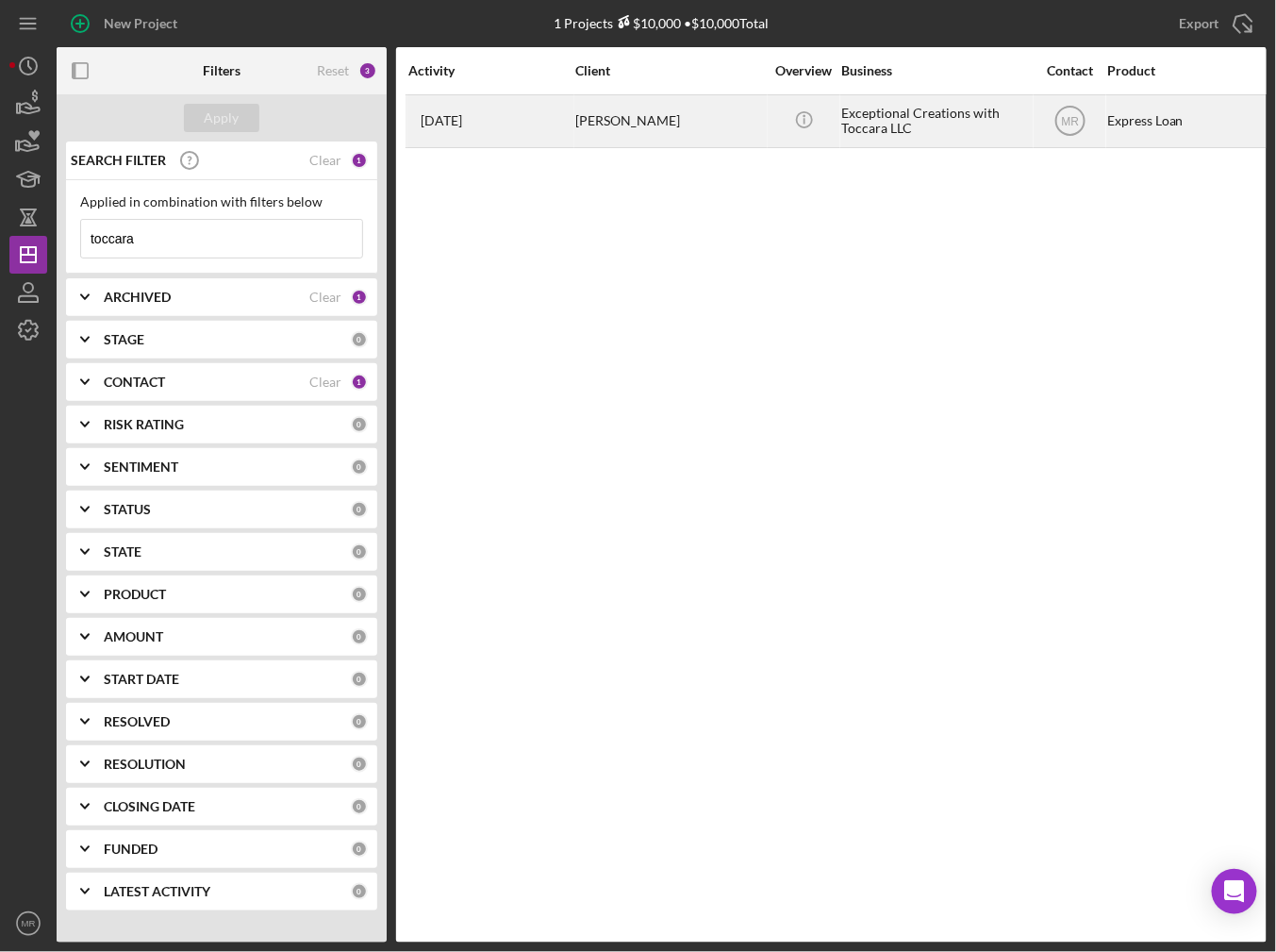
click at [586, 123] on div "[PERSON_NAME]" at bounding box center [670, 121] width 189 height 50
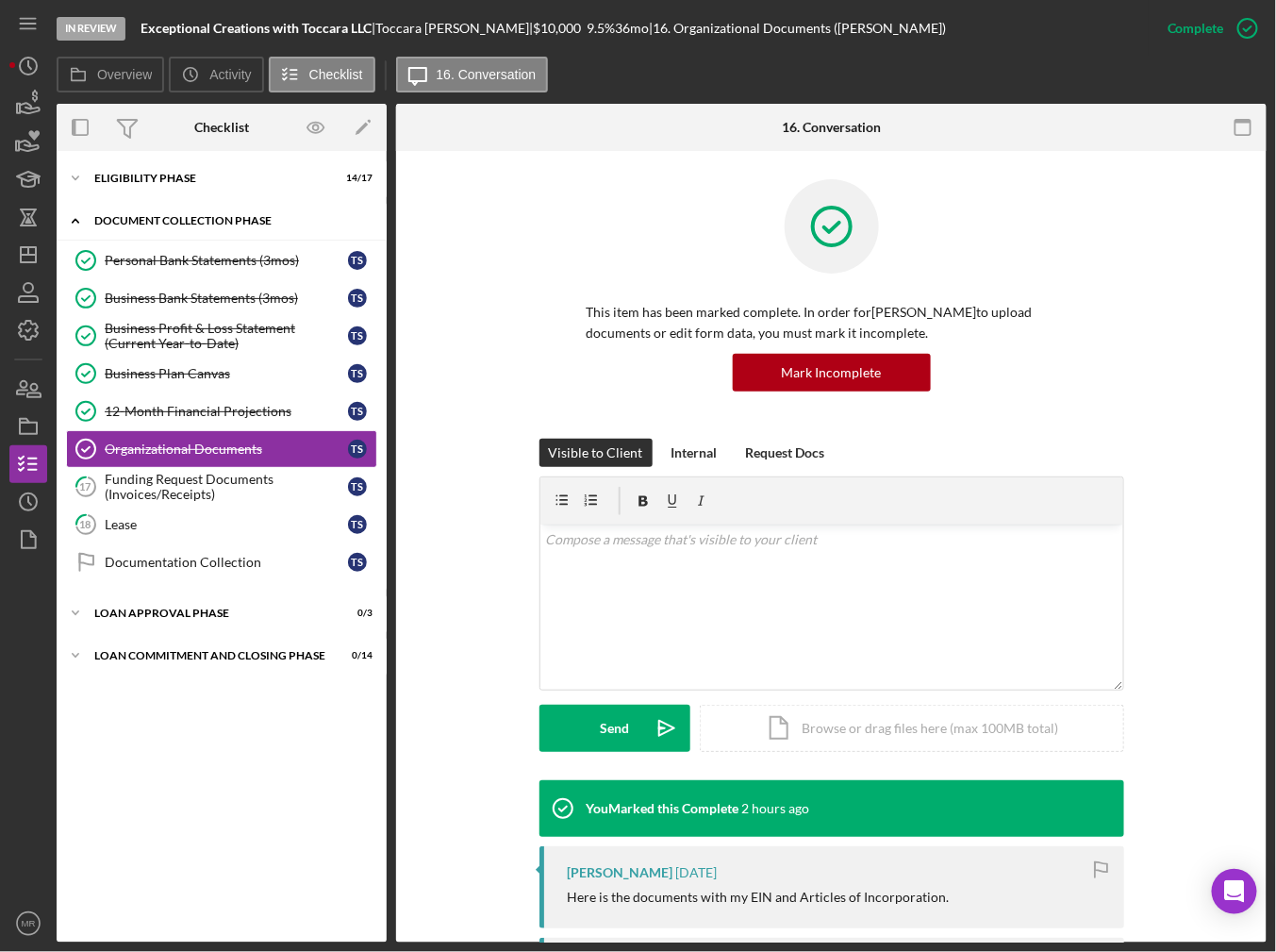
click at [192, 214] on div "Icon/Expander Document Collection Phase 6 / 9" at bounding box center [222, 221] width 330 height 38
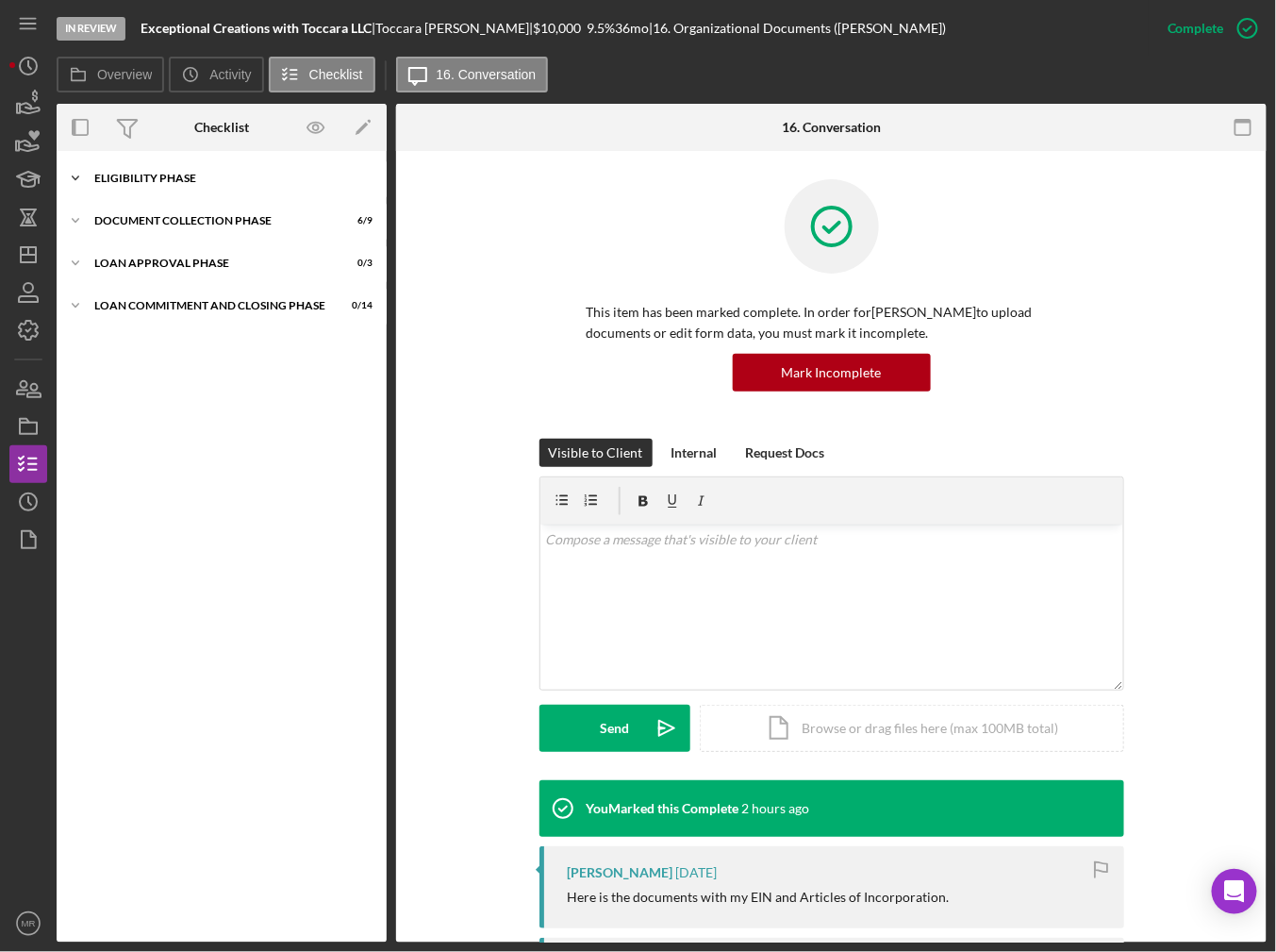
click at [173, 179] on div "Eligibility Phase" at bounding box center [228, 179] width 268 height 11
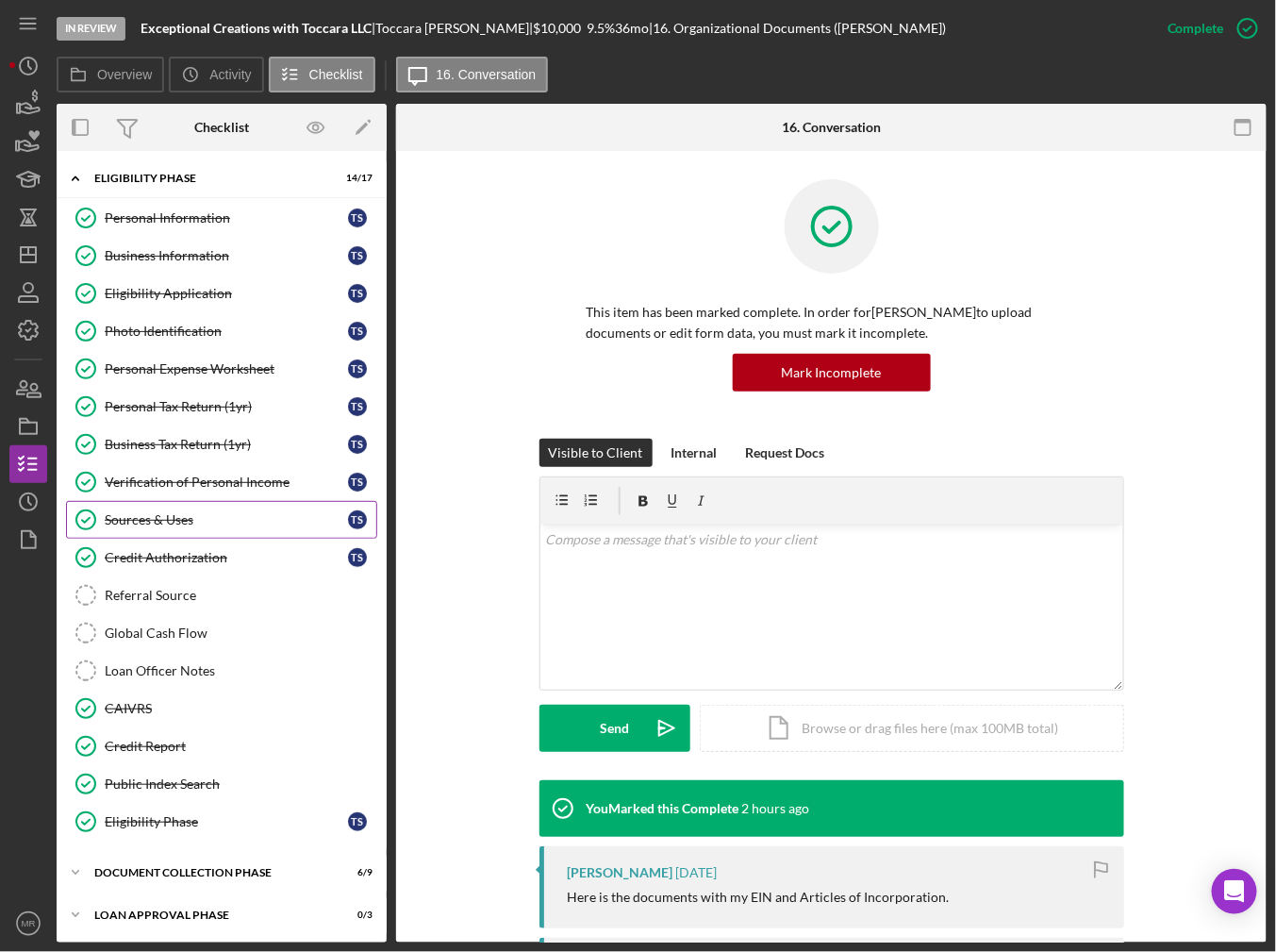
click at [214, 512] on div "Sources & Uses" at bounding box center [226, 519] width 244 height 15
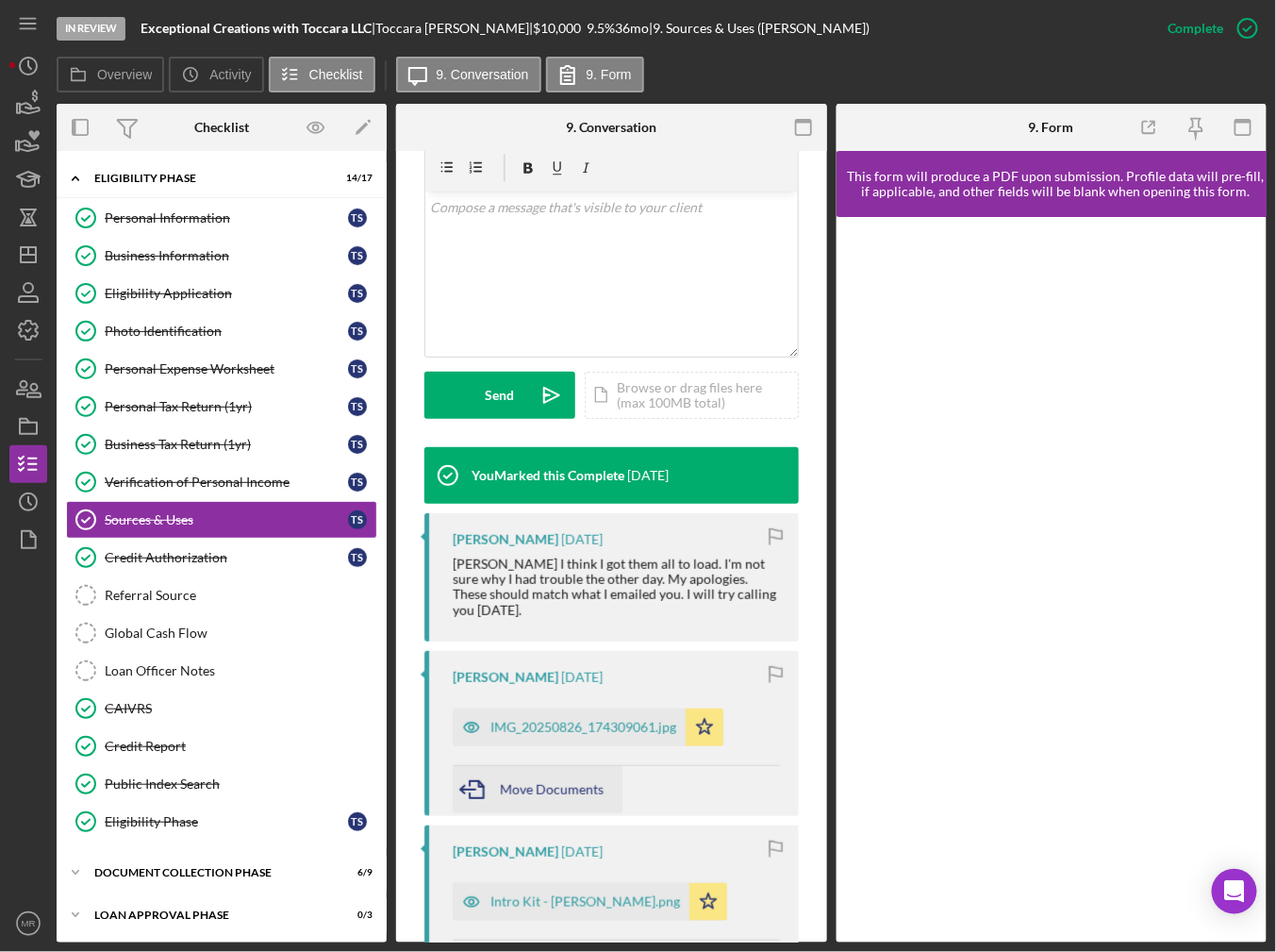
scroll to position [377, 0]
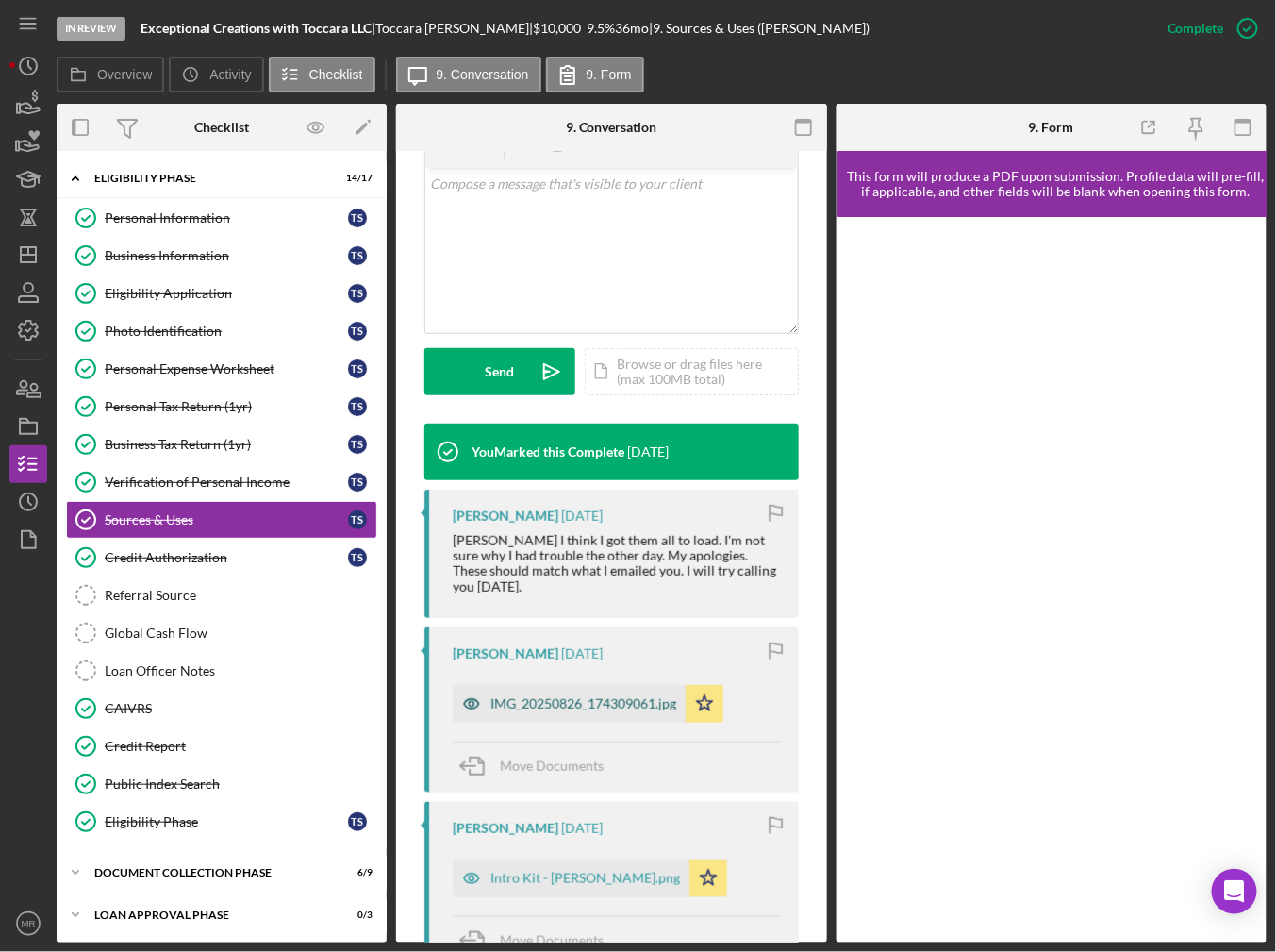
click at [573, 696] on div "IMG_20250826_174309061.jpg" at bounding box center [584, 704] width 186 height 15
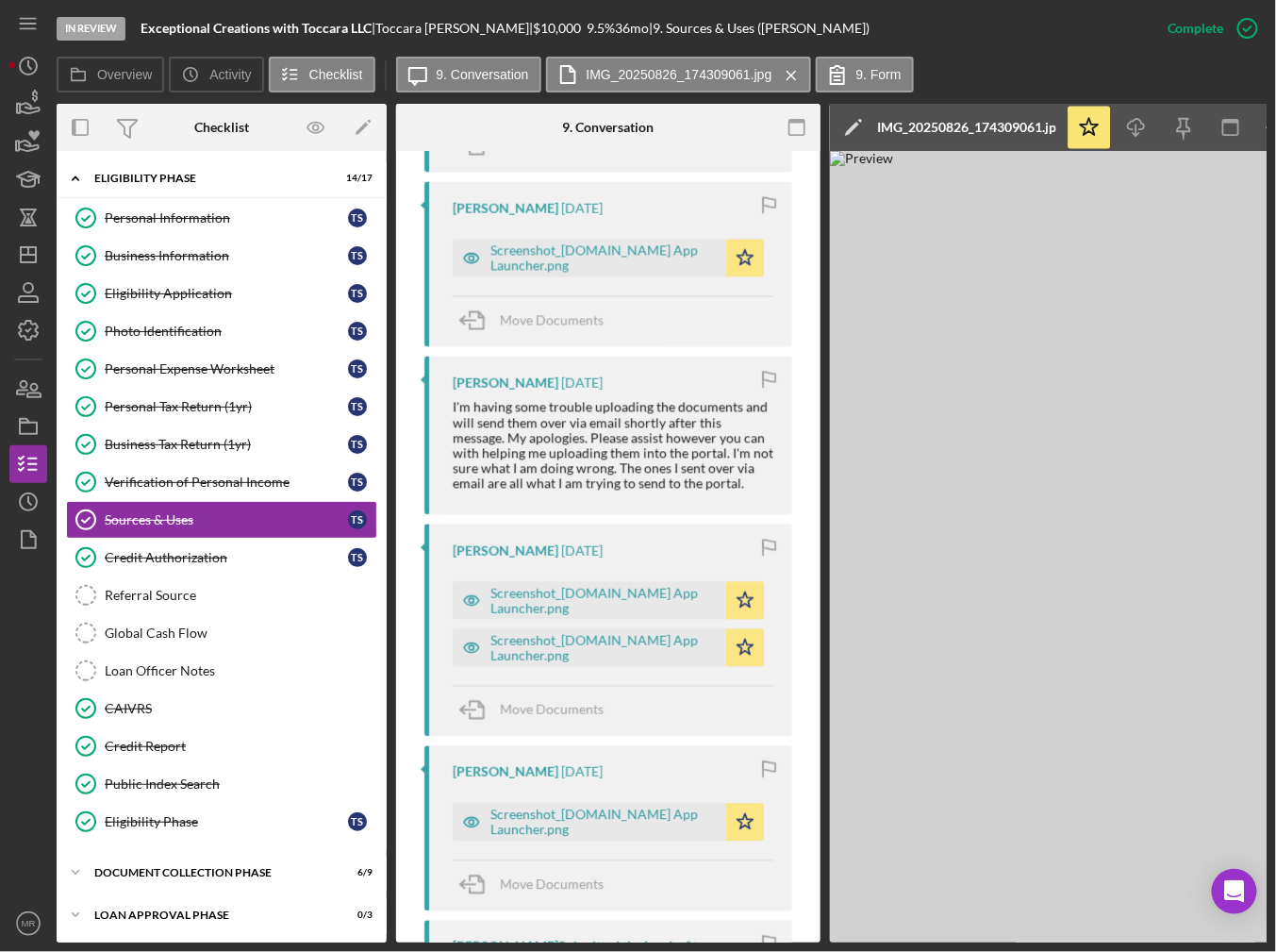
scroll to position [1603, 0]
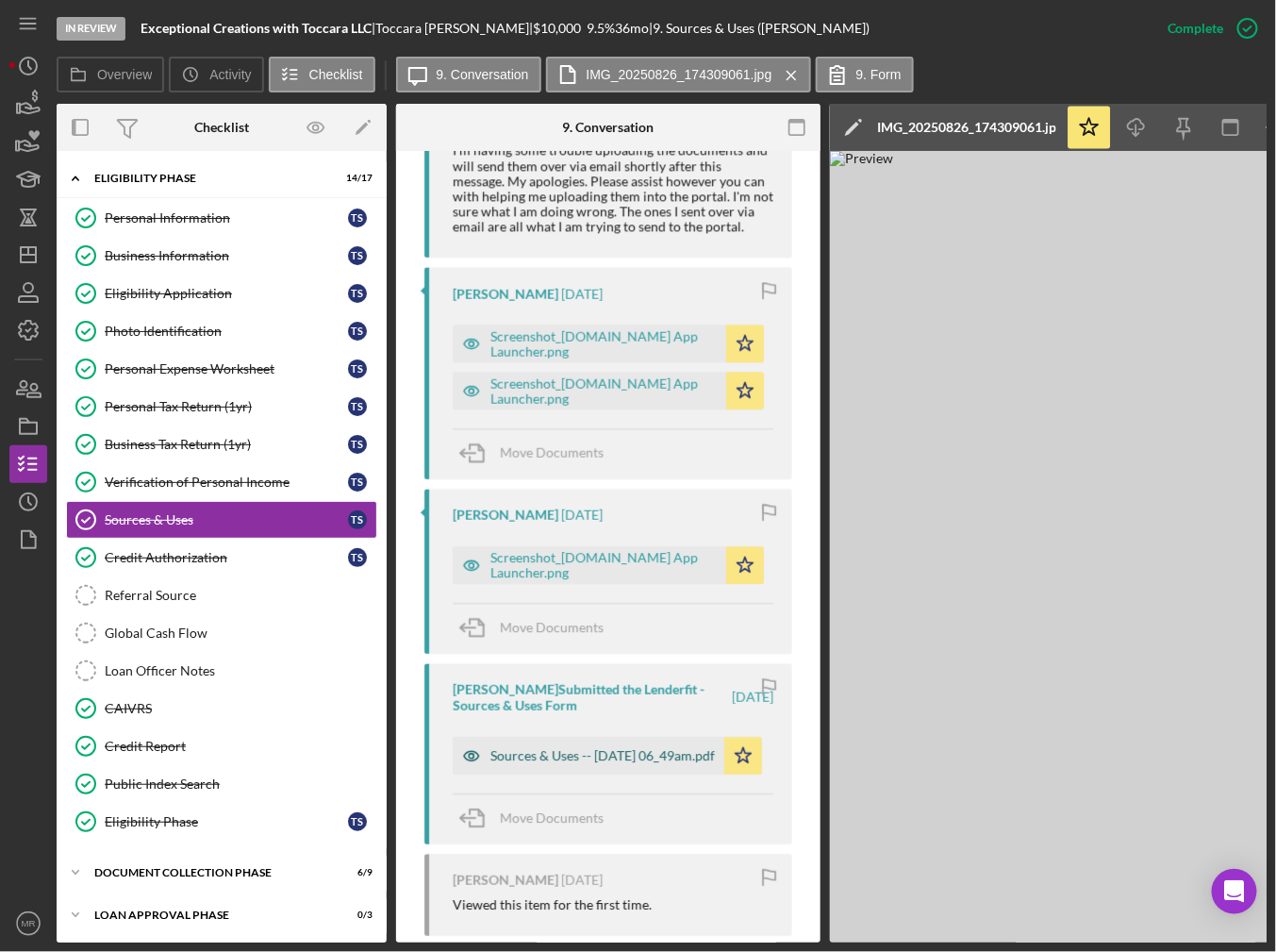
click at [576, 748] on div "Sources & Uses -- [DATE] 06_49am.pdf" at bounding box center [603, 755] width 224 height 15
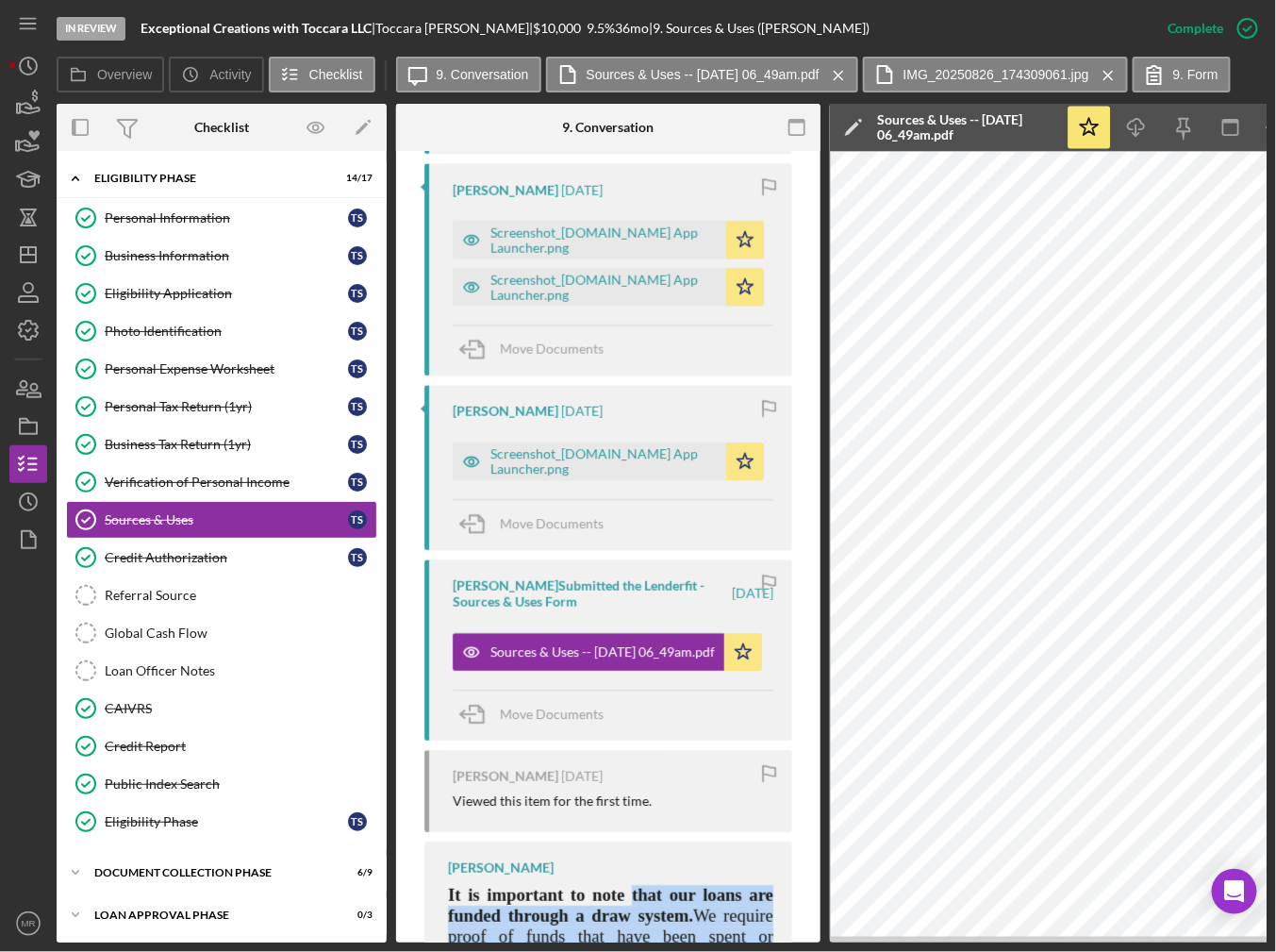
scroll to position [1740, 0]
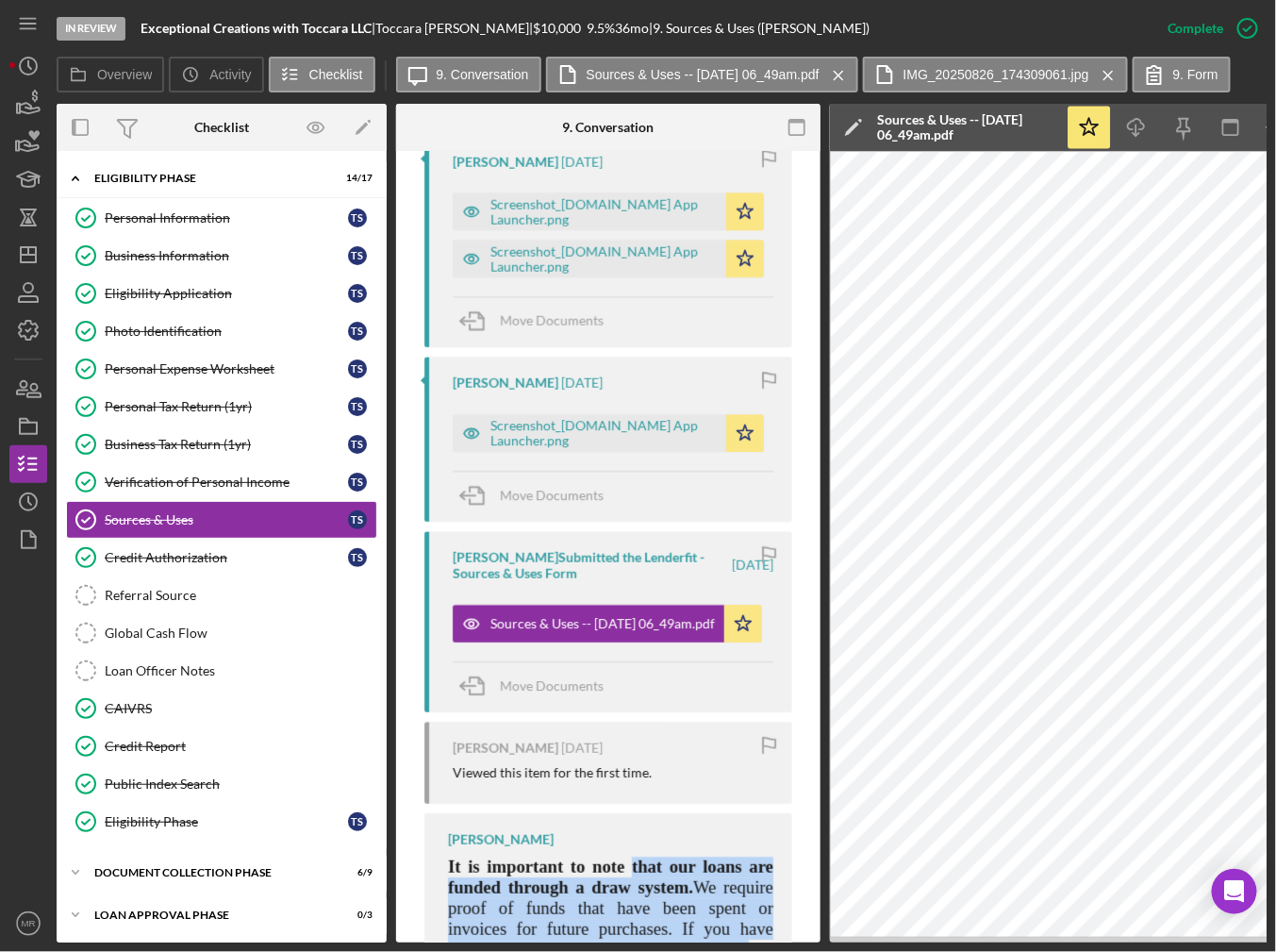
drag, startPoint x: 626, startPoint y: 934, endPoint x: 741, endPoint y: 925, distance: 115.4
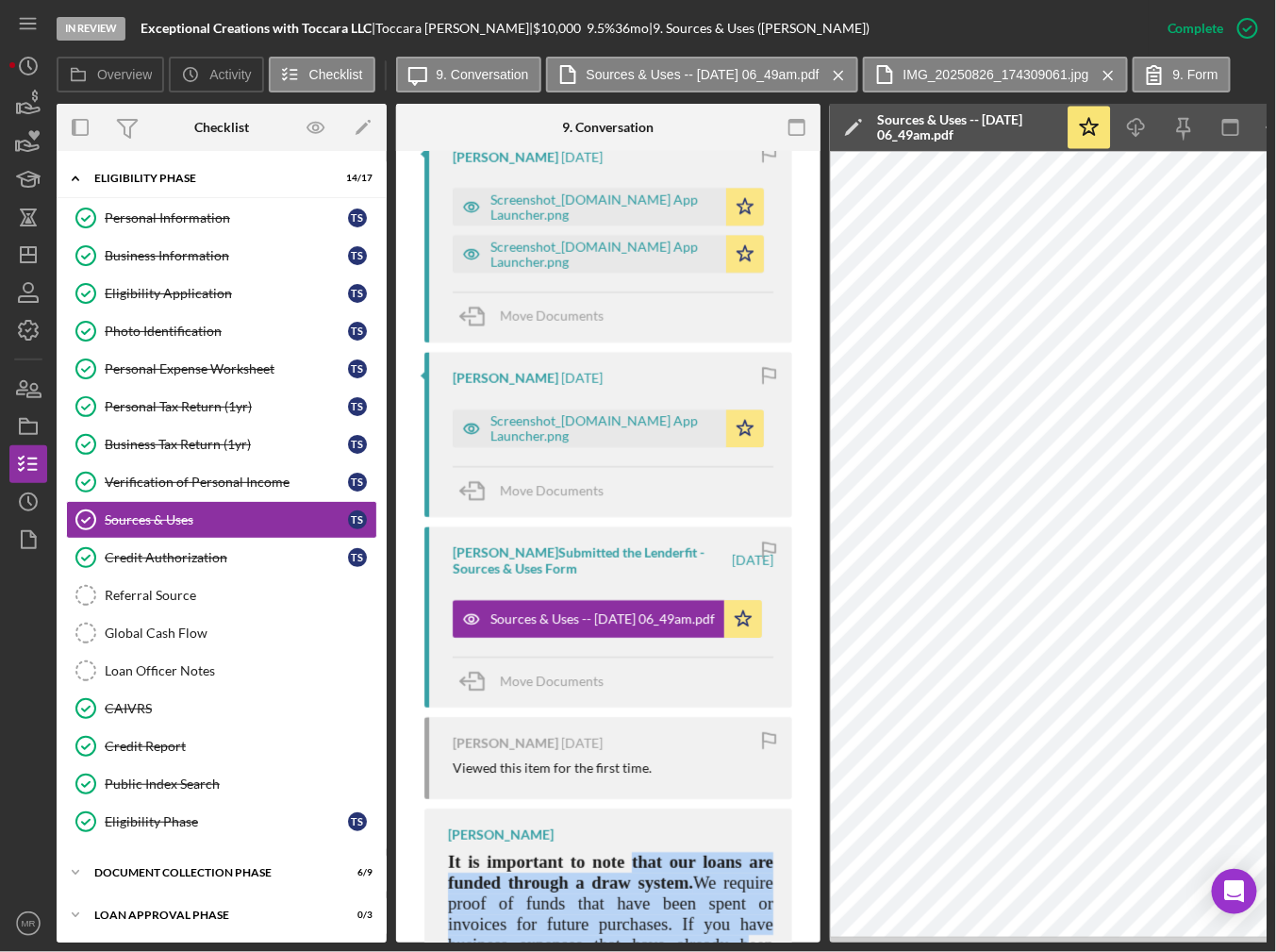
scroll to position [0, 1058]
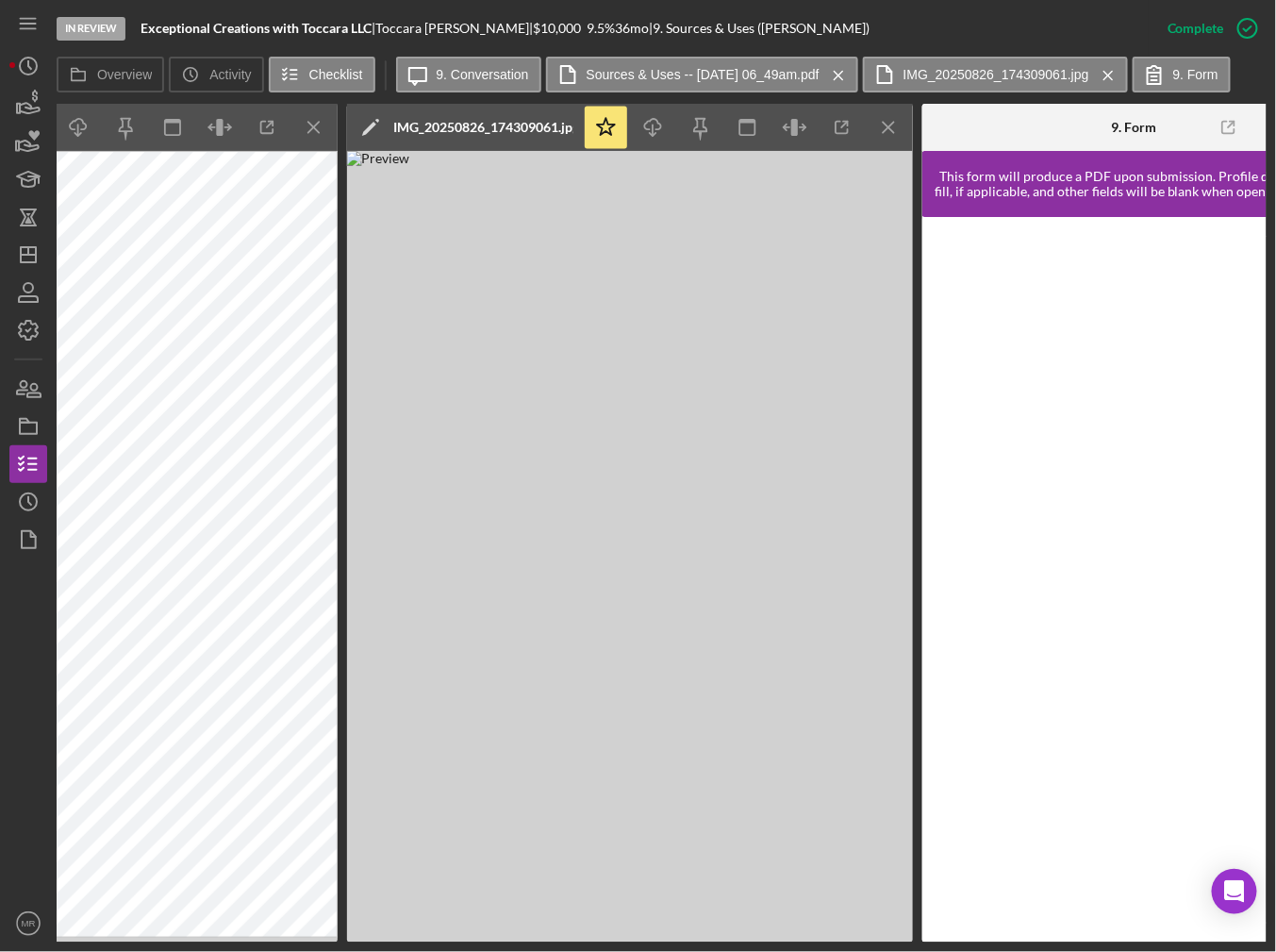
click at [743, 767] on img at bounding box center [629, 546] width 566 height 792
click at [536, 919] on img at bounding box center [629, 546] width 566 height 792
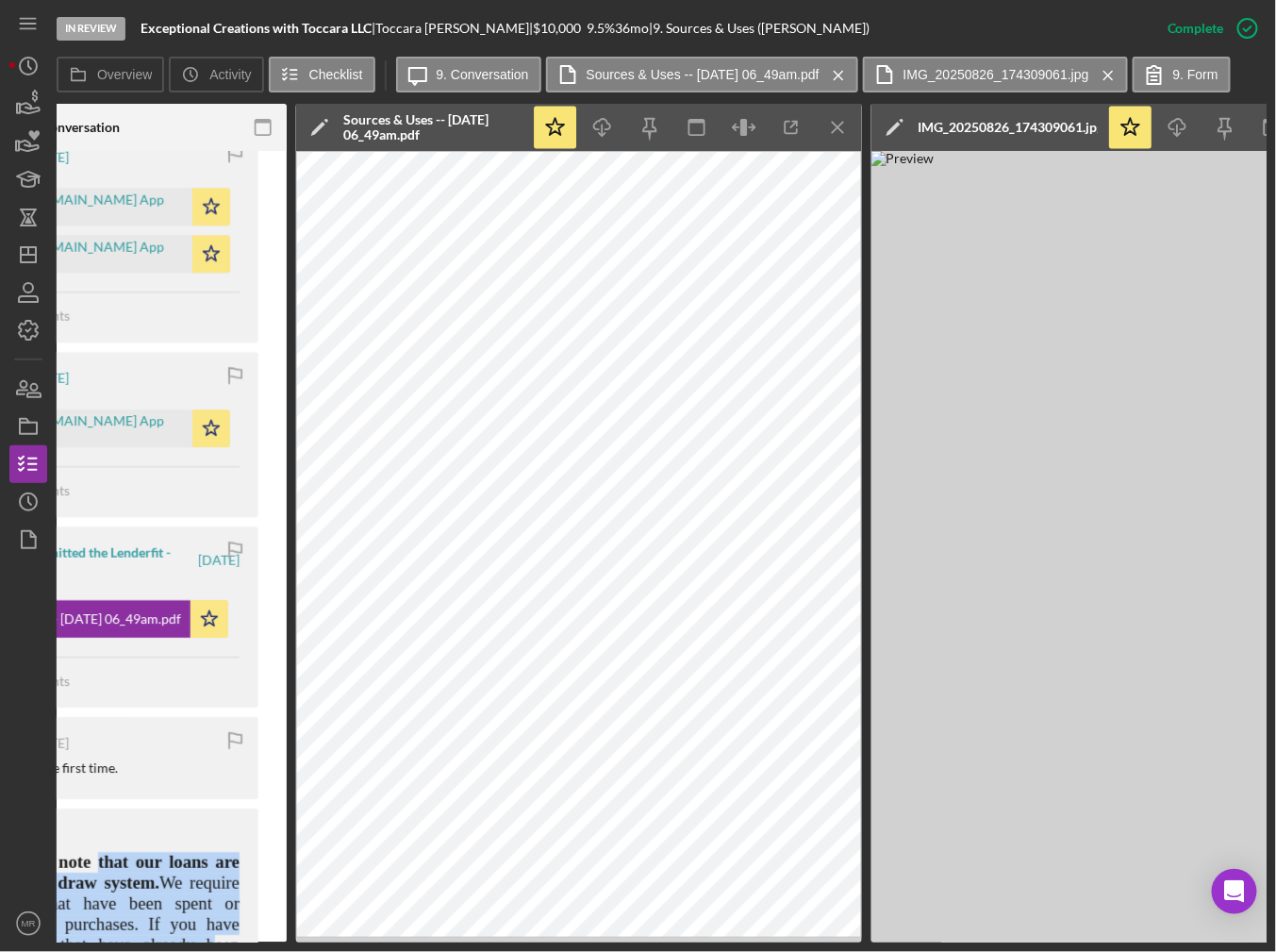
scroll to position [0, 467]
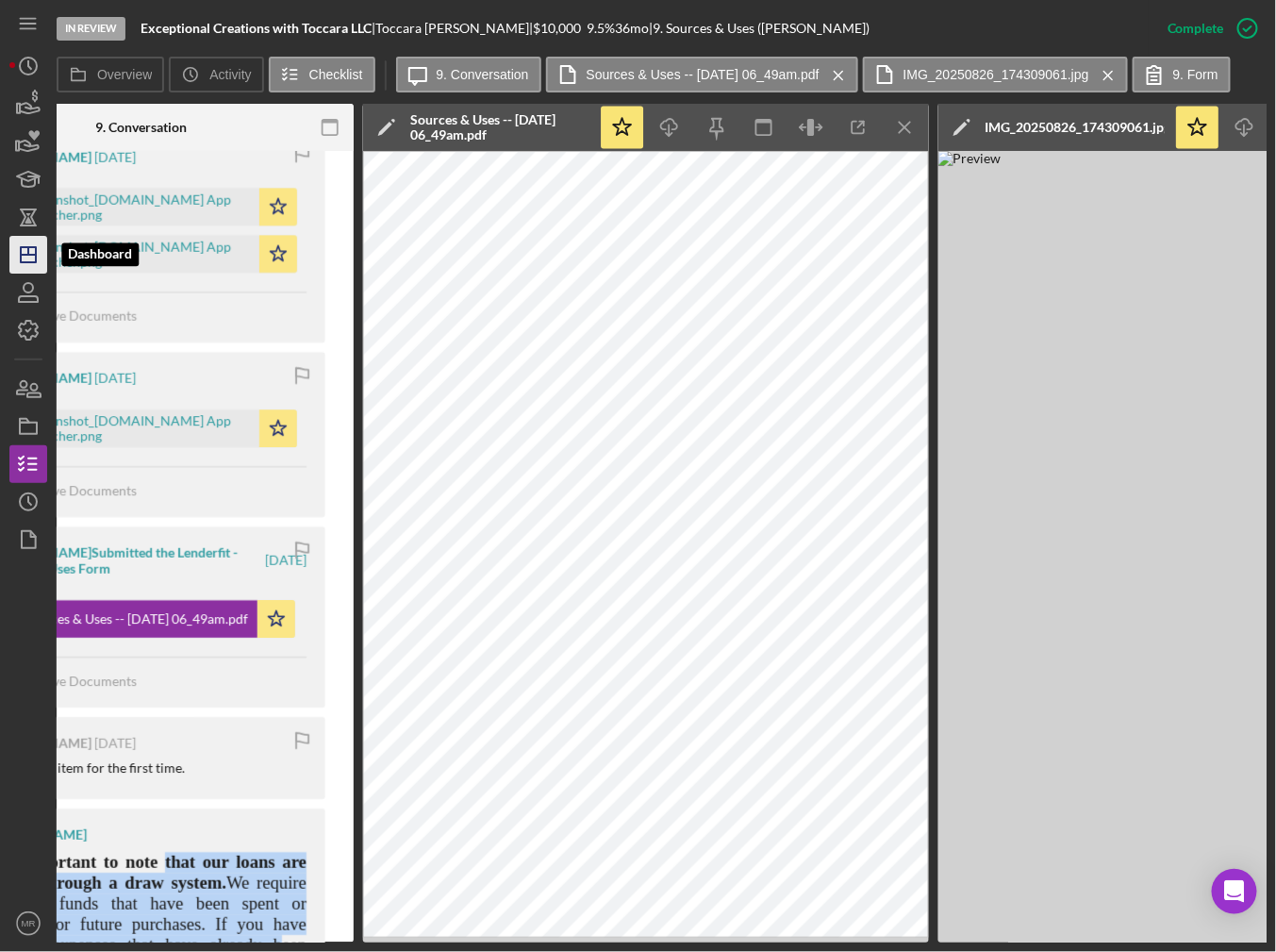
click at [38, 255] on icon "Icon/Dashboard" at bounding box center [28, 254] width 47 height 47
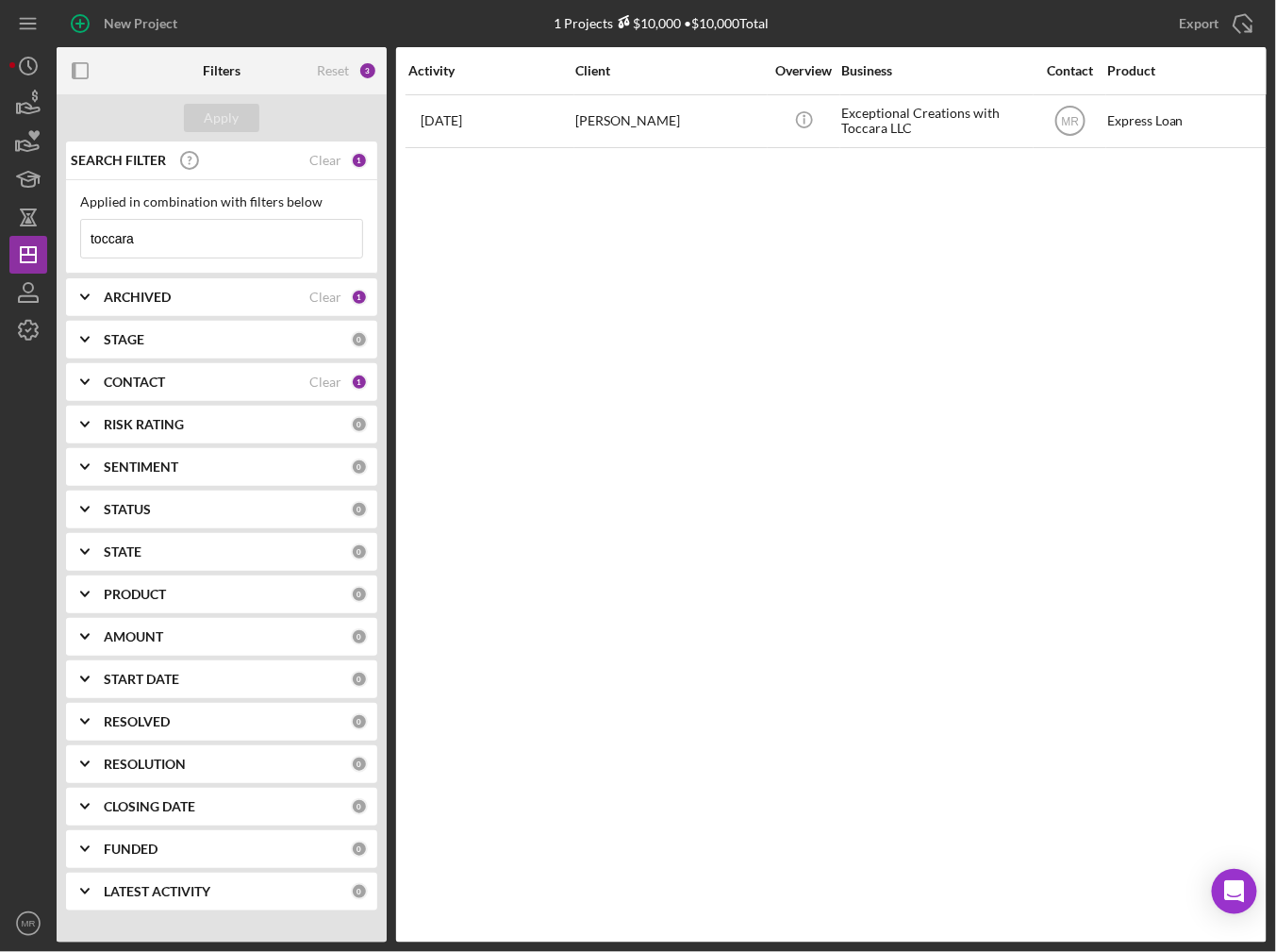
click at [234, 239] on input "toccara" at bounding box center [222, 239] width 281 height 38
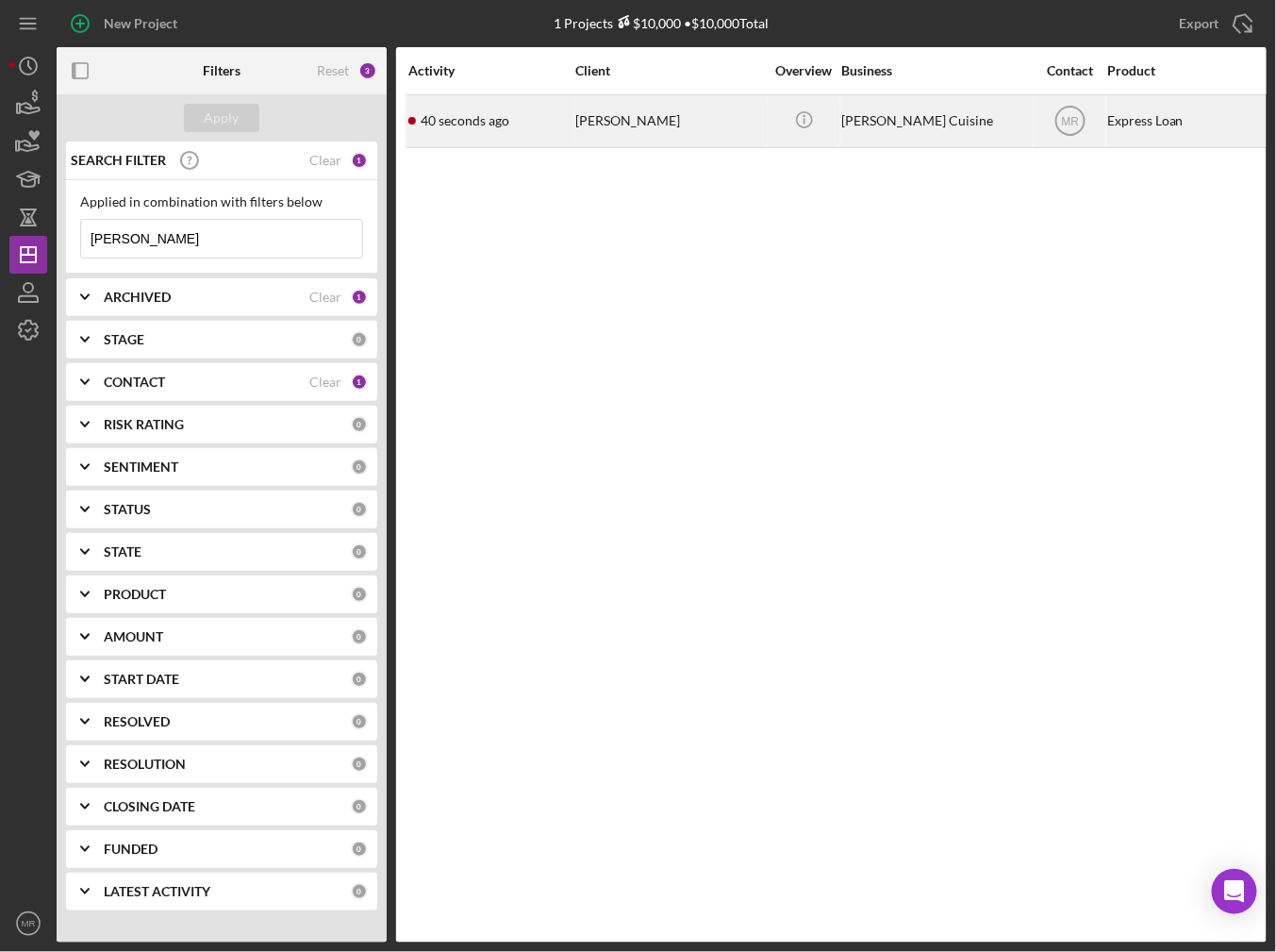
type input "[PERSON_NAME]"
click at [497, 143] on div "40 seconds ago [PERSON_NAME]" at bounding box center [491, 121] width 165 height 50
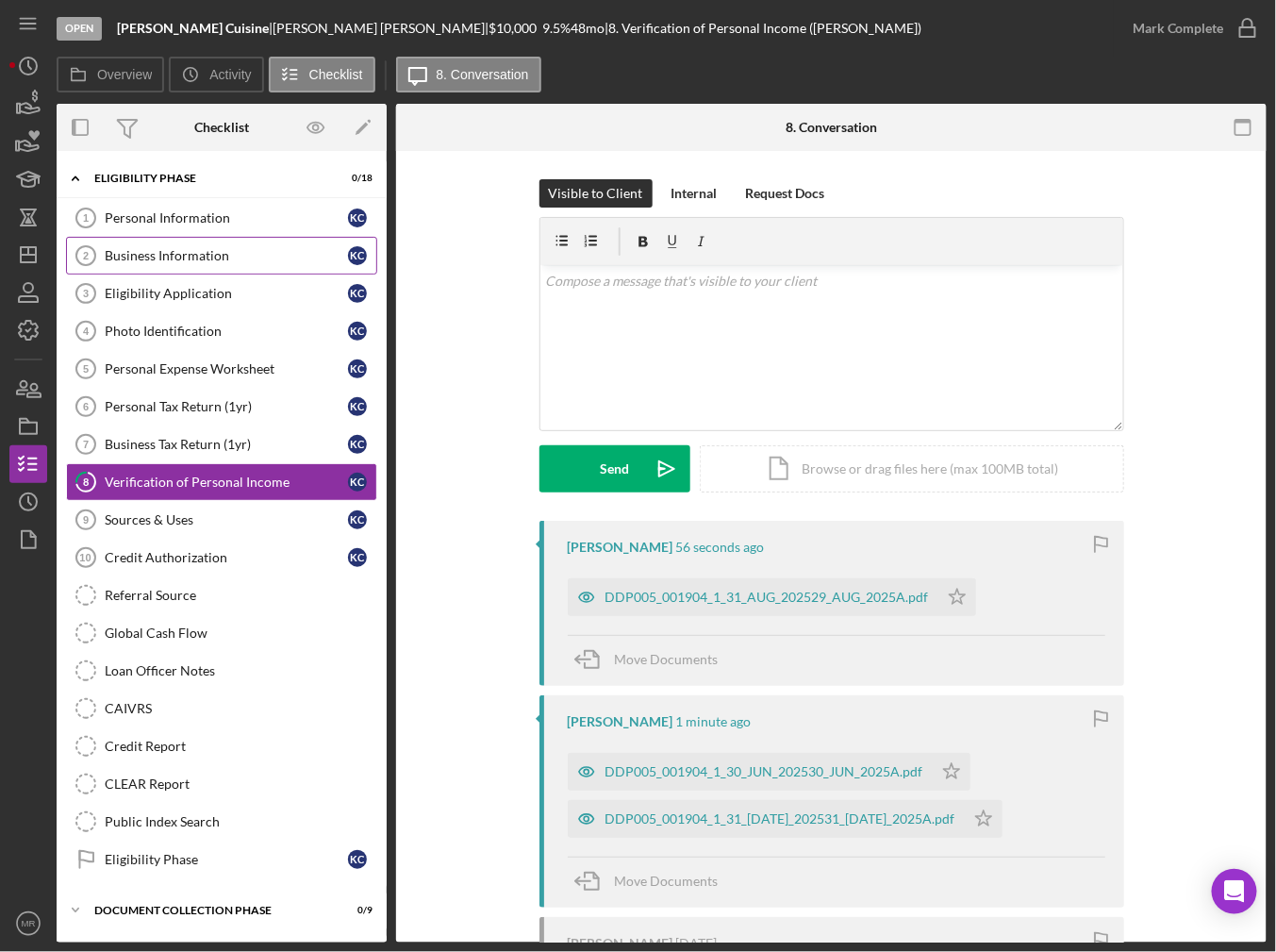
click at [164, 245] on link "Business Information 2 Business Information K C" at bounding box center [222, 256] width 311 height 38
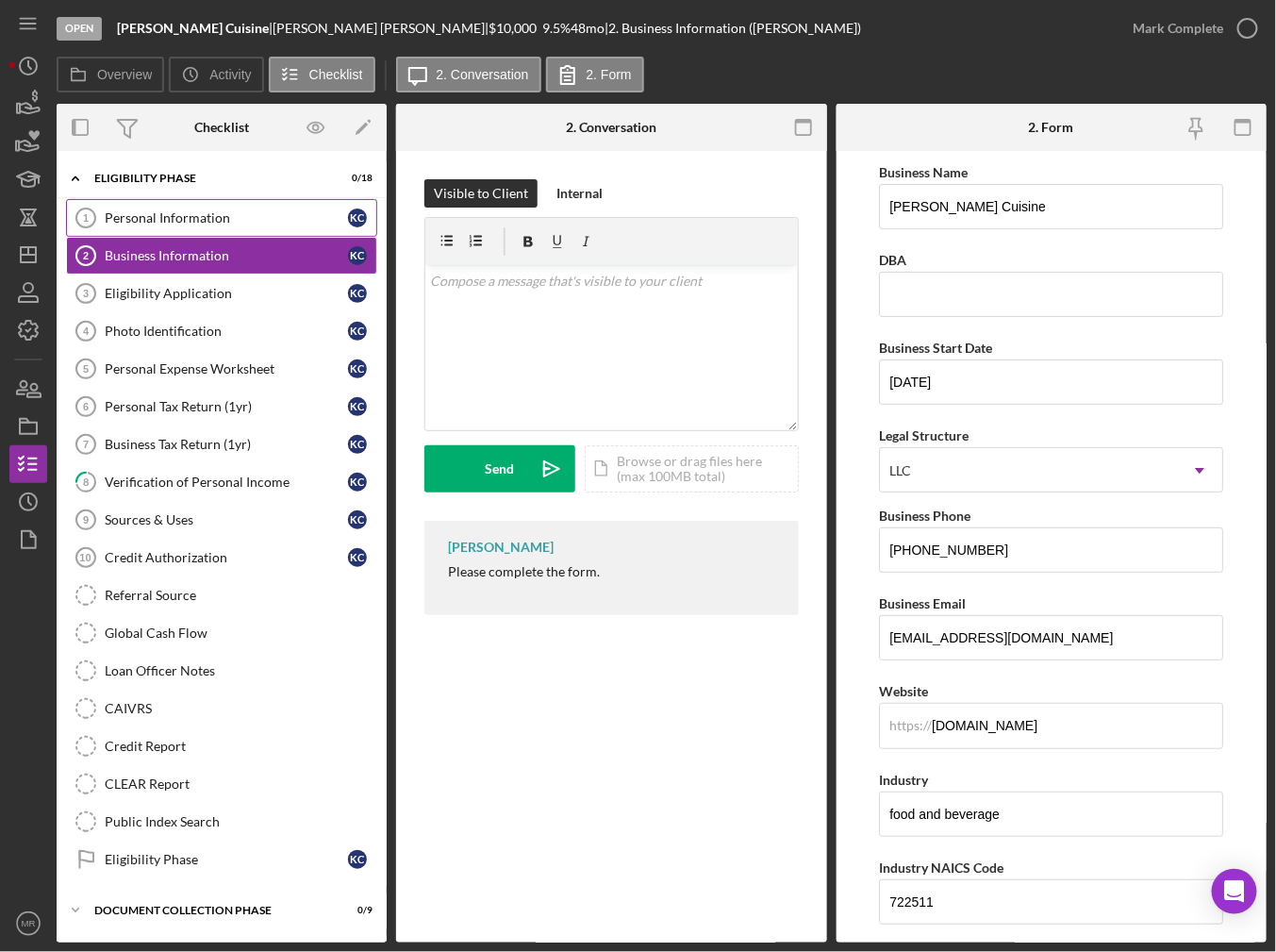
click at [195, 222] on div "Personal Information" at bounding box center [226, 218] width 244 height 15
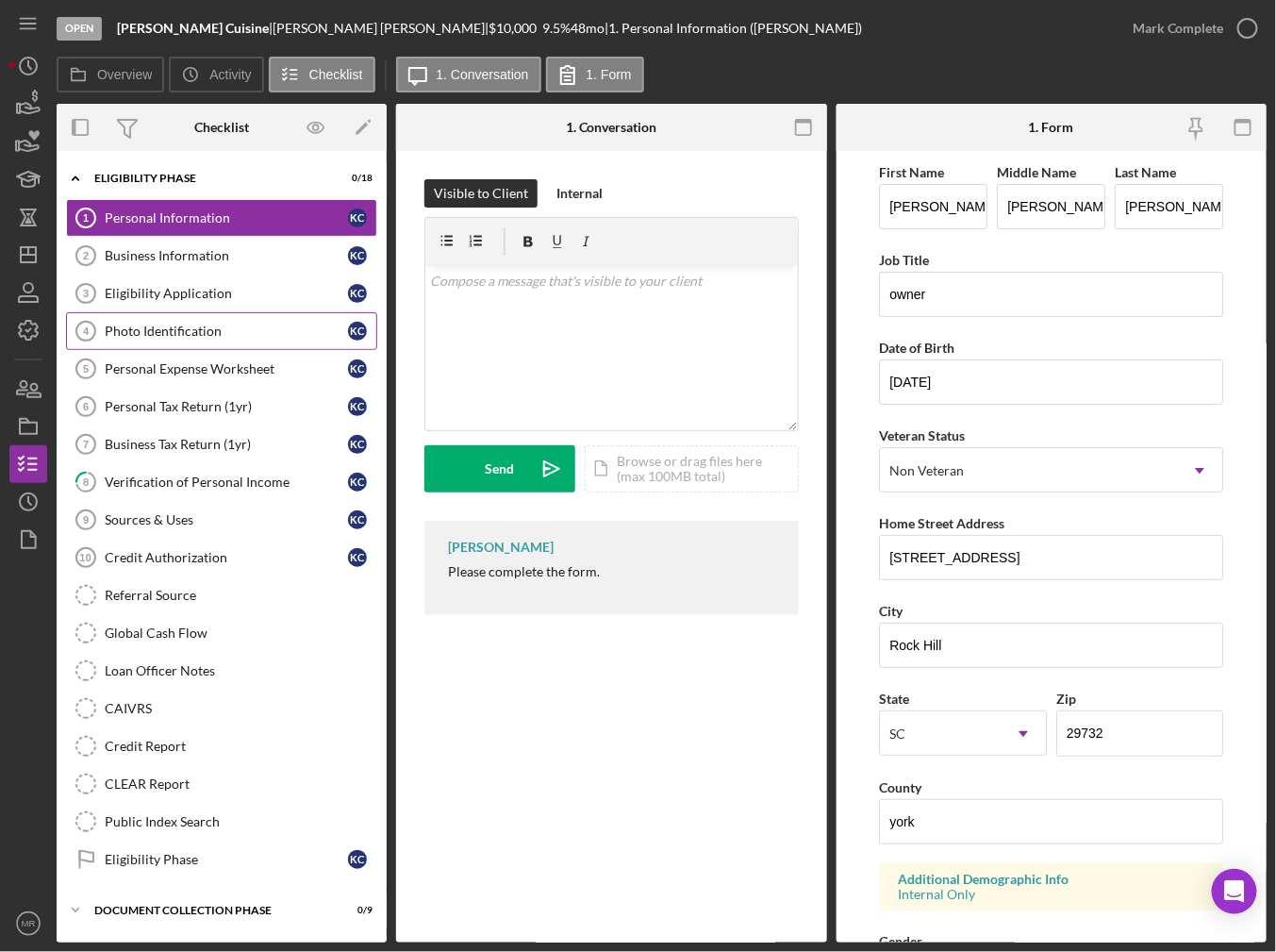
click at [211, 344] on link "Photo Identification 4 Photo Identification K C" at bounding box center [222, 331] width 311 height 38
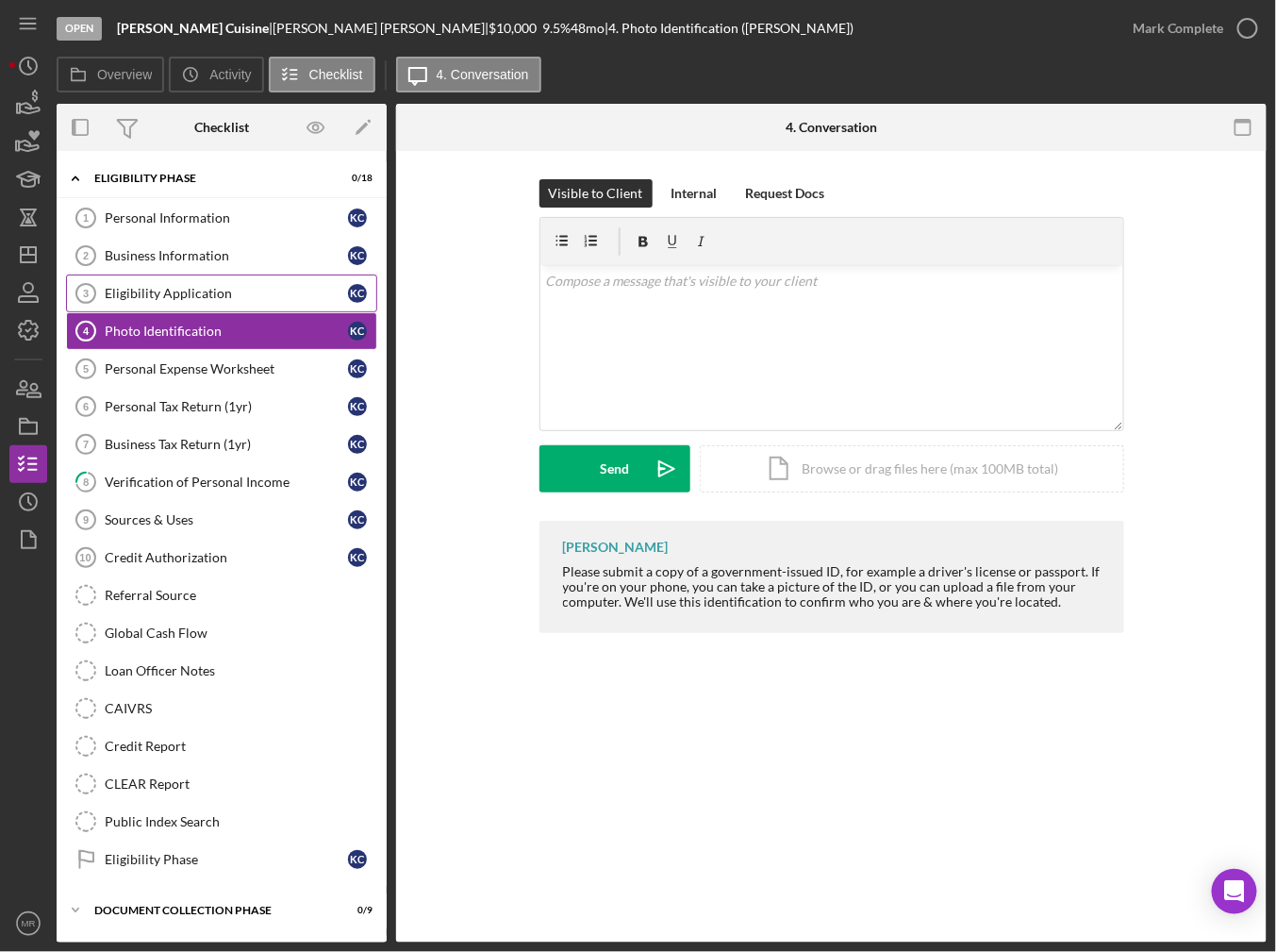
click at [219, 306] on link "Eligibility Application 3 Eligibility Application K C" at bounding box center [222, 293] width 311 height 38
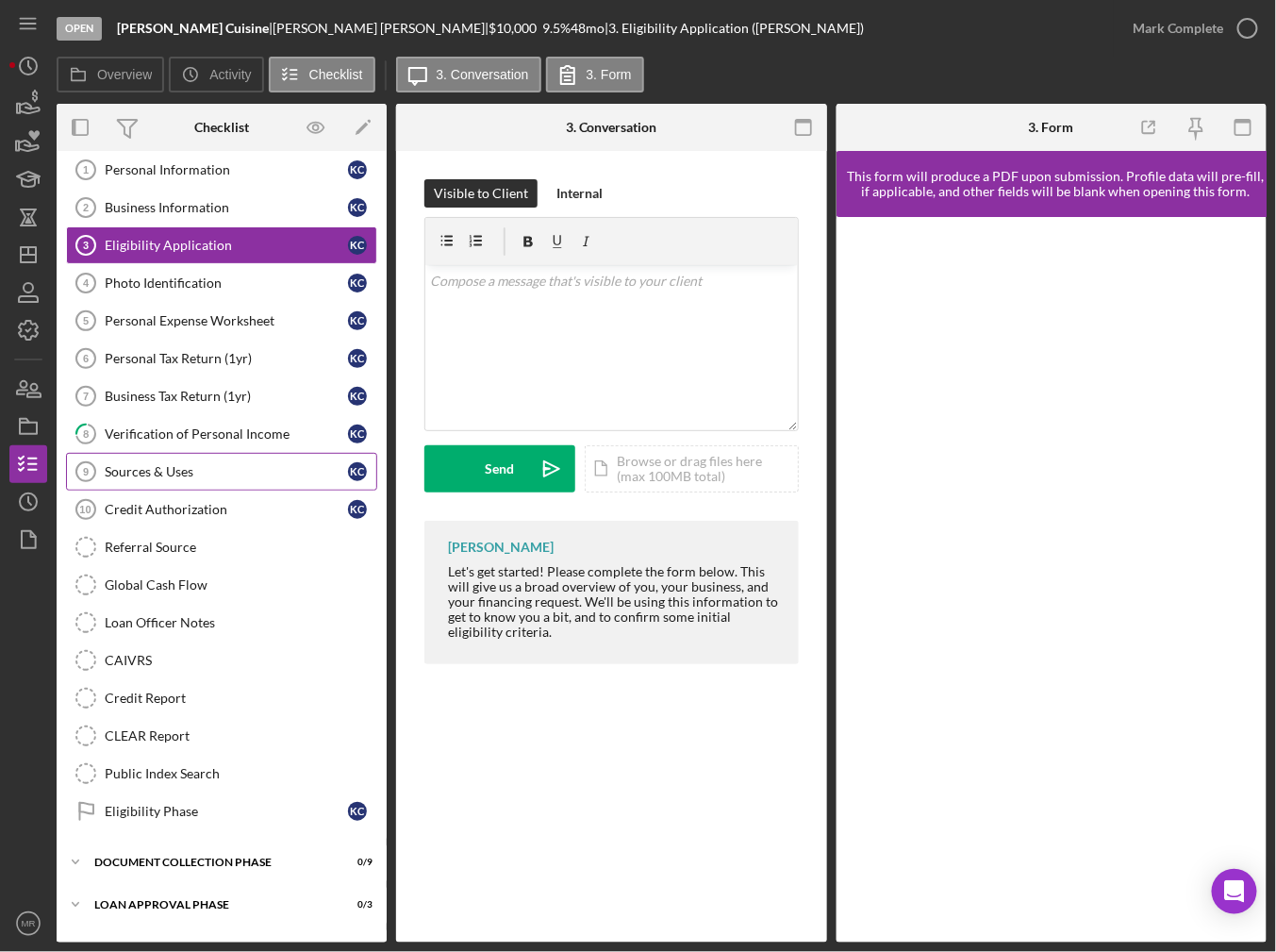
scroll to position [74, 0]
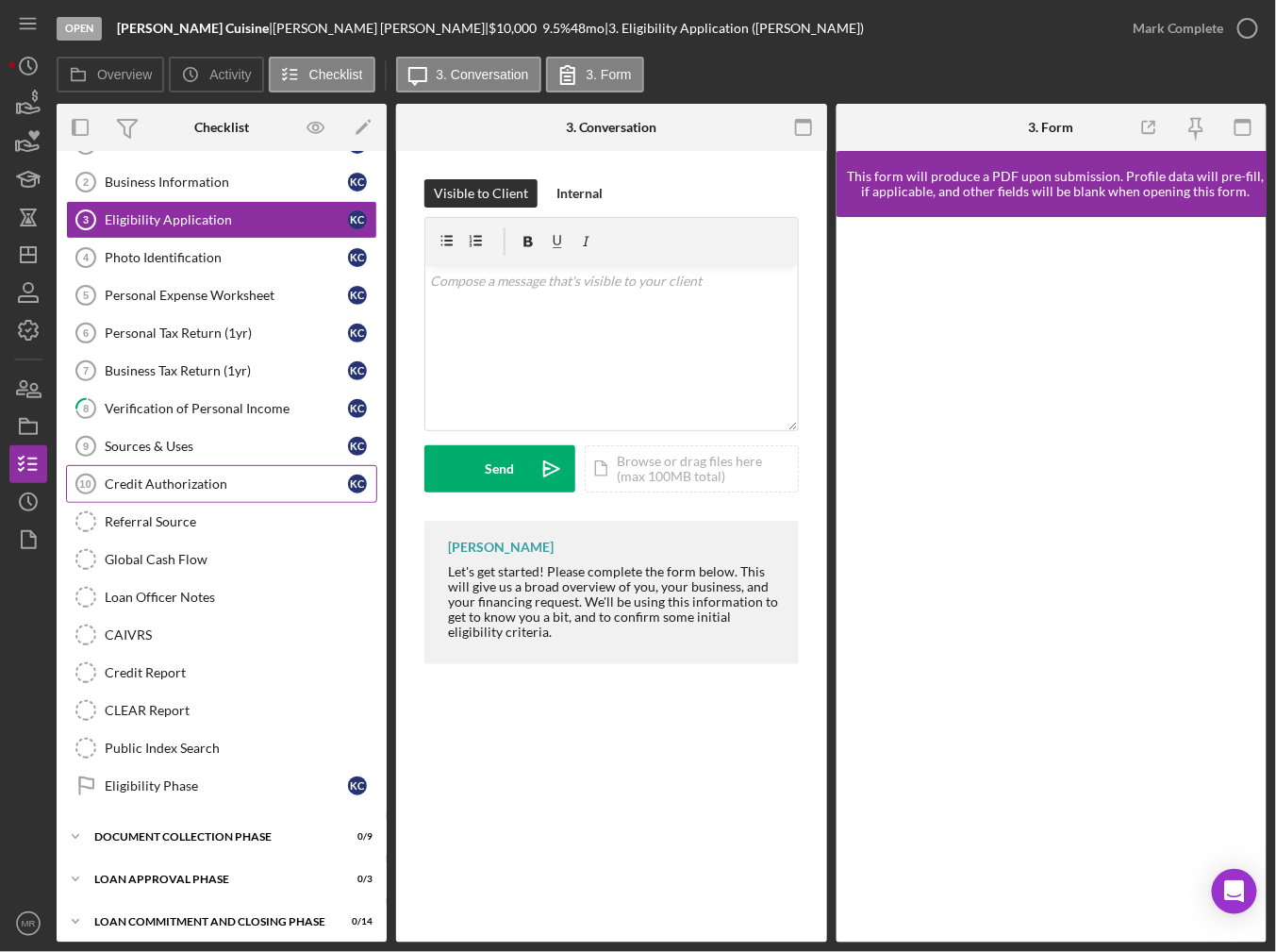
click at [201, 477] on div "Credit Authorization" at bounding box center [226, 484] width 244 height 15
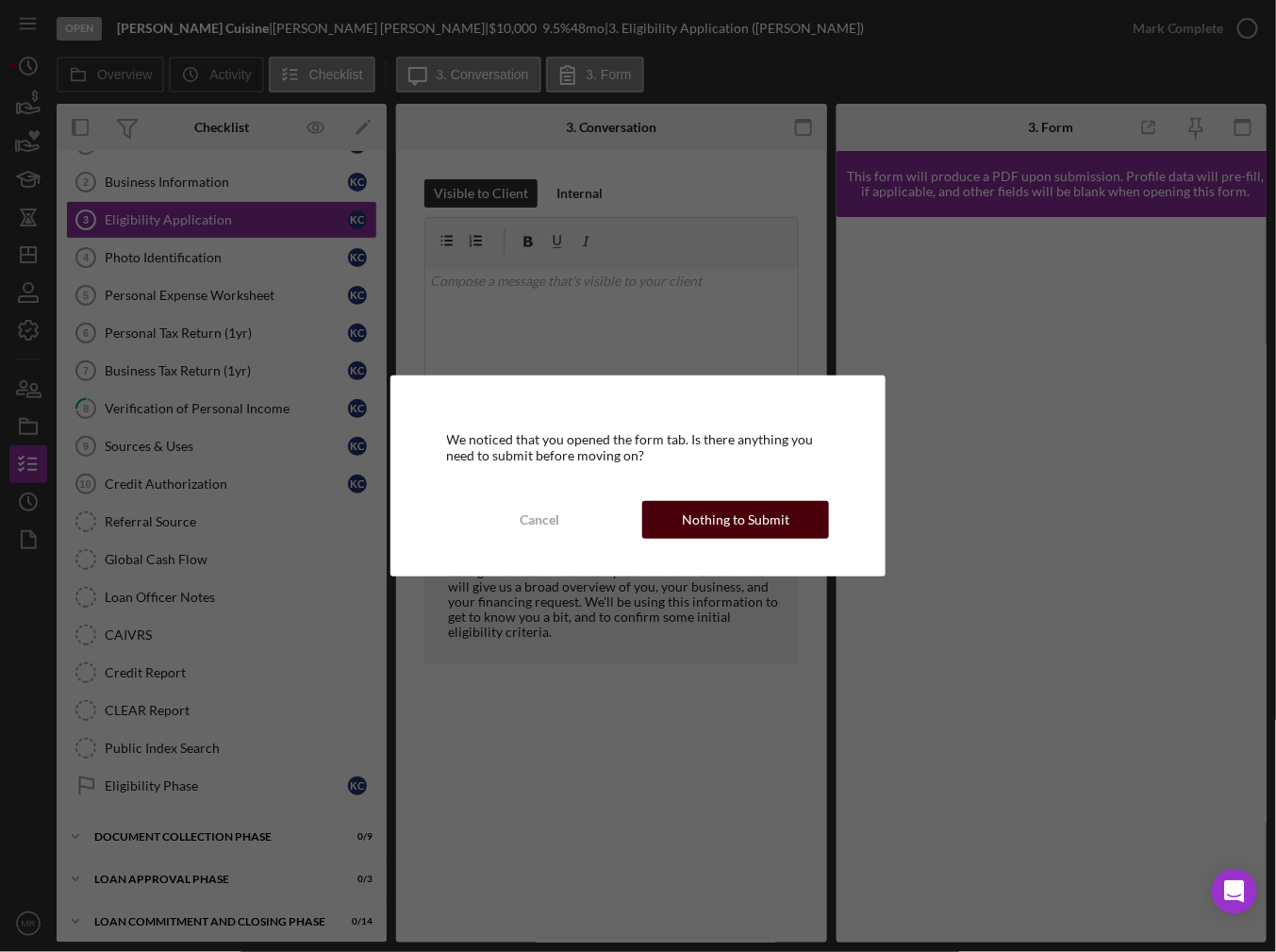
click at [702, 507] on div "Nothing to Submit" at bounding box center [735, 519] width 108 height 38
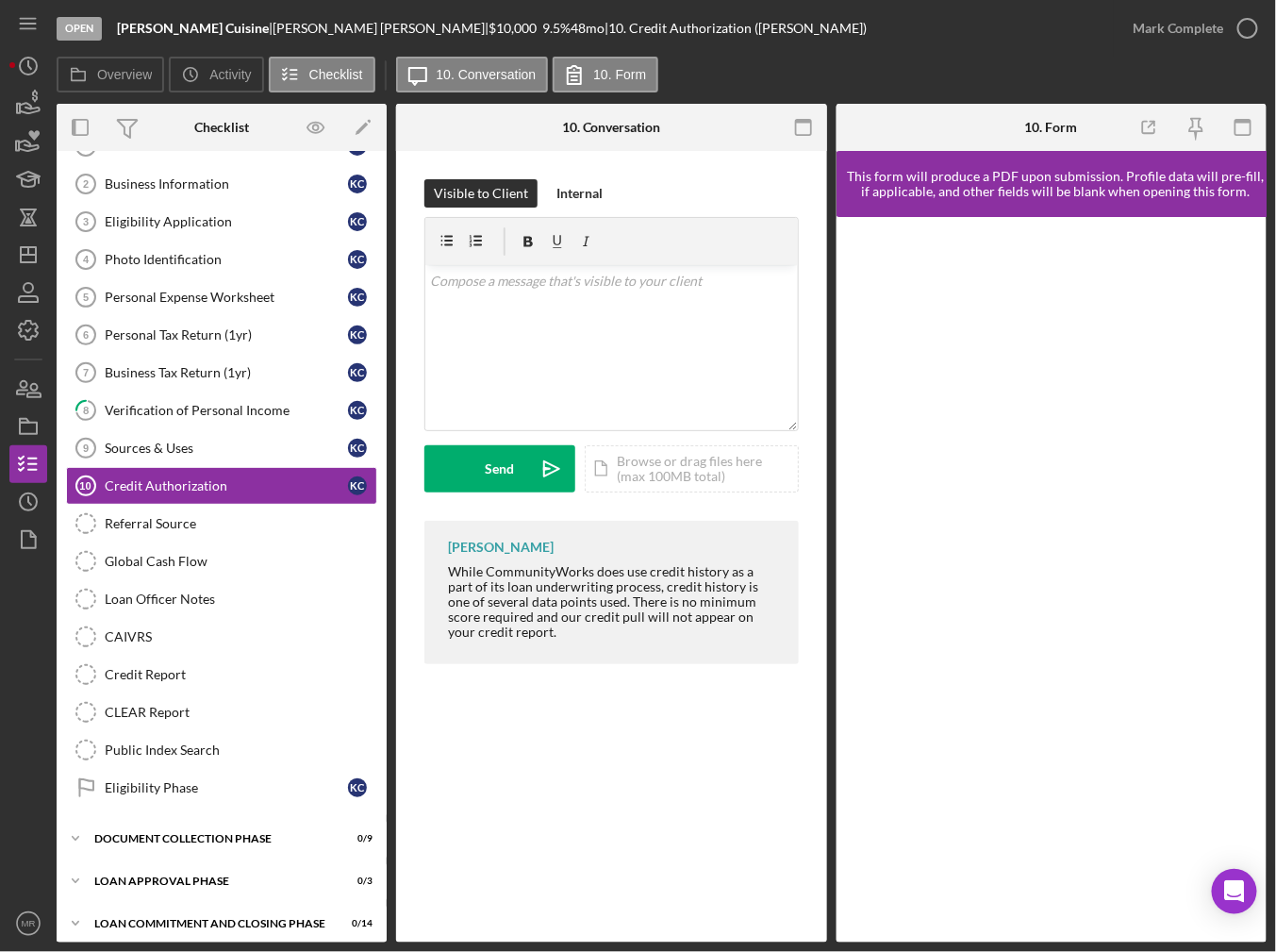
scroll to position [74, 0]
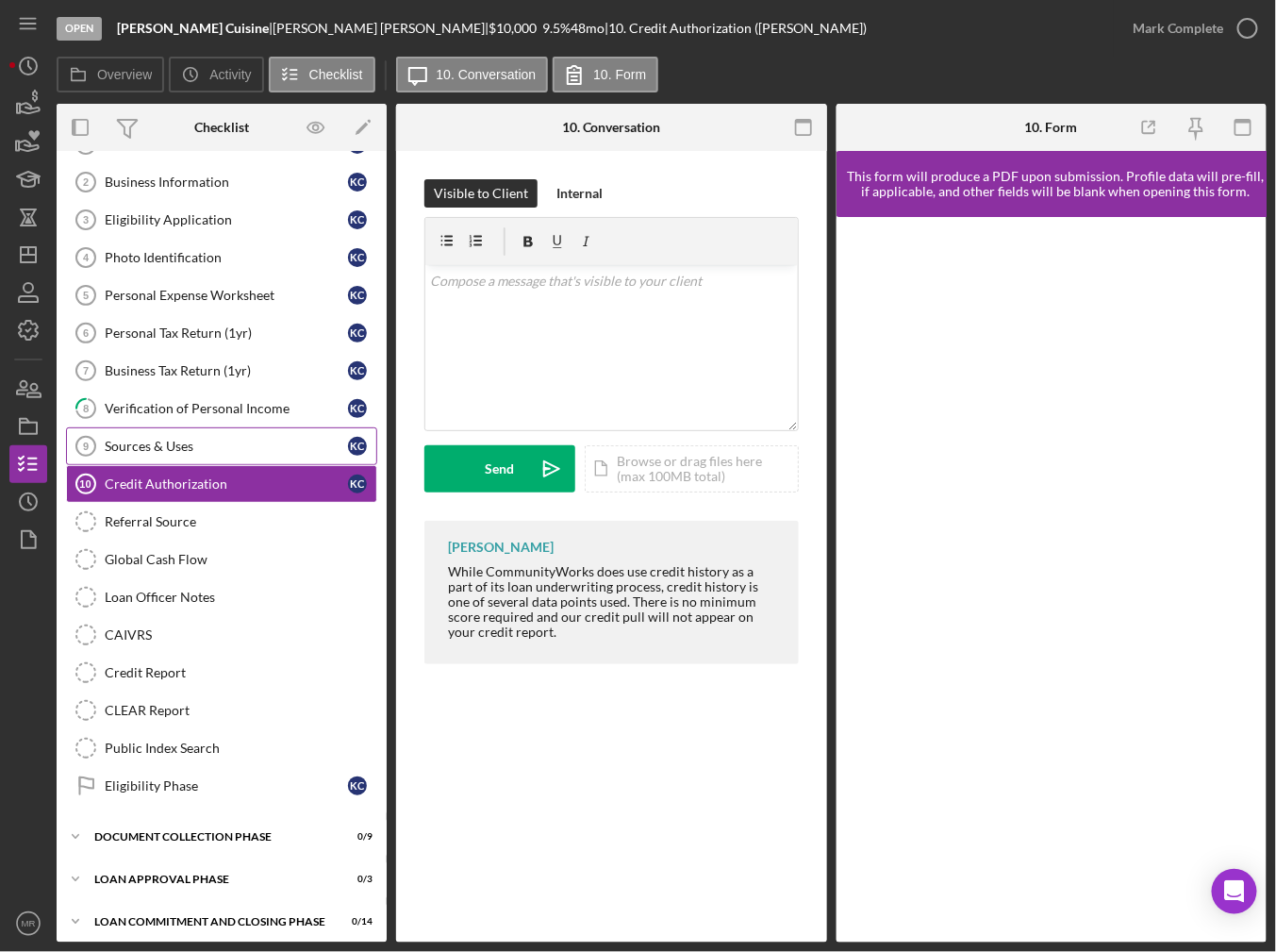
click at [167, 448] on div "Sources & Uses" at bounding box center [226, 446] width 244 height 15
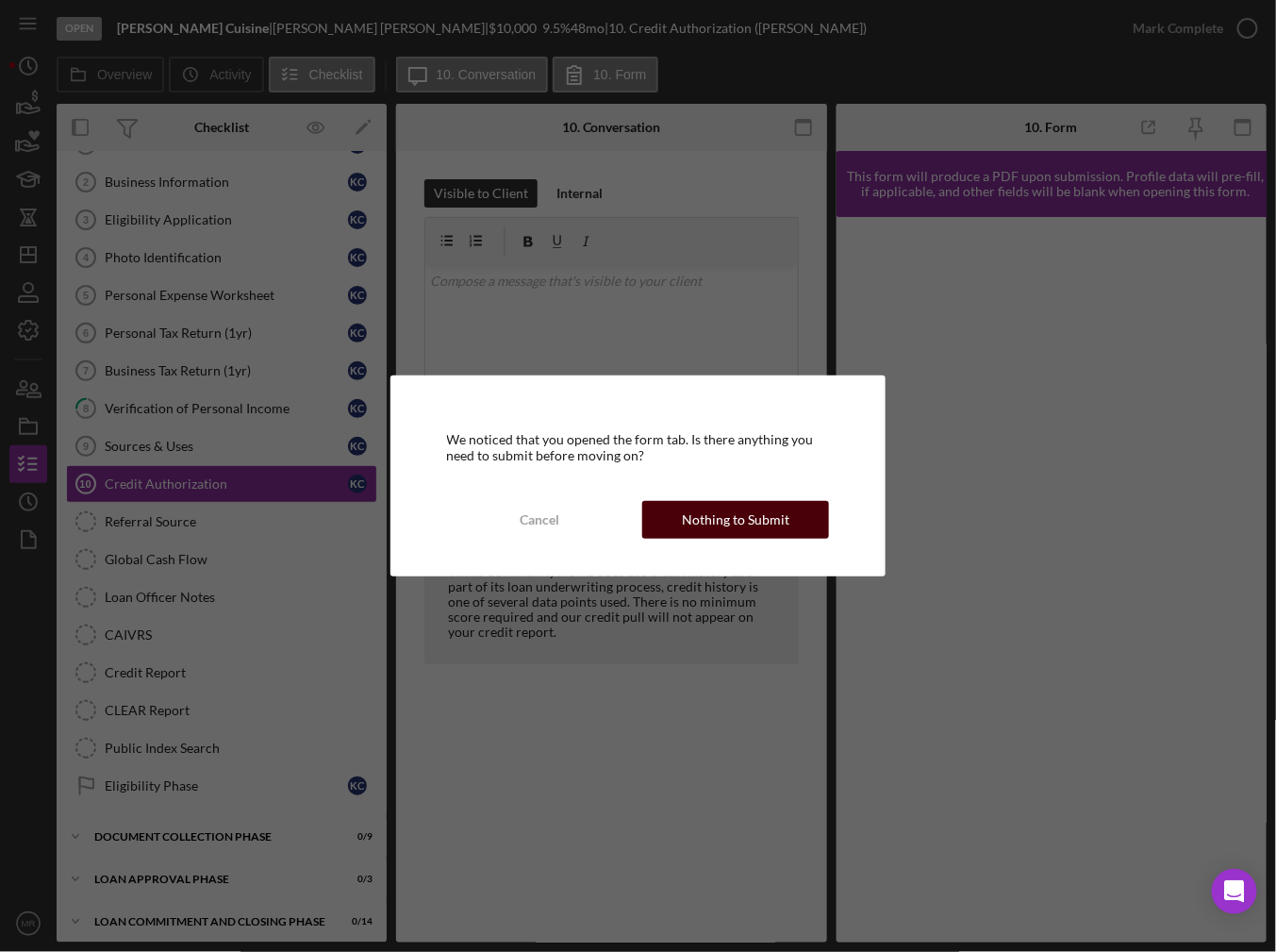
click at [693, 512] on div "Nothing to Submit" at bounding box center [735, 519] width 108 height 38
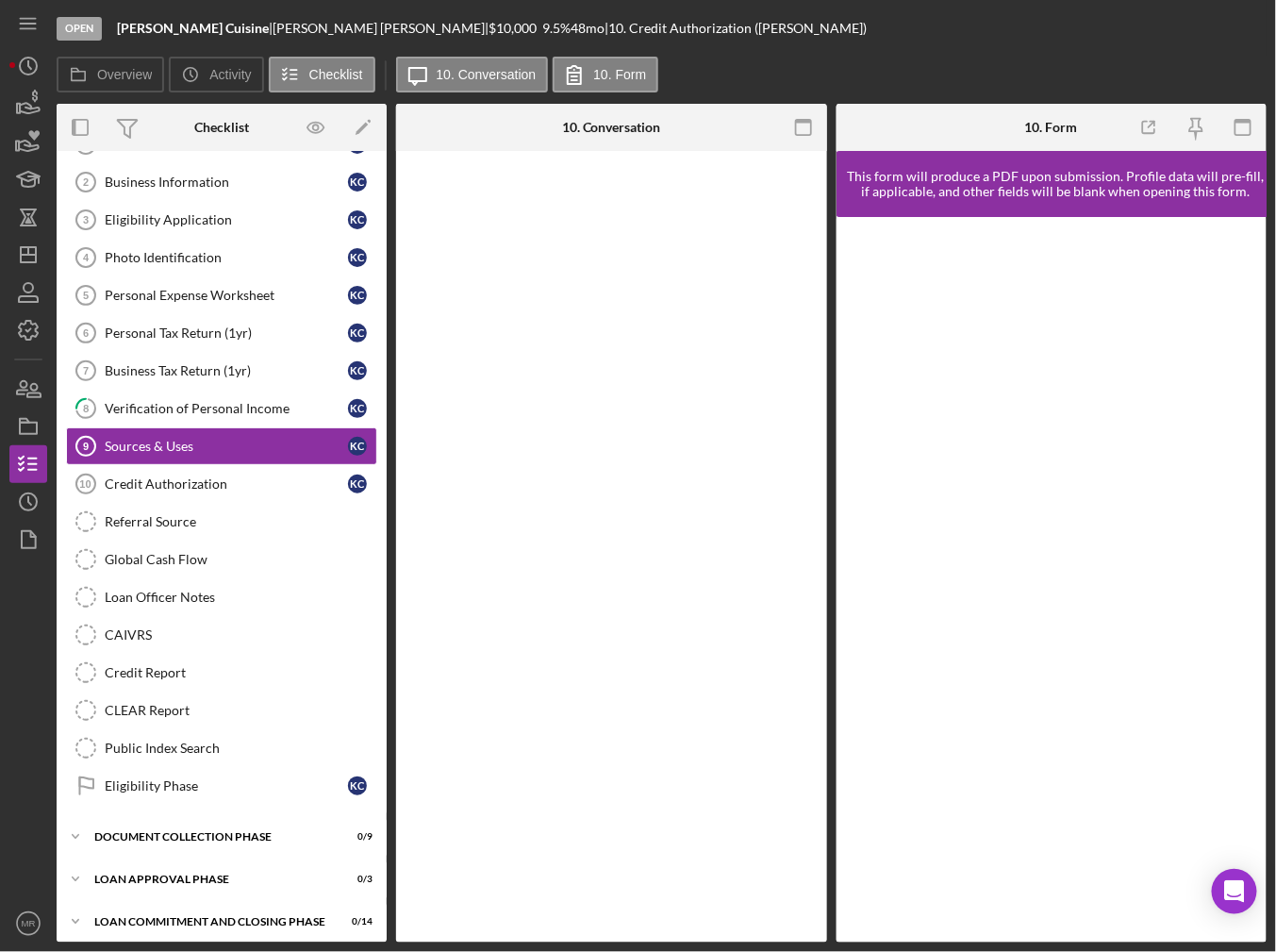
scroll to position [72, 0]
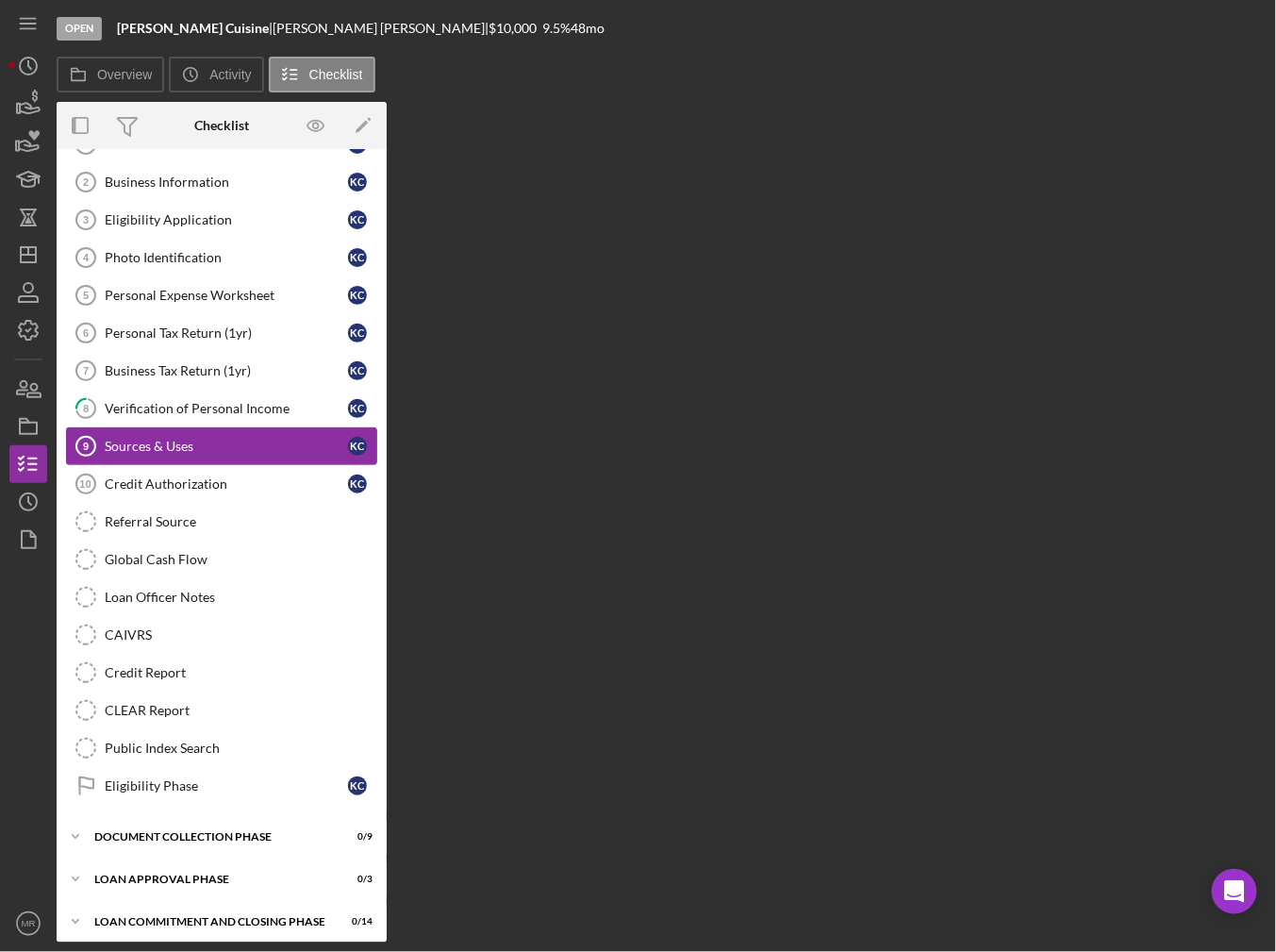
click at [219, 433] on link "Sources & Uses 9 Sources & Uses K C" at bounding box center [222, 446] width 311 height 38
click at [223, 406] on div "Verification of Personal Income" at bounding box center [226, 409] width 244 height 15
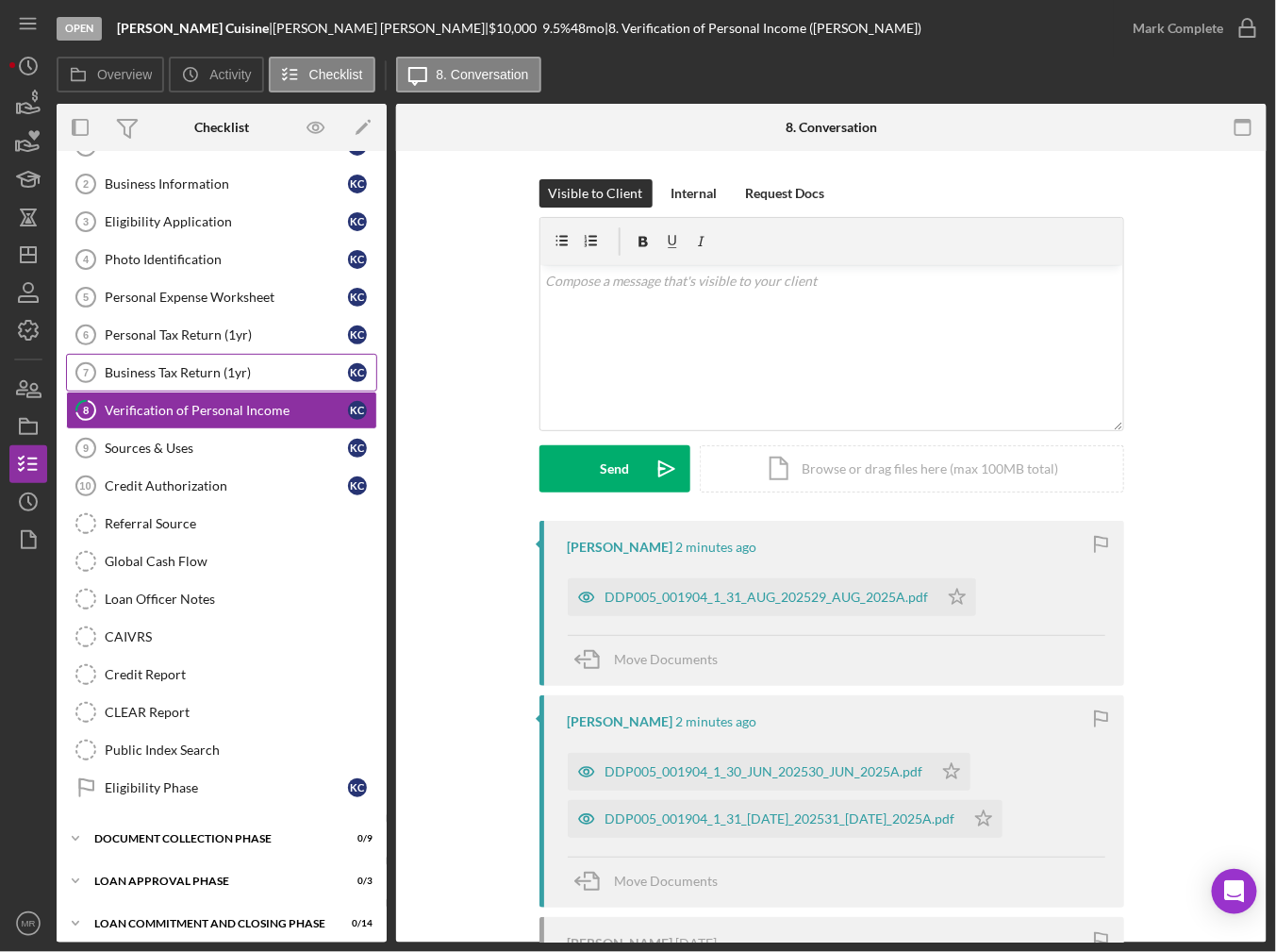
click at [214, 383] on link "Business Tax Return (1yr) 7 Business Tax Return (1yr) K C" at bounding box center [222, 372] width 311 height 38
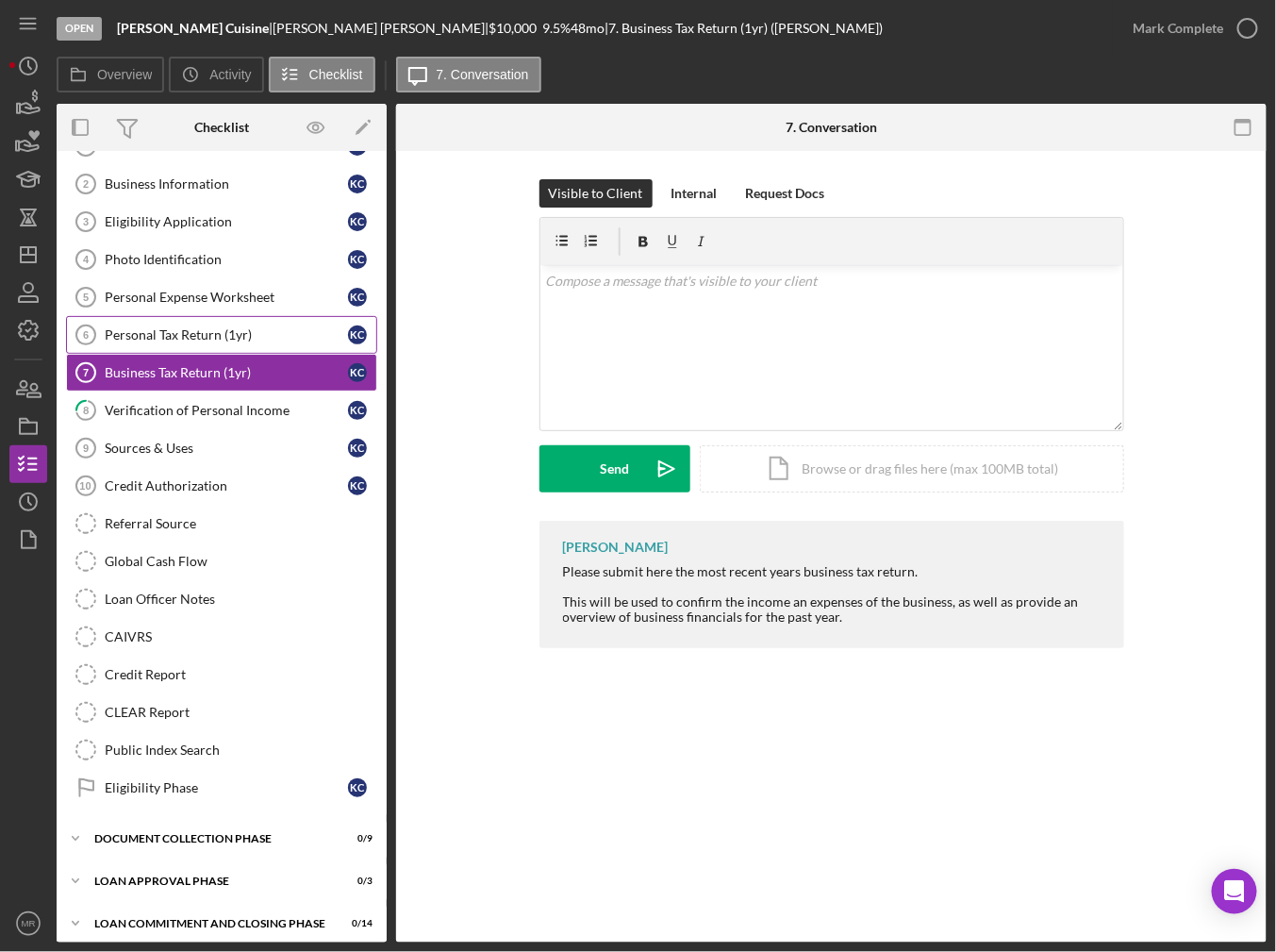
click at [220, 345] on link "Personal Tax Return (1yr) 6 Personal Tax Return (1yr) K C" at bounding box center [222, 335] width 311 height 38
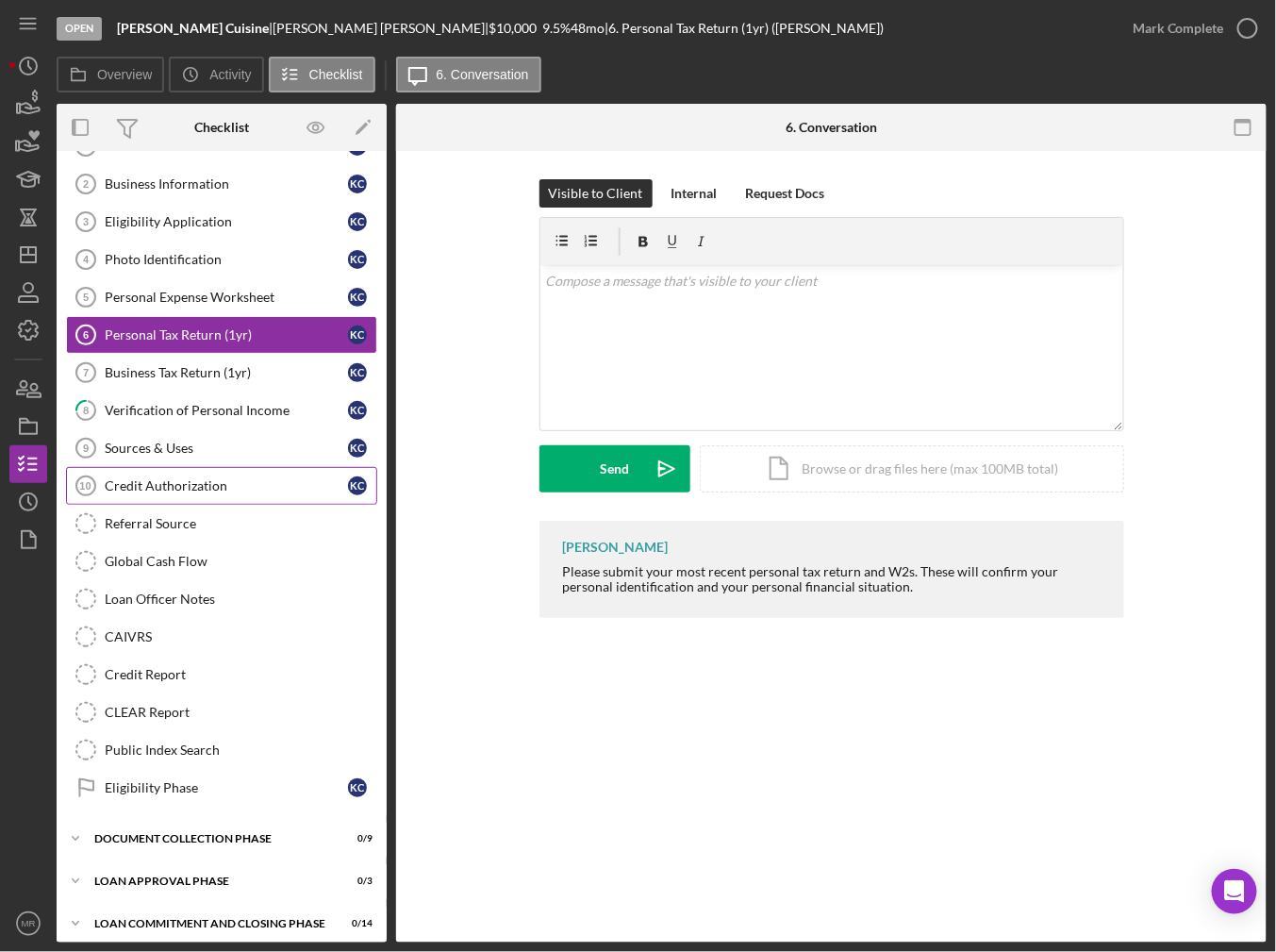
click at [216, 472] on link "Credit Authorization 10 Credit Authorization K C" at bounding box center [222, 486] width 311 height 38
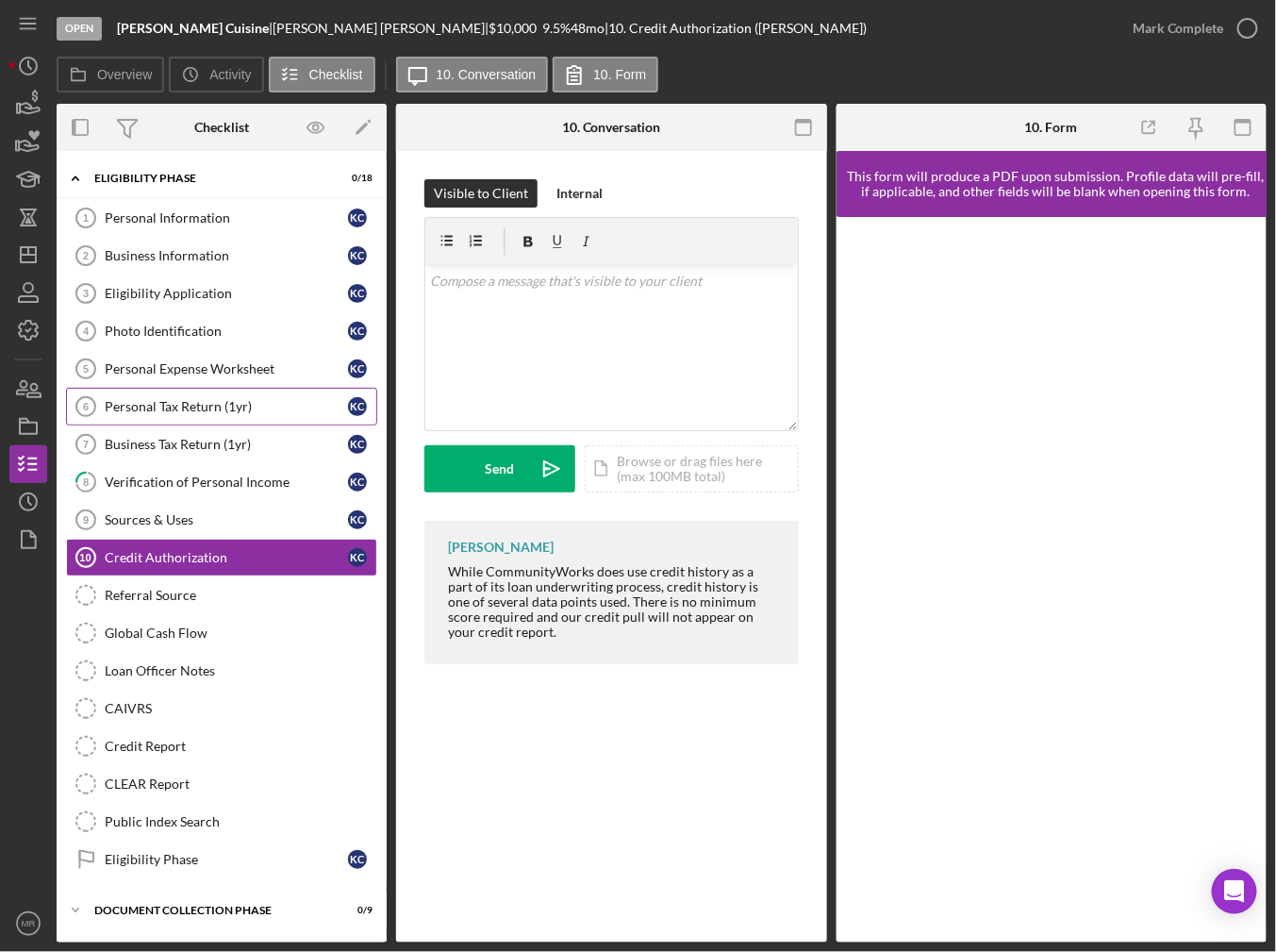
click at [213, 417] on link "Personal Tax Return (1yr) 6 Personal Tax Return (1yr) K C" at bounding box center [222, 407] width 311 height 38
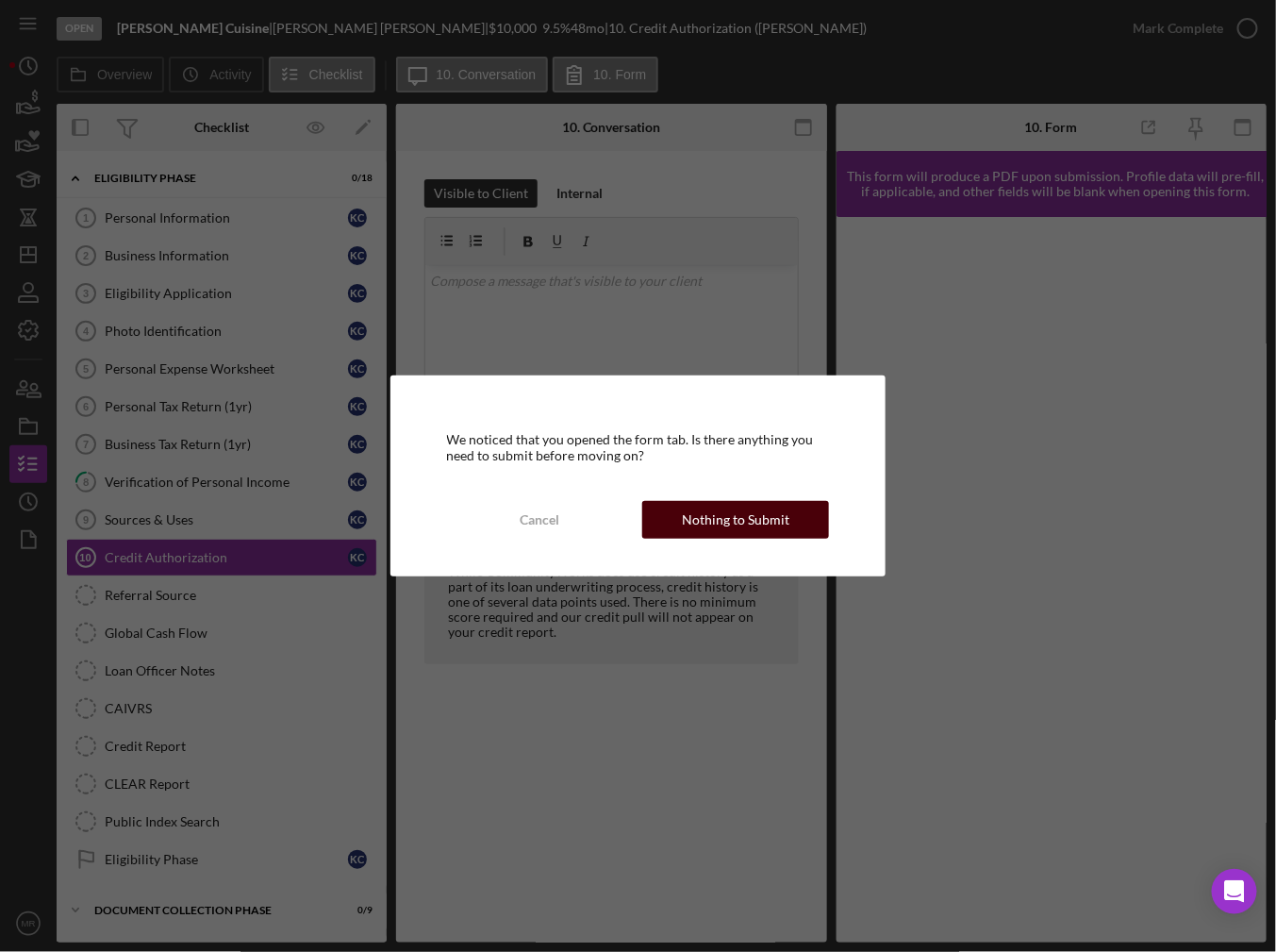
click at [681, 525] on button "Nothing to Submit" at bounding box center [736, 519] width 187 height 38
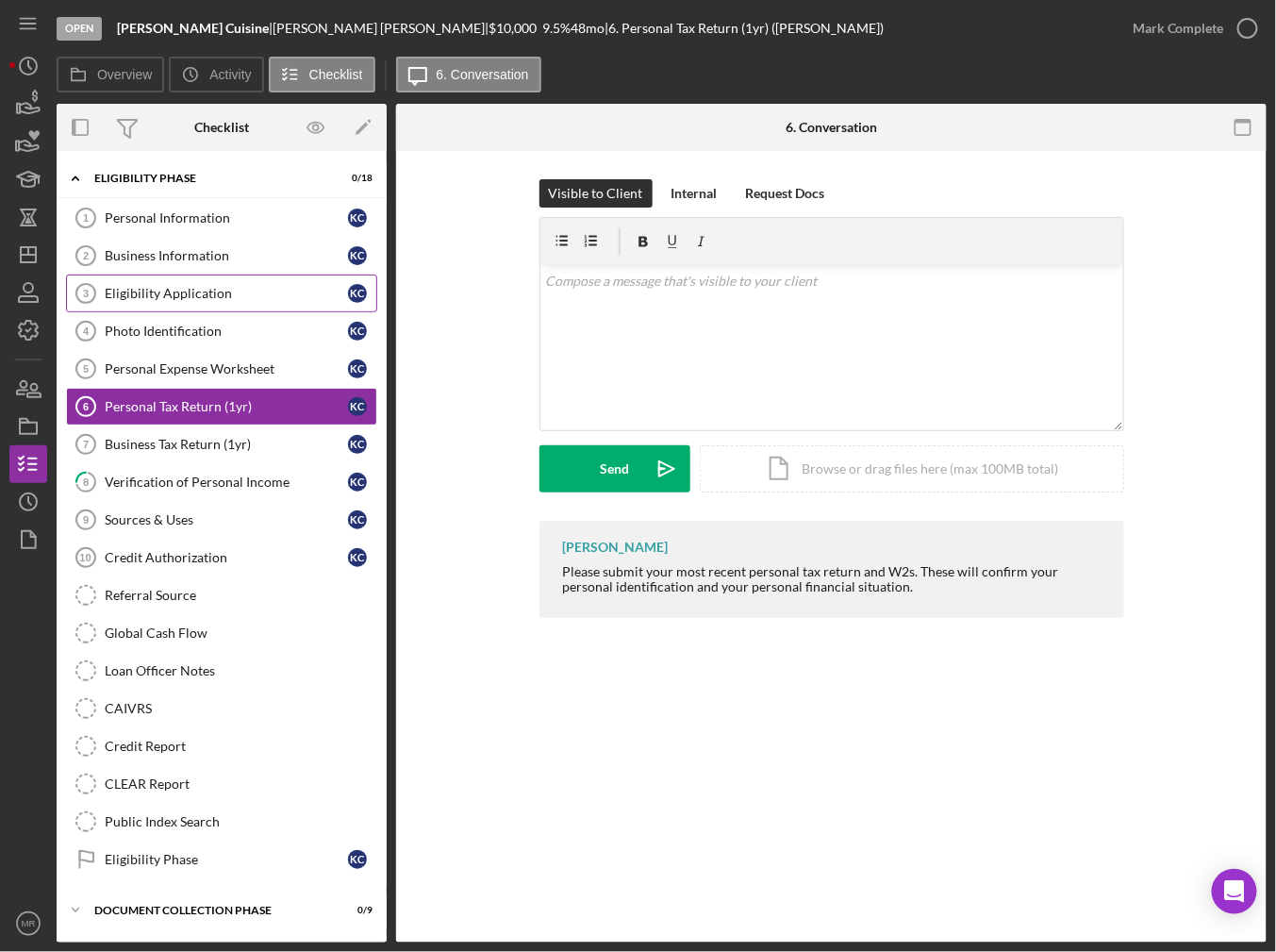
click at [124, 297] on div "Eligibility Application" at bounding box center [226, 293] width 244 height 15
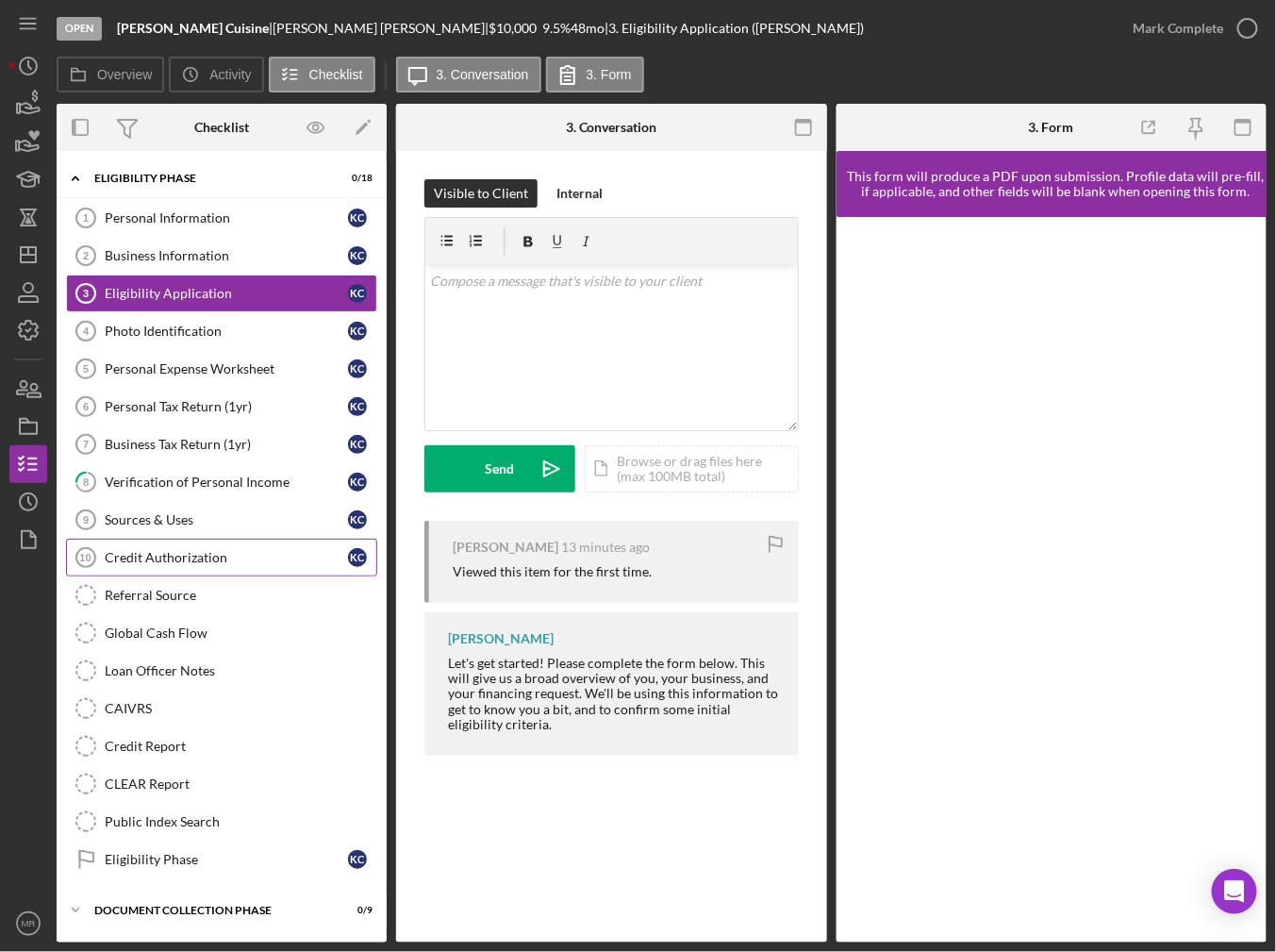
click at [259, 550] on div "Credit Authorization" at bounding box center [226, 558] width 244 height 15
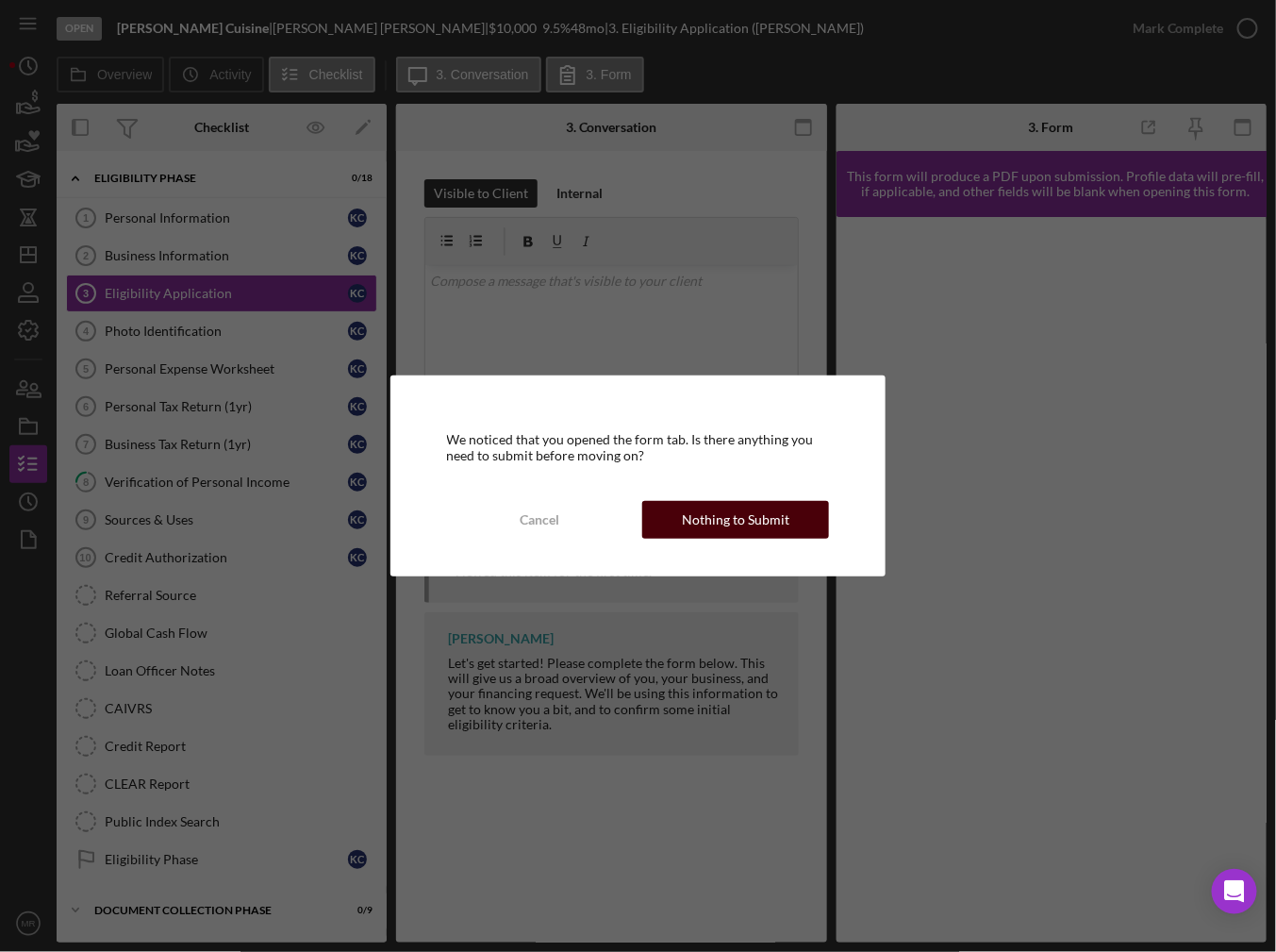
click at [762, 537] on div "Cancel Nothing to Submit" at bounding box center [638, 519] width 383 height 38
click at [765, 525] on div "Nothing to Submit" at bounding box center [735, 519] width 108 height 38
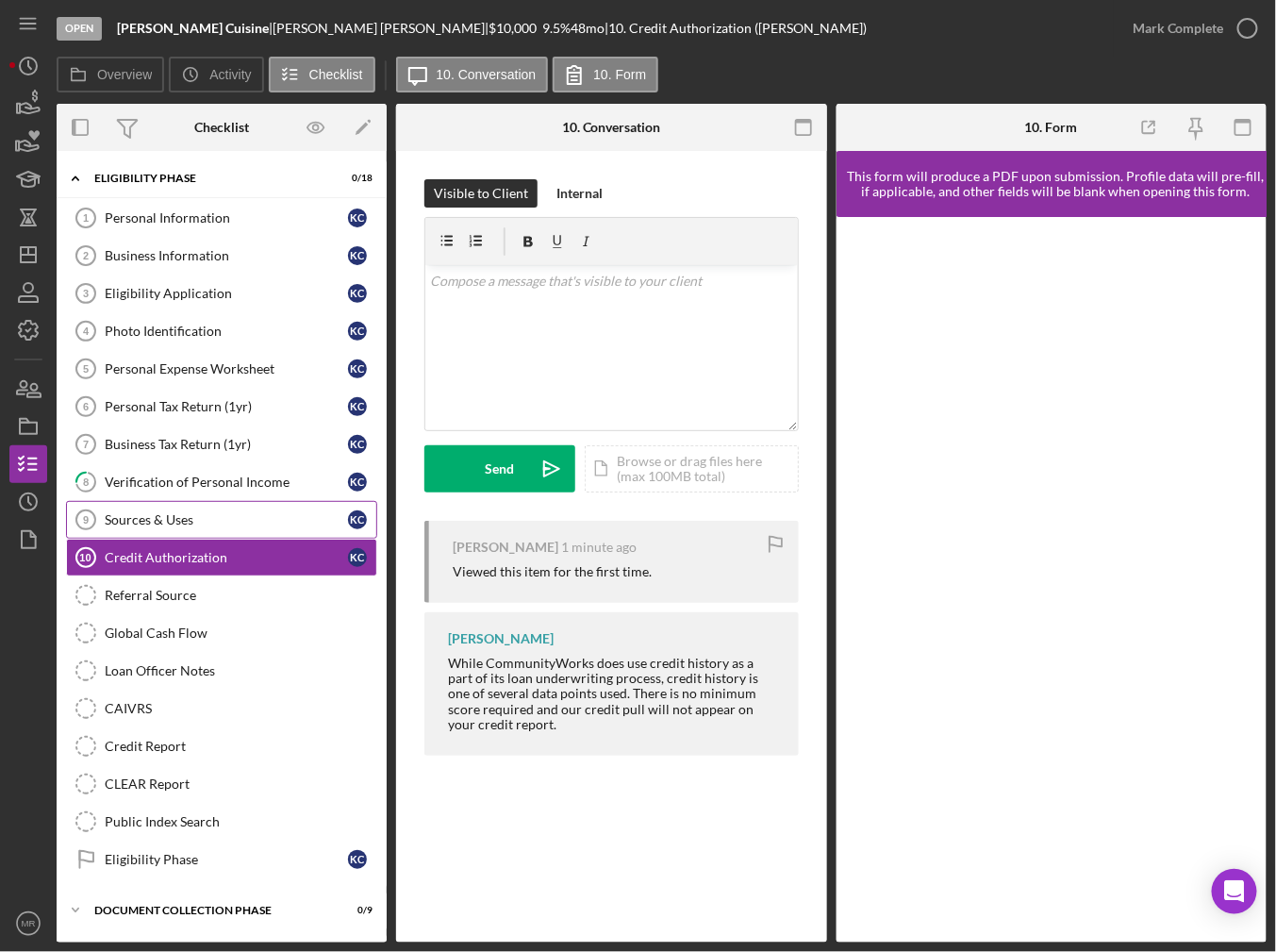
click at [202, 519] on div "Sources & Uses" at bounding box center [226, 519] width 244 height 15
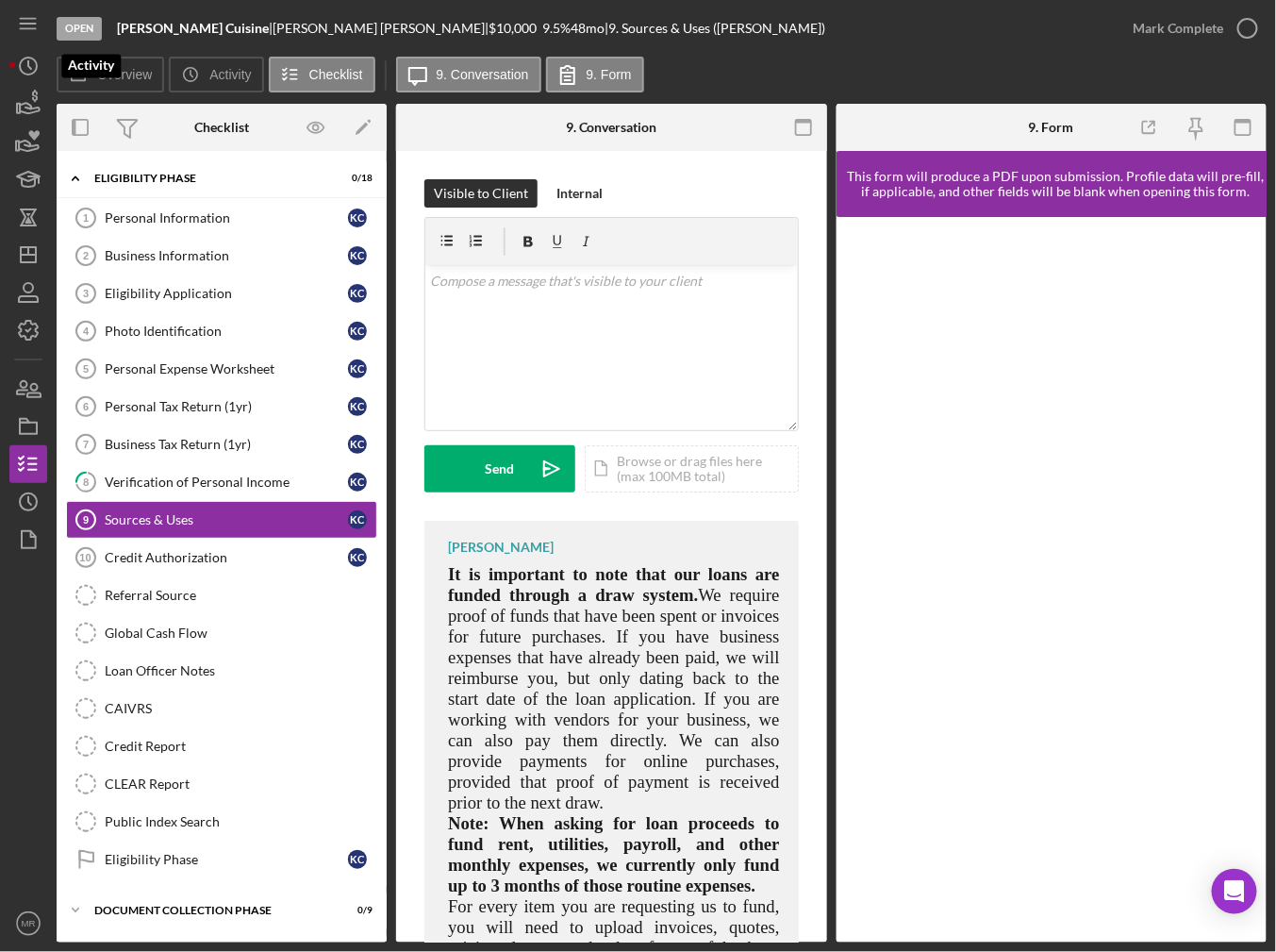
click at [8, 61] on div "Open [PERSON_NAME] Cuisine | [PERSON_NAME] | $10,000 $10,000 9.5 % 48 mo | 9. S…" at bounding box center [638, 476] width 1276 height 952
click at [14, 68] on icon "Icon/History" at bounding box center [28, 65] width 47 height 47
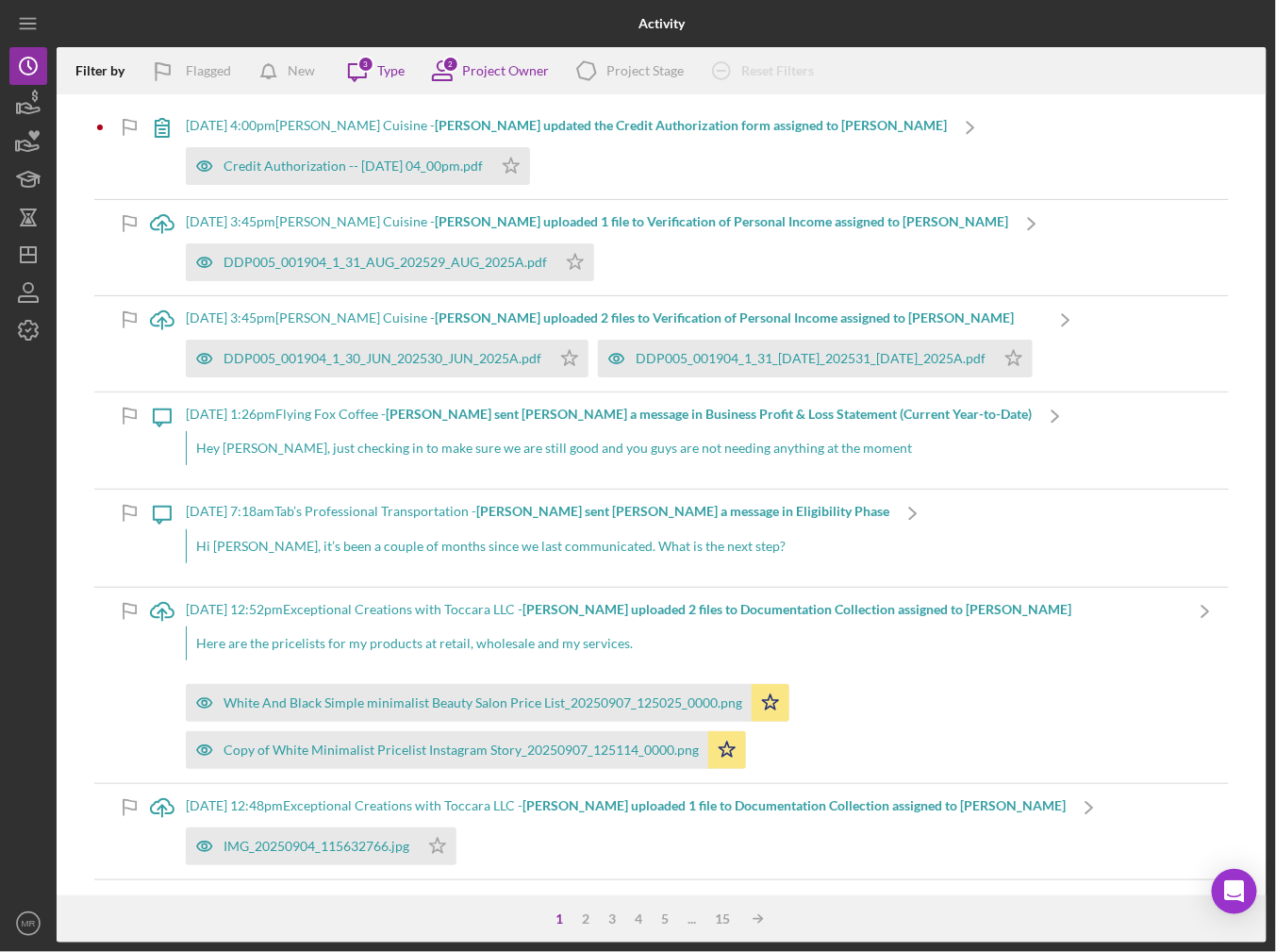
click at [615, 167] on div "Credit Authorization -- [DATE] 04_00pm.pdf Icon/Star" at bounding box center [566, 160] width 761 height 47
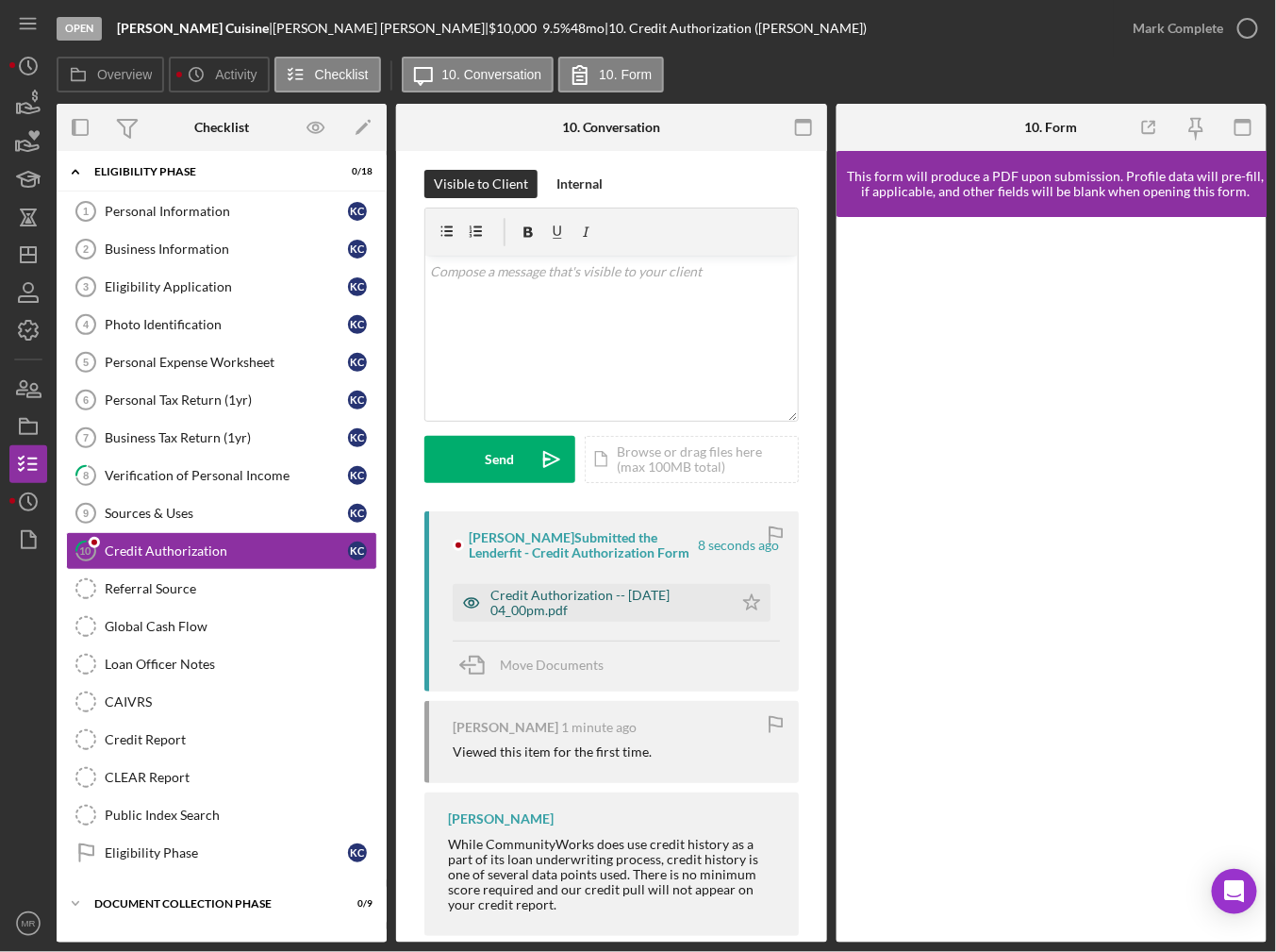
scroll to position [38, 0]
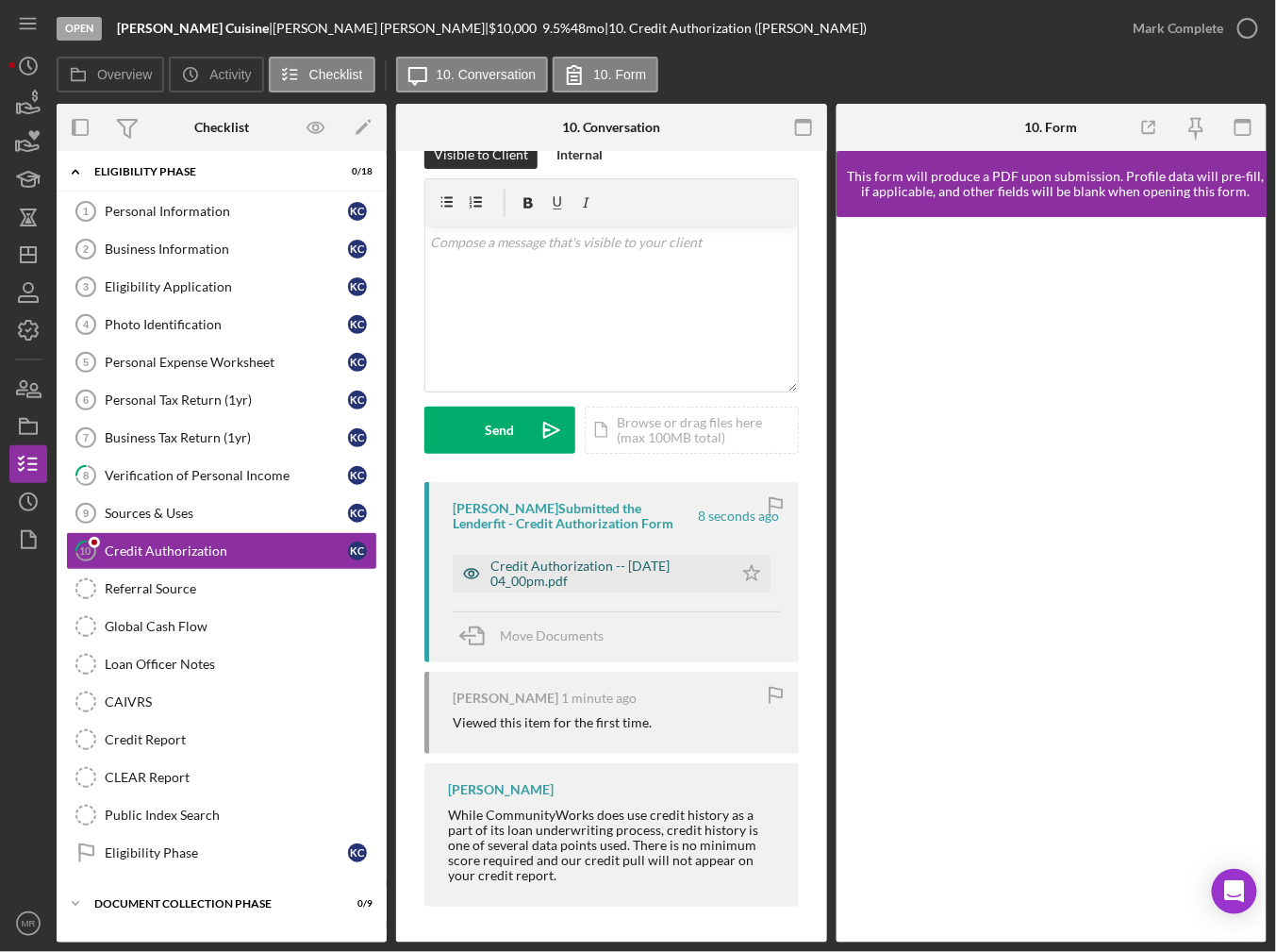
click at [546, 563] on div "Credit Authorization -- [DATE] 04_00pm.pdf" at bounding box center [607, 574] width 233 height 31
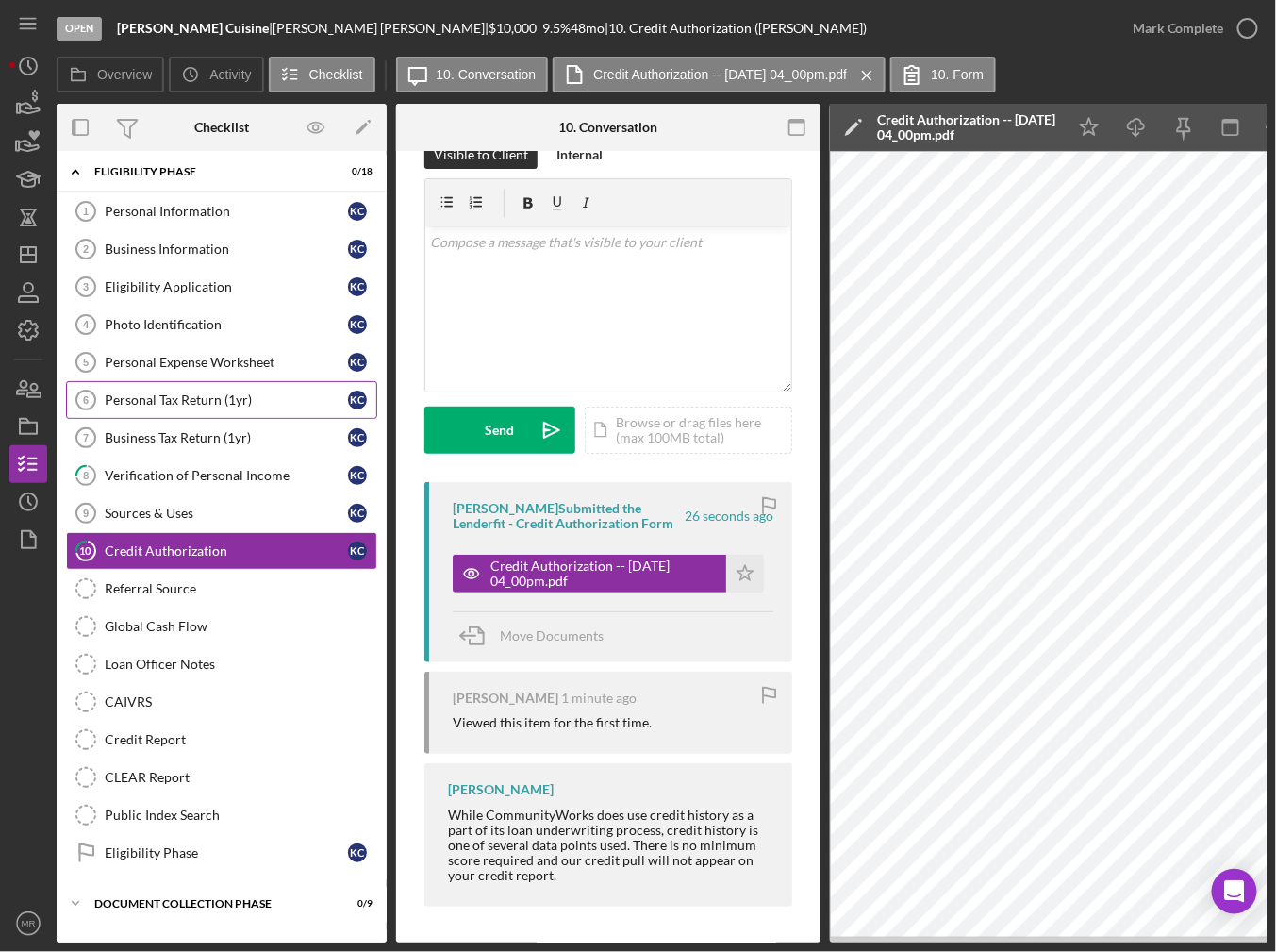
click at [222, 392] on div "Personal Tax Return (1yr)" at bounding box center [226, 400] width 244 height 15
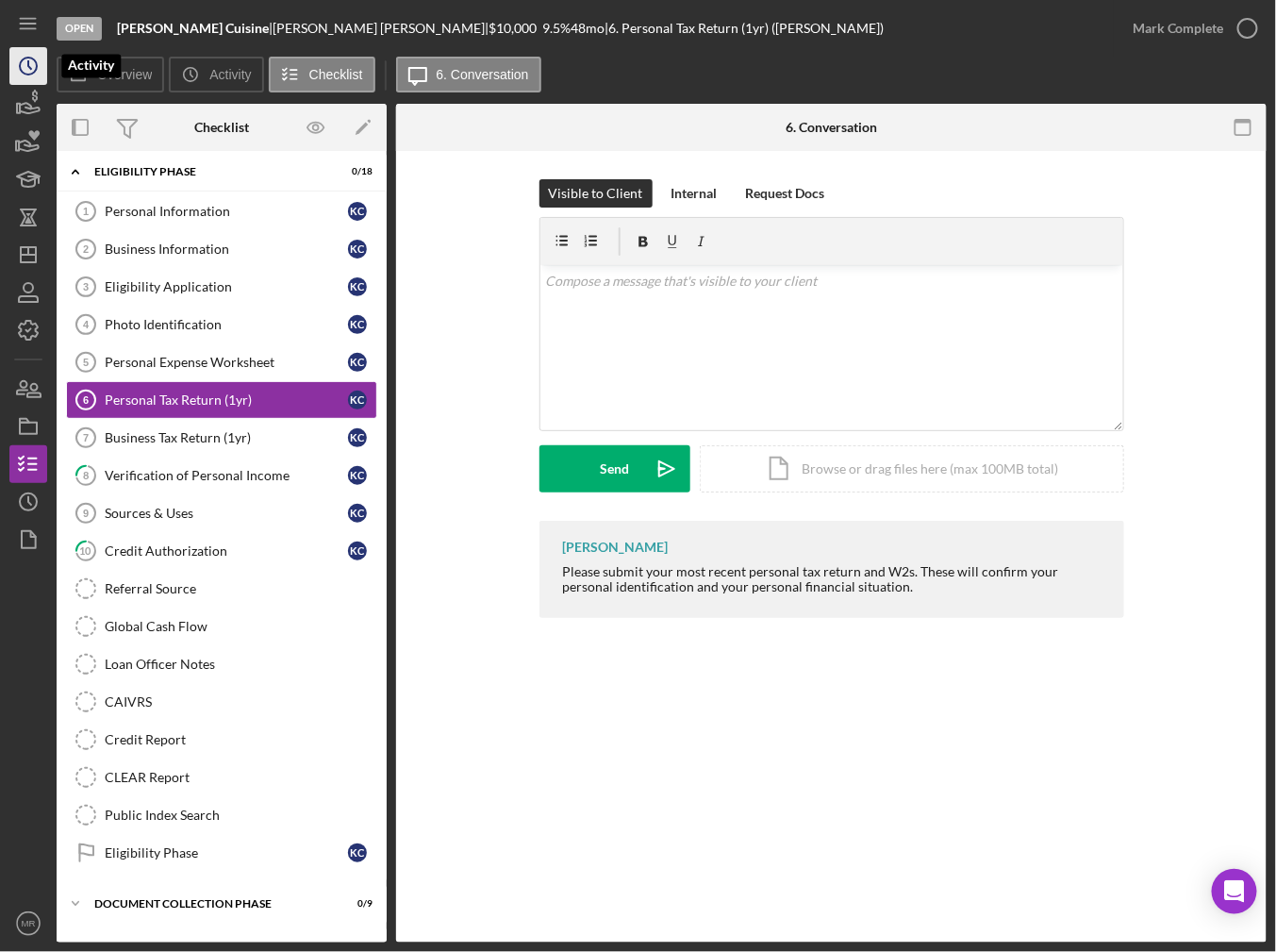
click at [16, 68] on icon "Icon/History" at bounding box center [28, 65] width 47 height 47
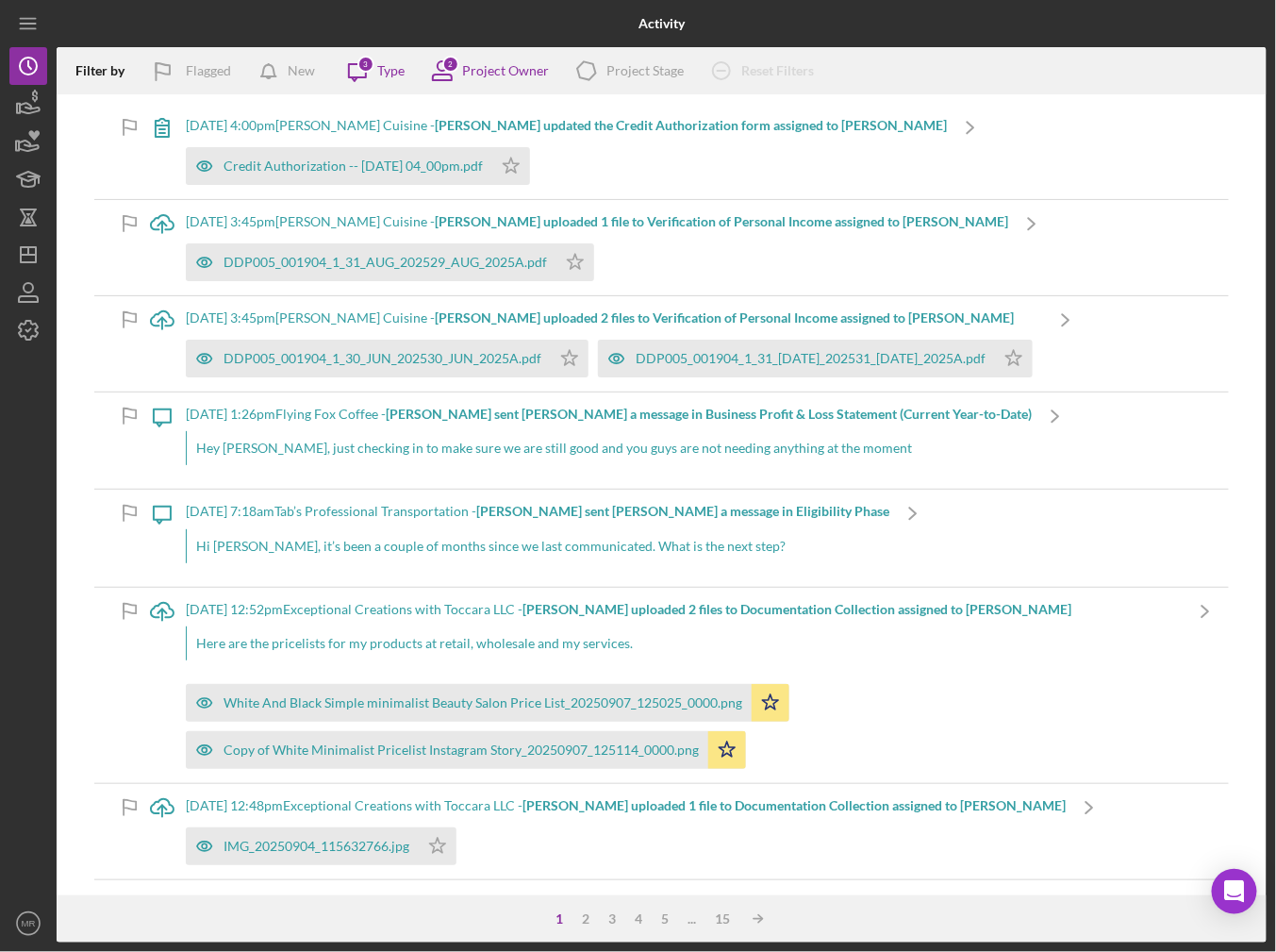
click at [913, 319] on div "[DATE] 3:45pm [PERSON_NAME] Cuisine - [PERSON_NAME] uploaded 2 files to Verific…" at bounding box center [614, 318] width 857 height 15
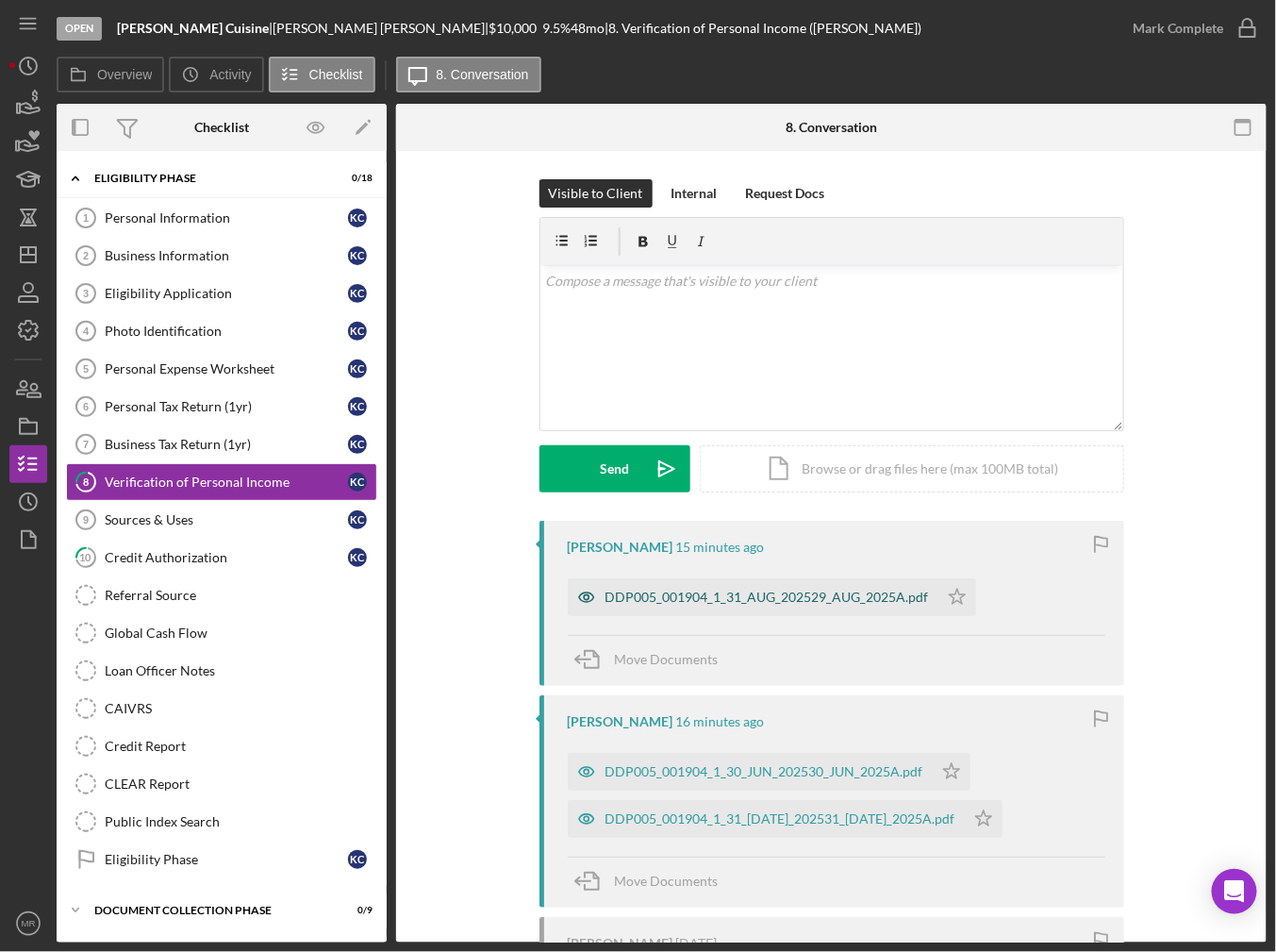
click at [787, 597] on div "DDP005_001904_1_31_AUG_202529_AUG_2025A.pdf" at bounding box center [767, 597] width 324 height 15
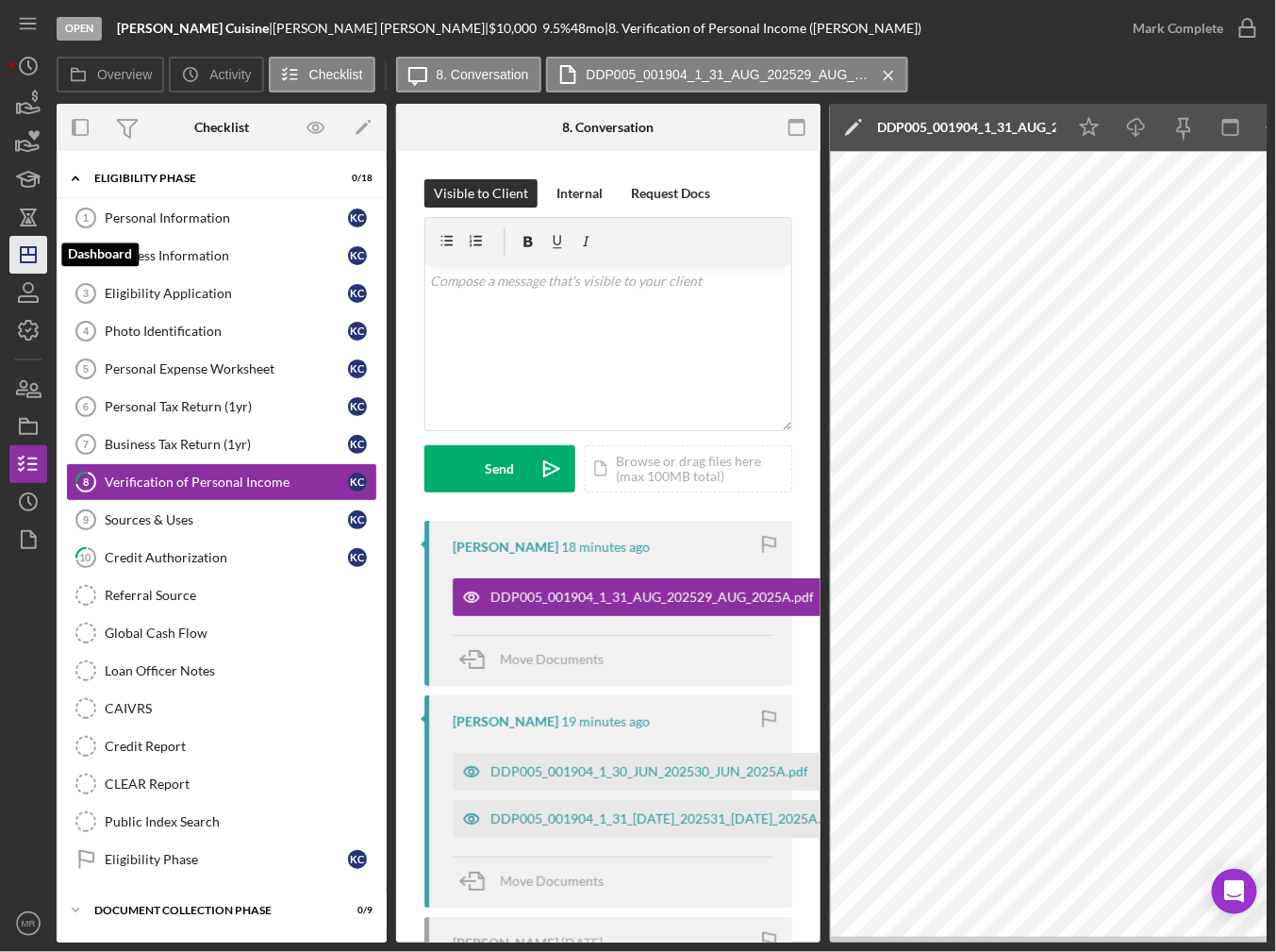
click at [34, 264] on icon "Icon/Dashboard" at bounding box center [28, 254] width 47 height 47
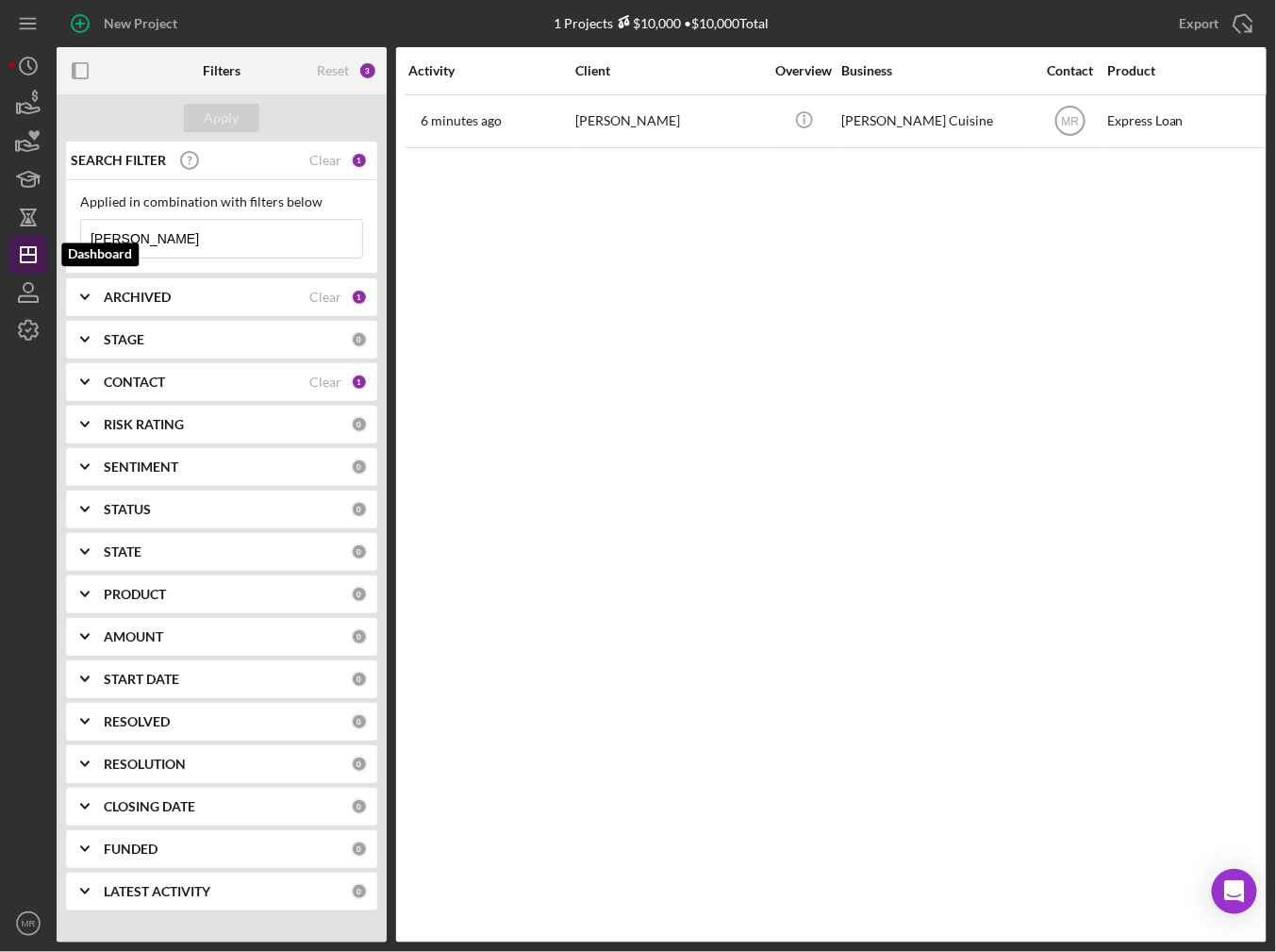
click at [38, 243] on icon "Icon/Dashboard" at bounding box center [28, 254] width 47 height 47
click at [208, 232] on input "[PERSON_NAME]" at bounding box center [222, 239] width 281 height 38
type input "toccara"
click at [218, 236] on input "toccara" at bounding box center [222, 239] width 281 height 38
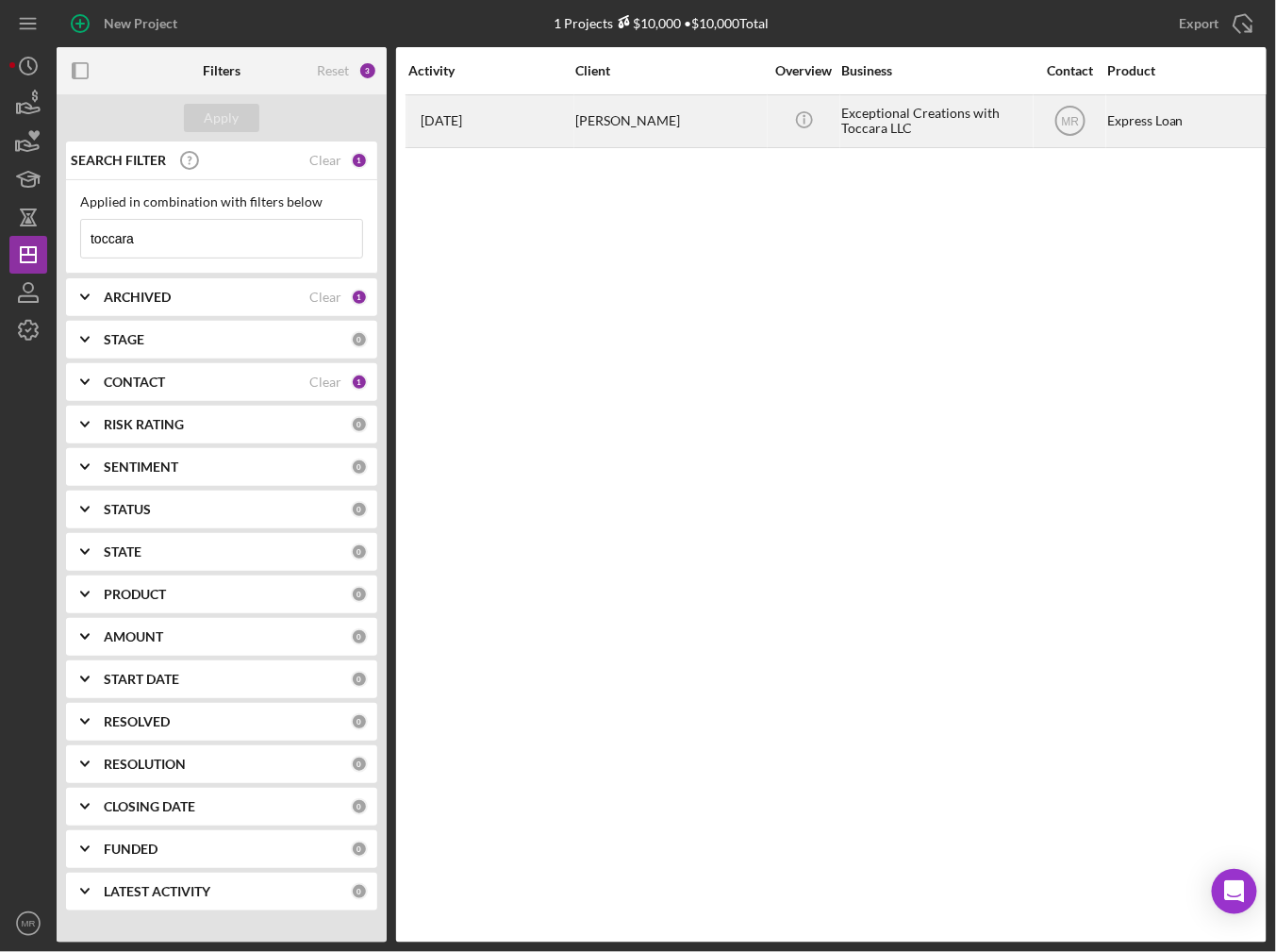
click at [556, 119] on div "[DATE] [PERSON_NAME]" at bounding box center [491, 121] width 165 height 50
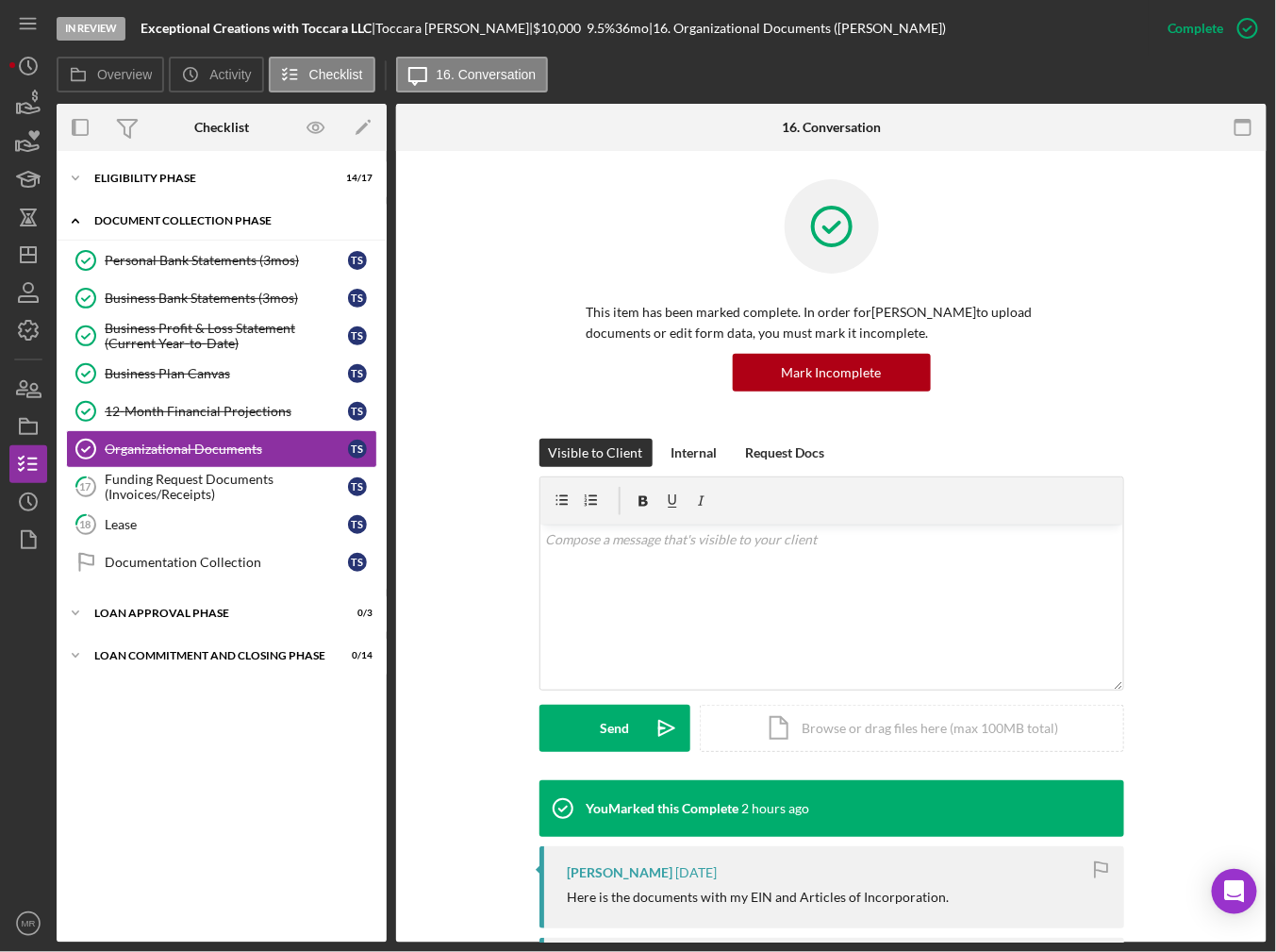
click at [192, 225] on div "Icon/Expander Document Collection Phase 6 / 9" at bounding box center [222, 221] width 330 height 38
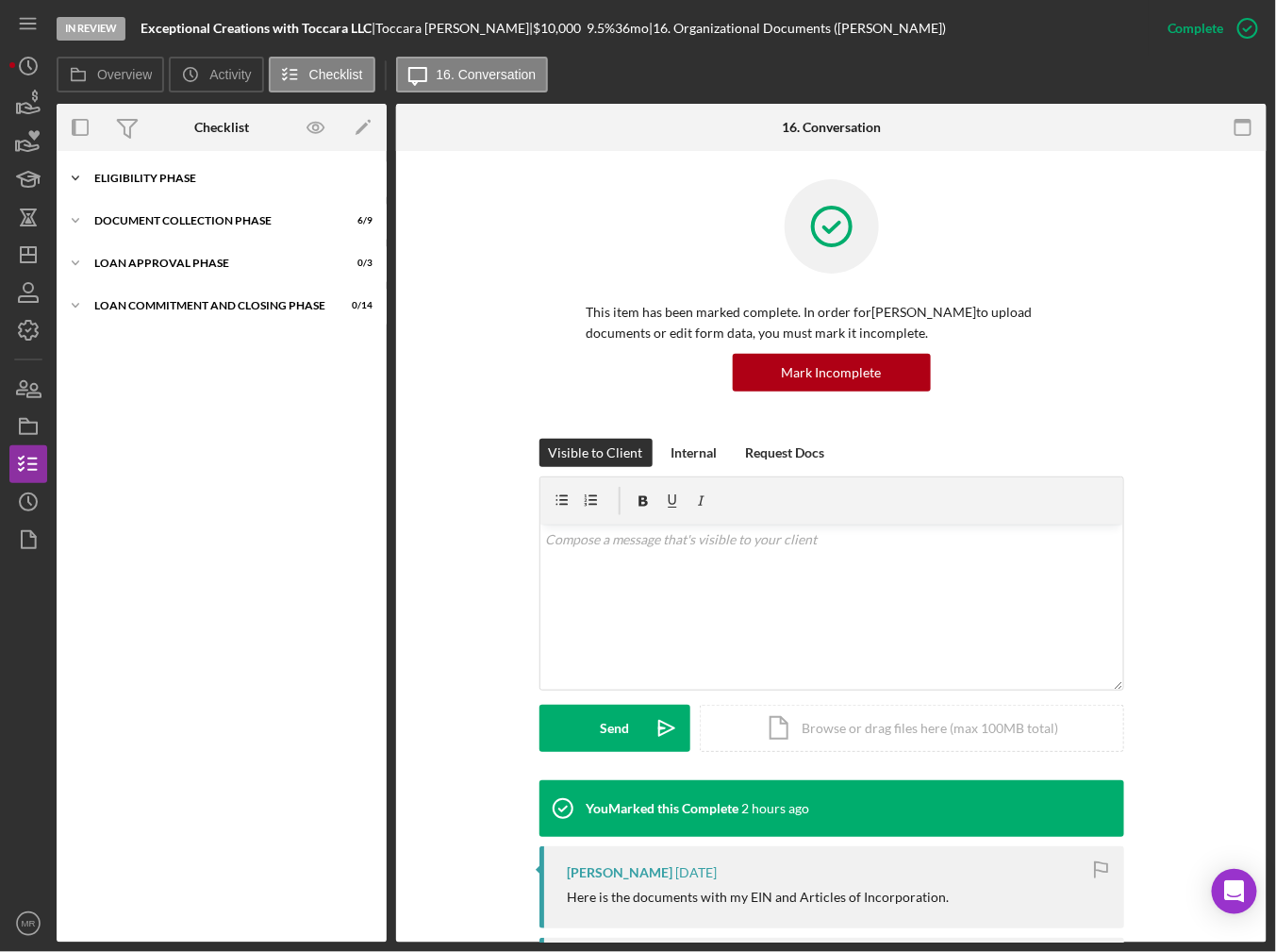
click at [188, 182] on div "Eligibility Phase" at bounding box center [228, 179] width 268 height 11
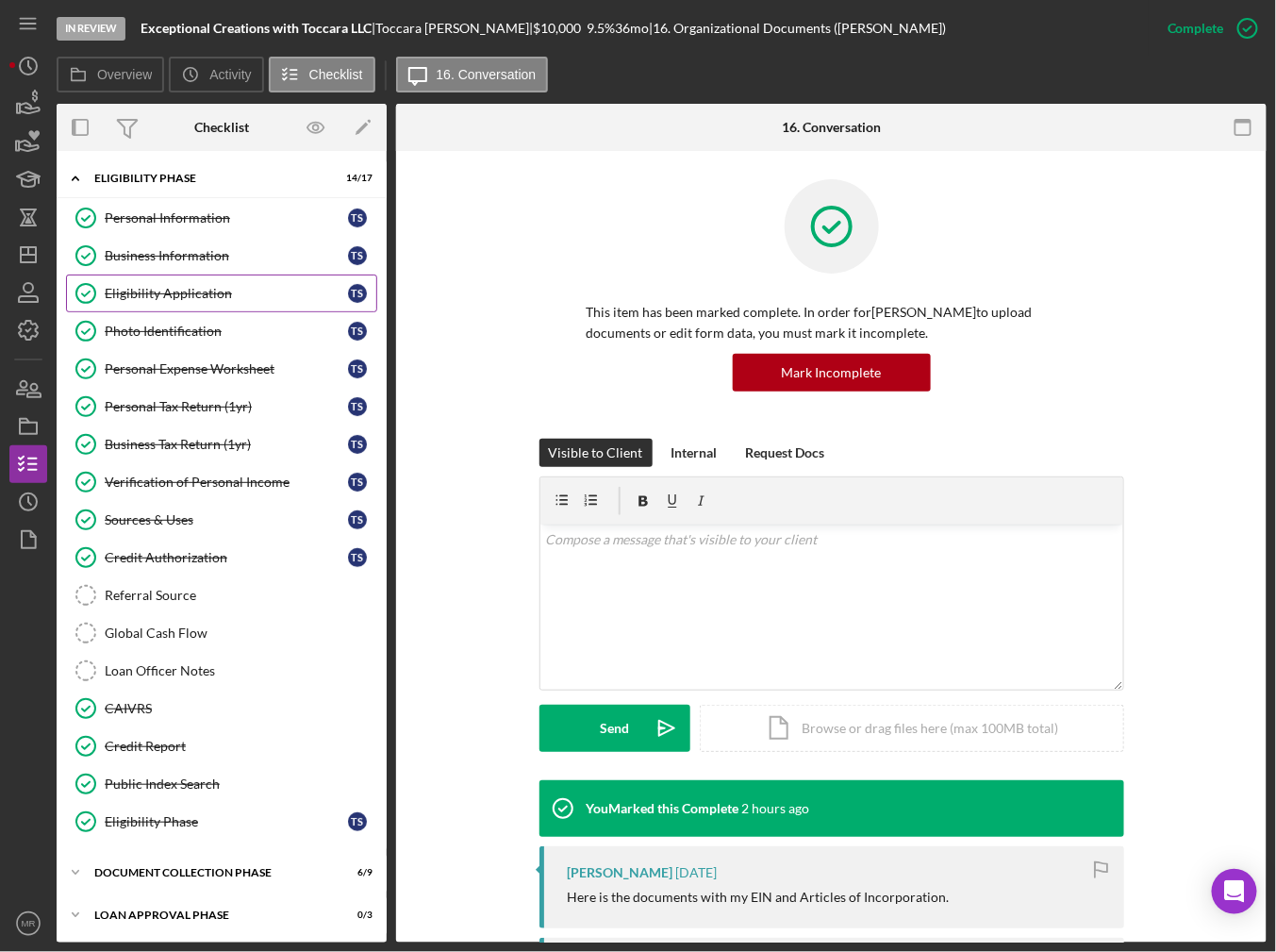
click at [189, 288] on div "Eligibility Application" at bounding box center [226, 293] width 244 height 15
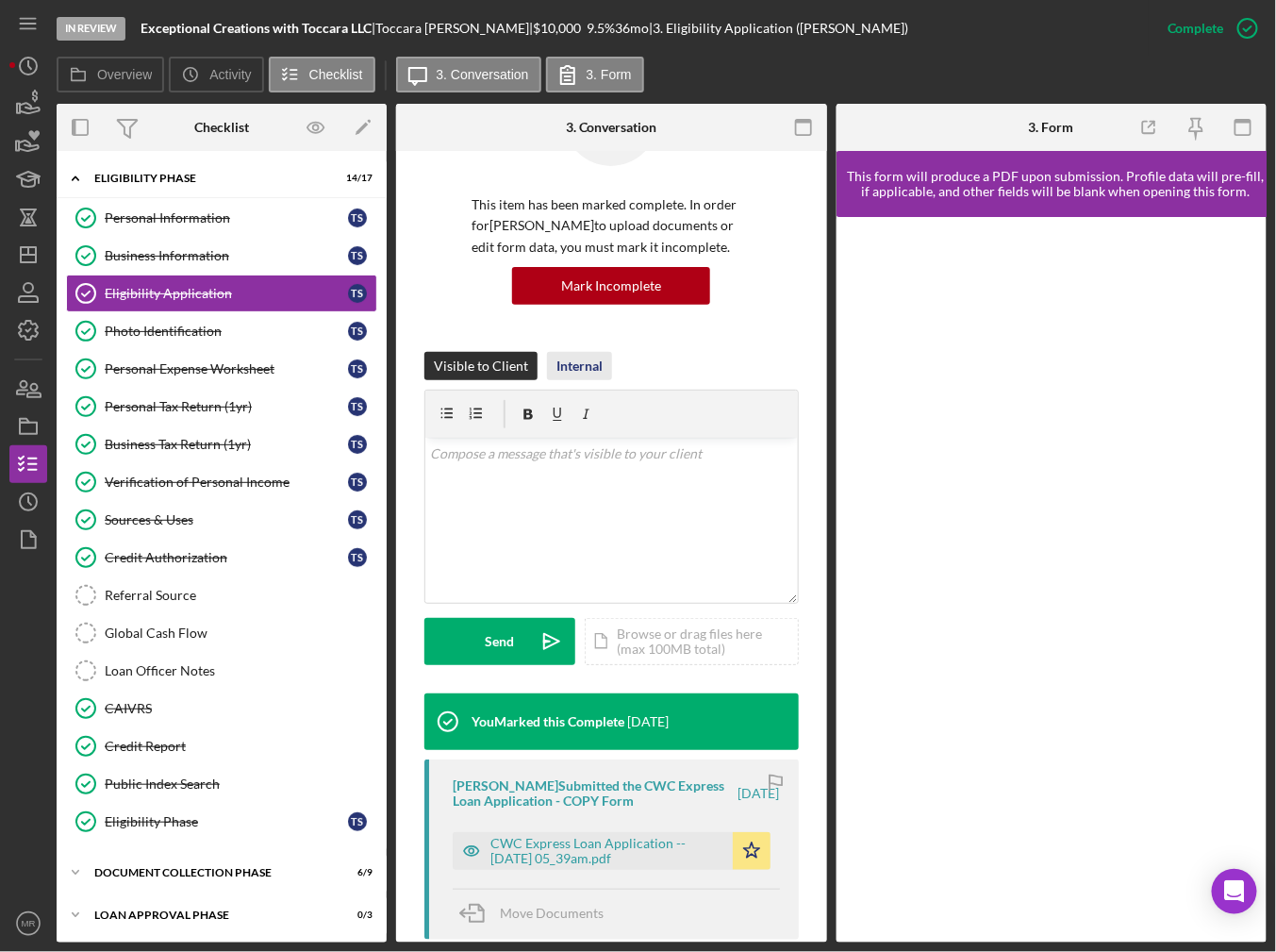
scroll to position [385, 0]
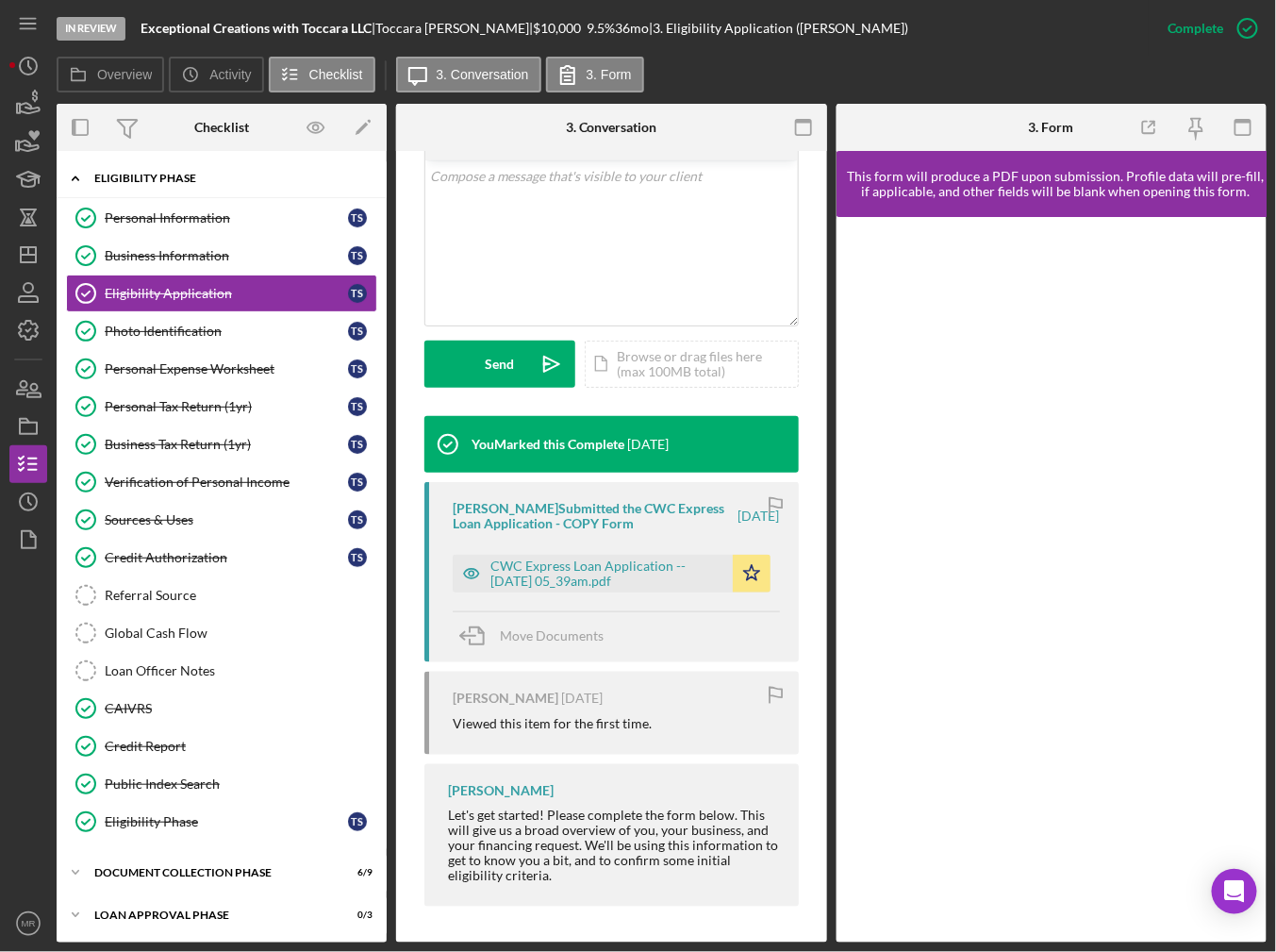
click at [117, 184] on div "Icon/Expander Eligibility Phase 14 / 17" at bounding box center [222, 179] width 330 height 38
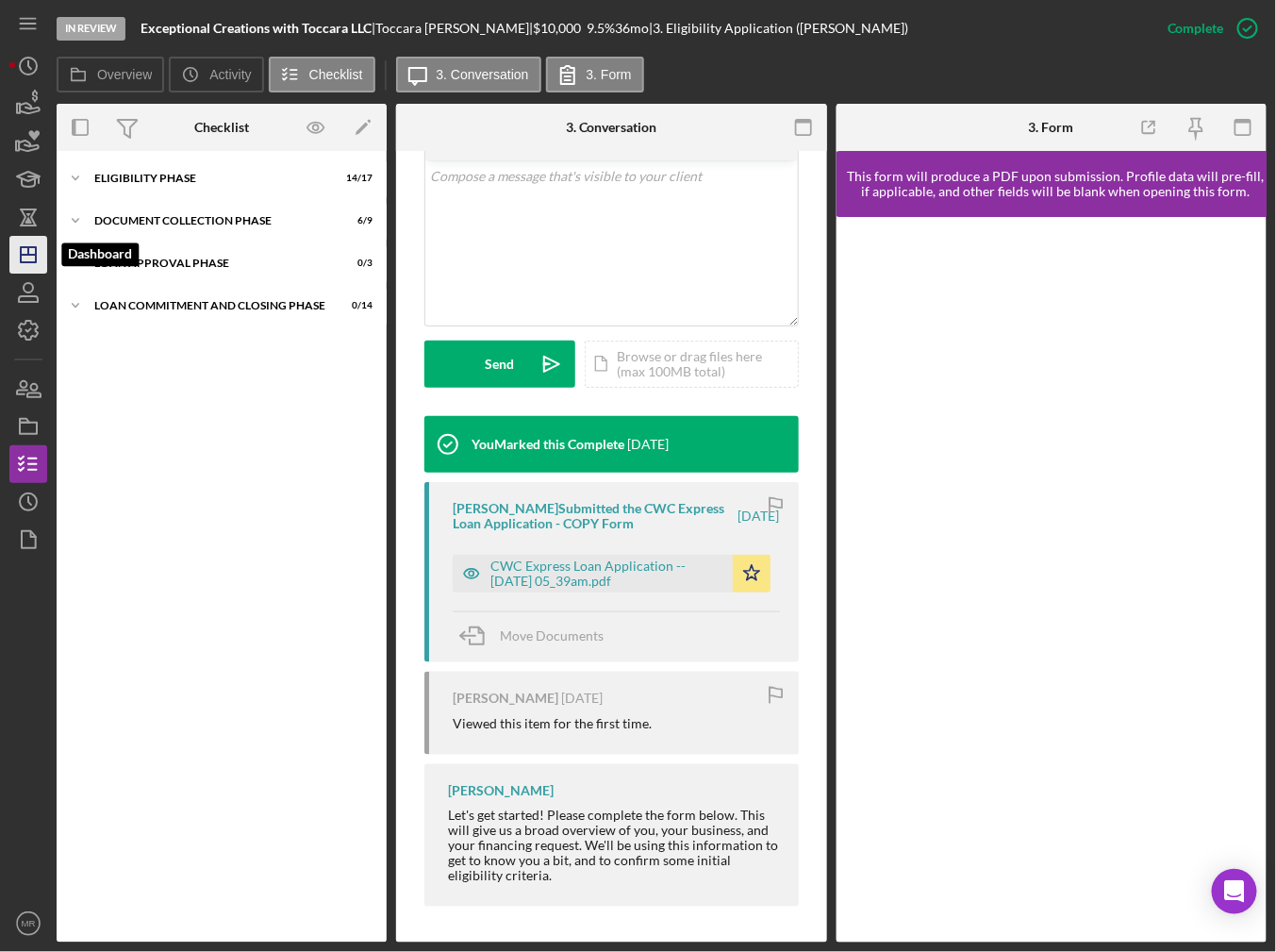
click at [28, 238] on icon "Icon/Dashboard" at bounding box center [28, 254] width 47 height 47
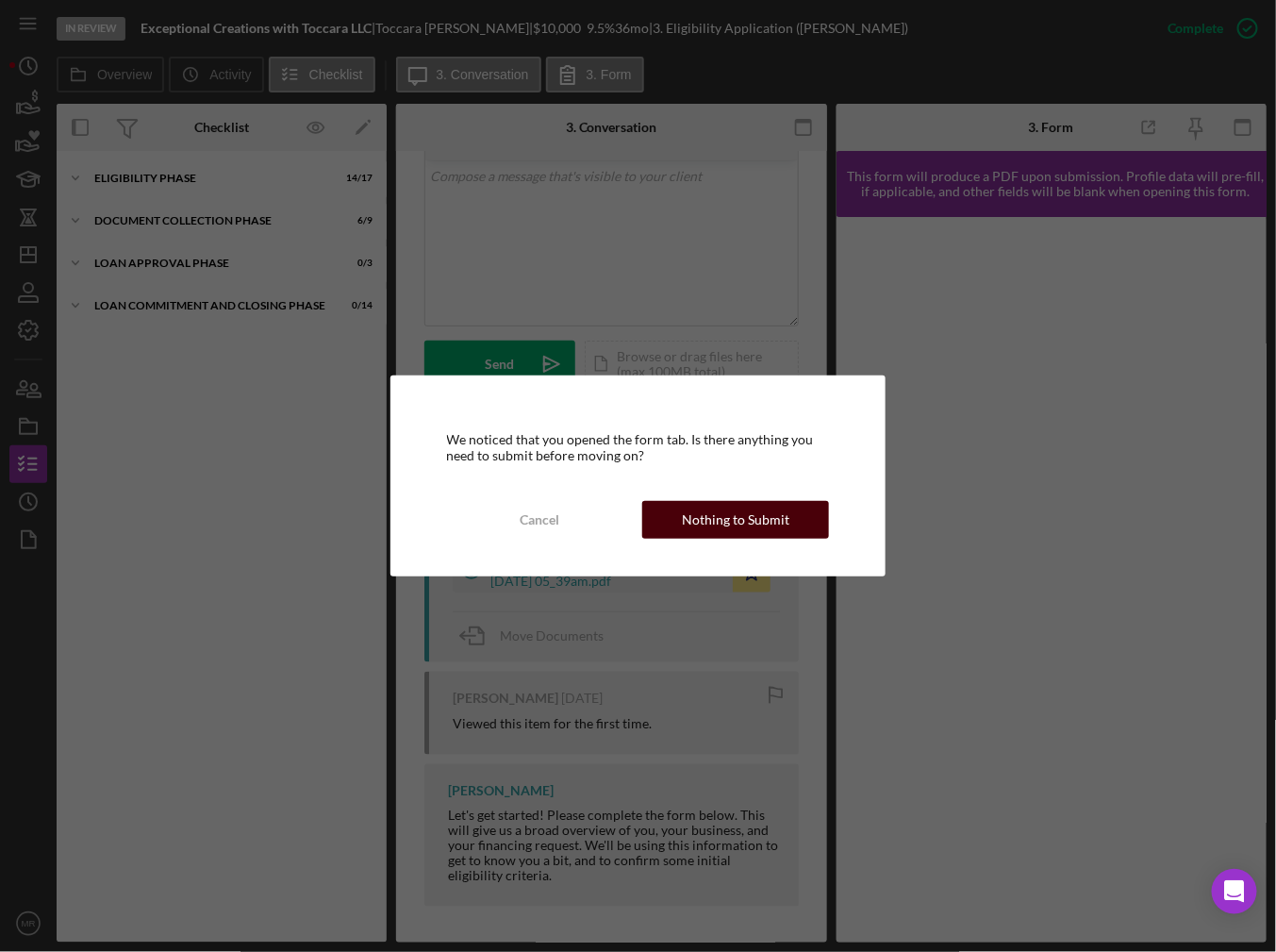
click at [688, 511] on div "Nothing to Submit" at bounding box center [735, 519] width 108 height 38
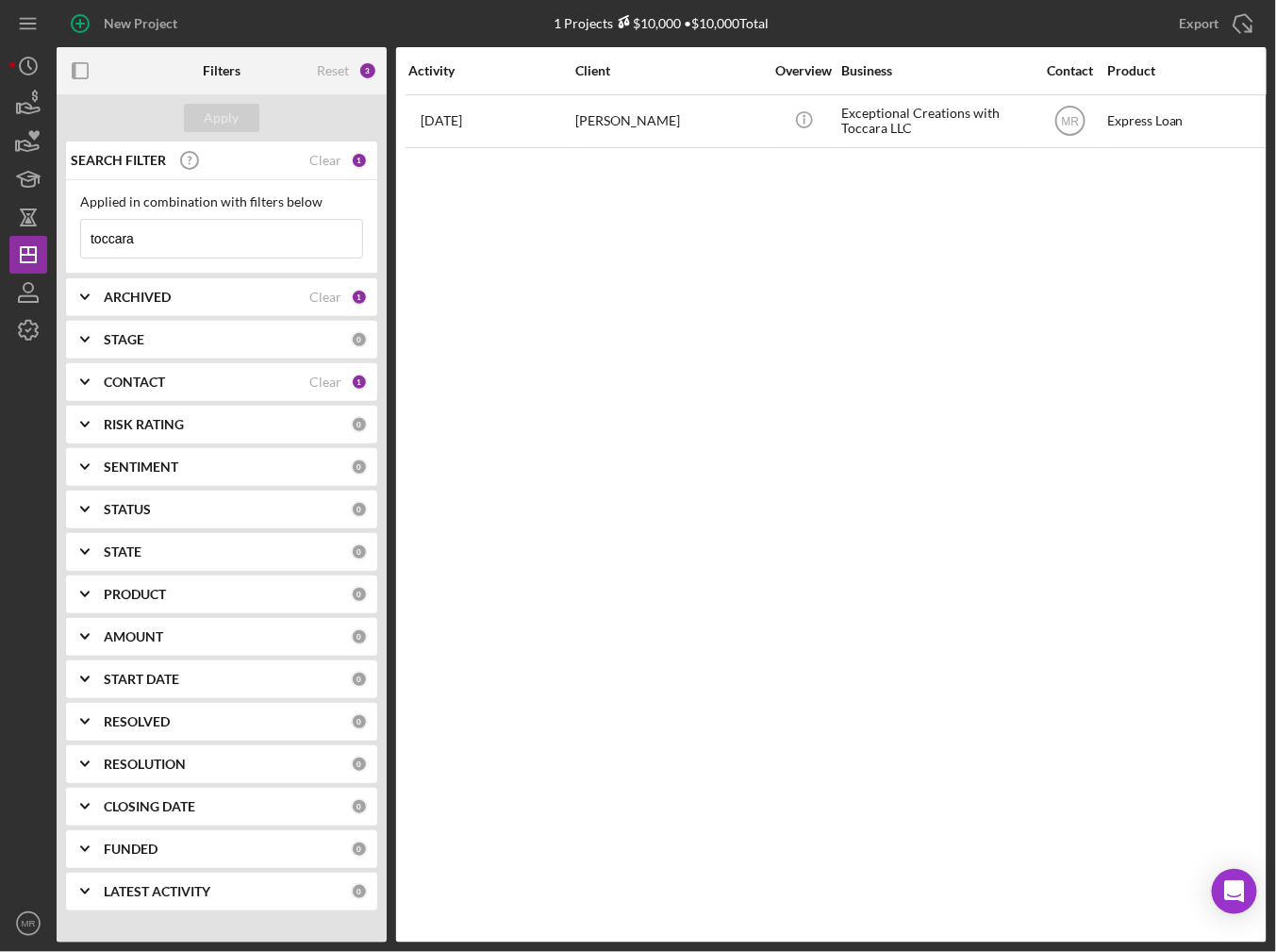
click at [213, 239] on input "toccara" at bounding box center [222, 239] width 281 height 38
click at [209, 238] on input "toccara" at bounding box center [222, 239] width 281 height 38
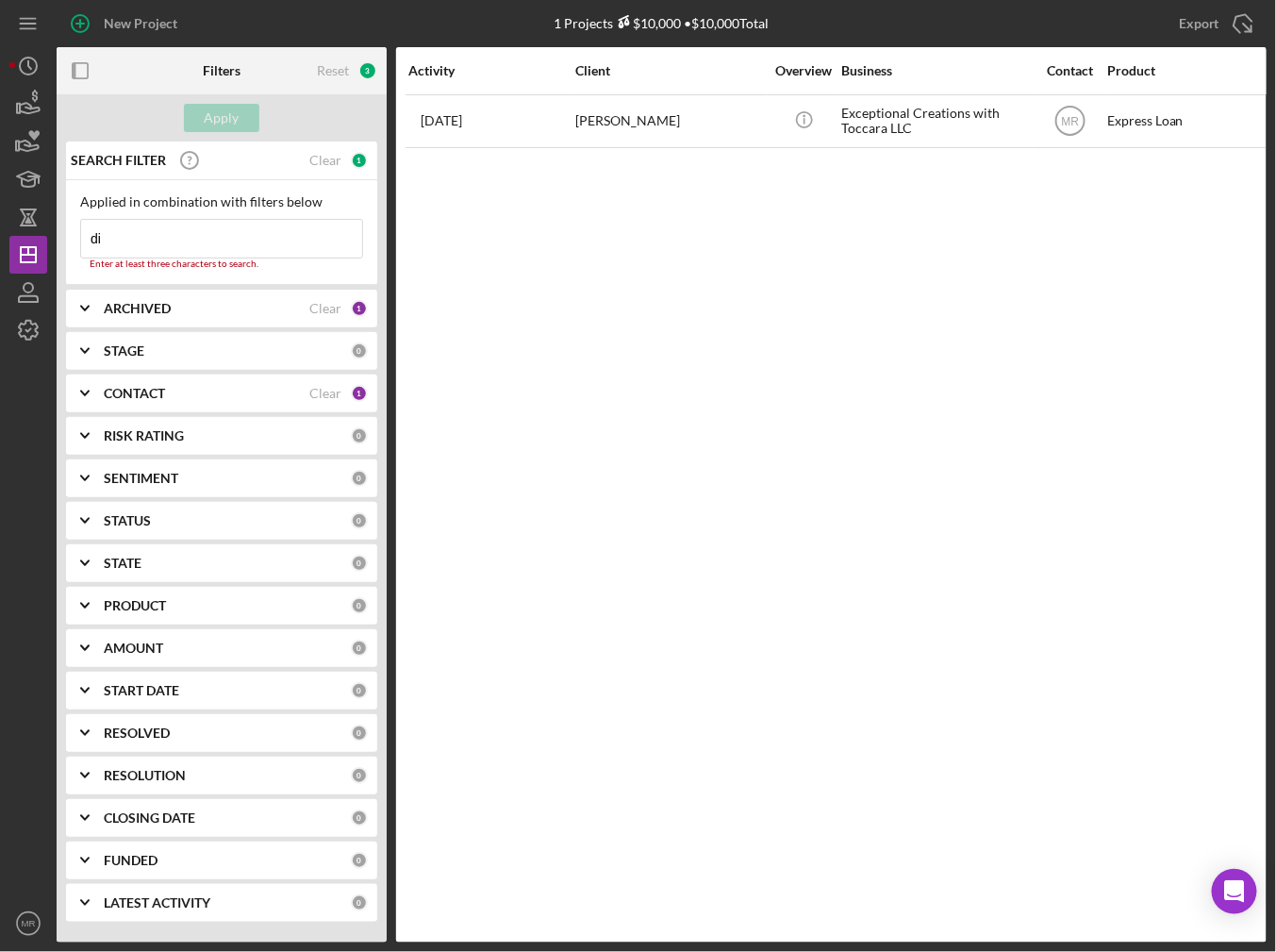
type input "d"
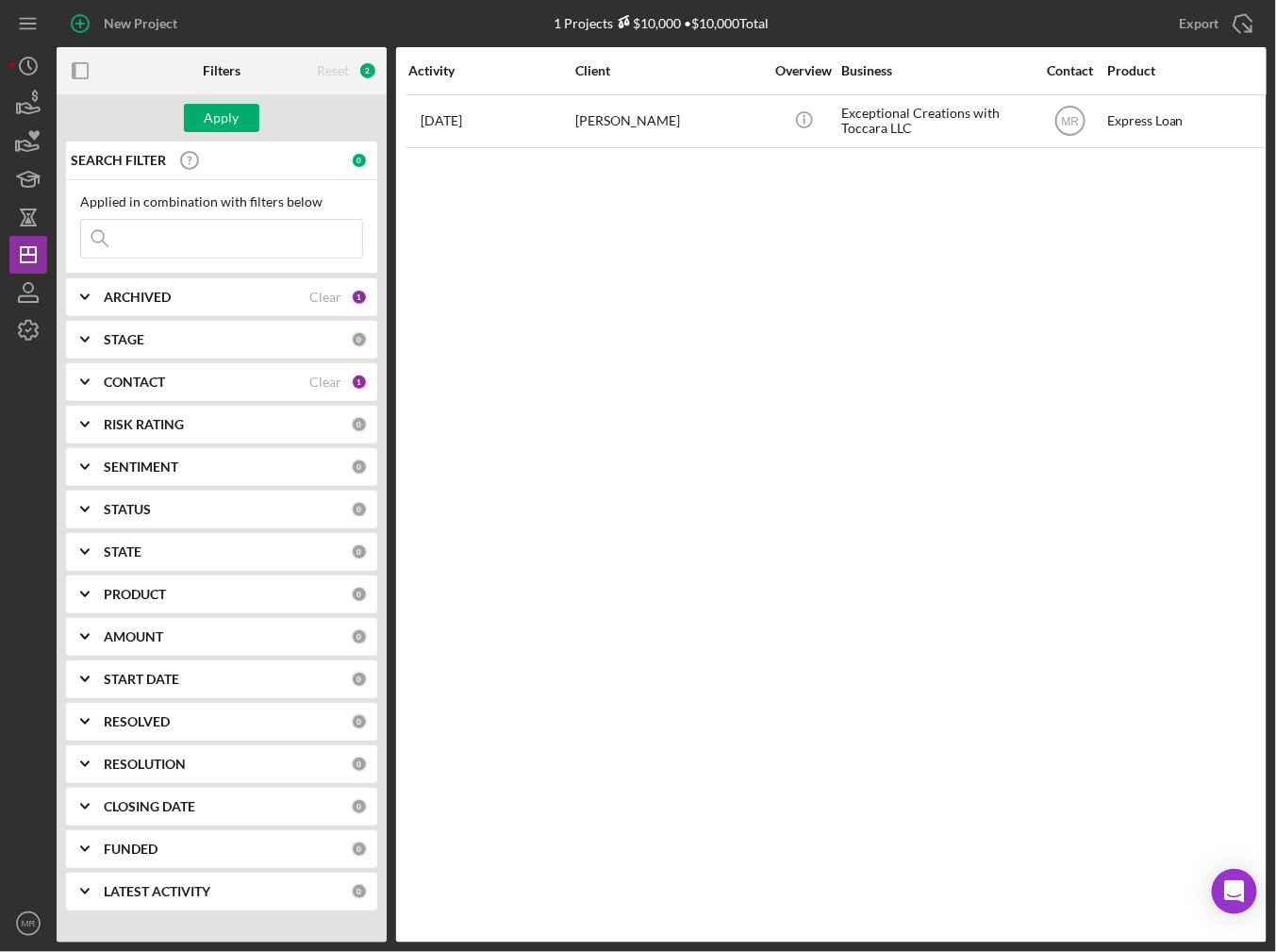
type input "o"
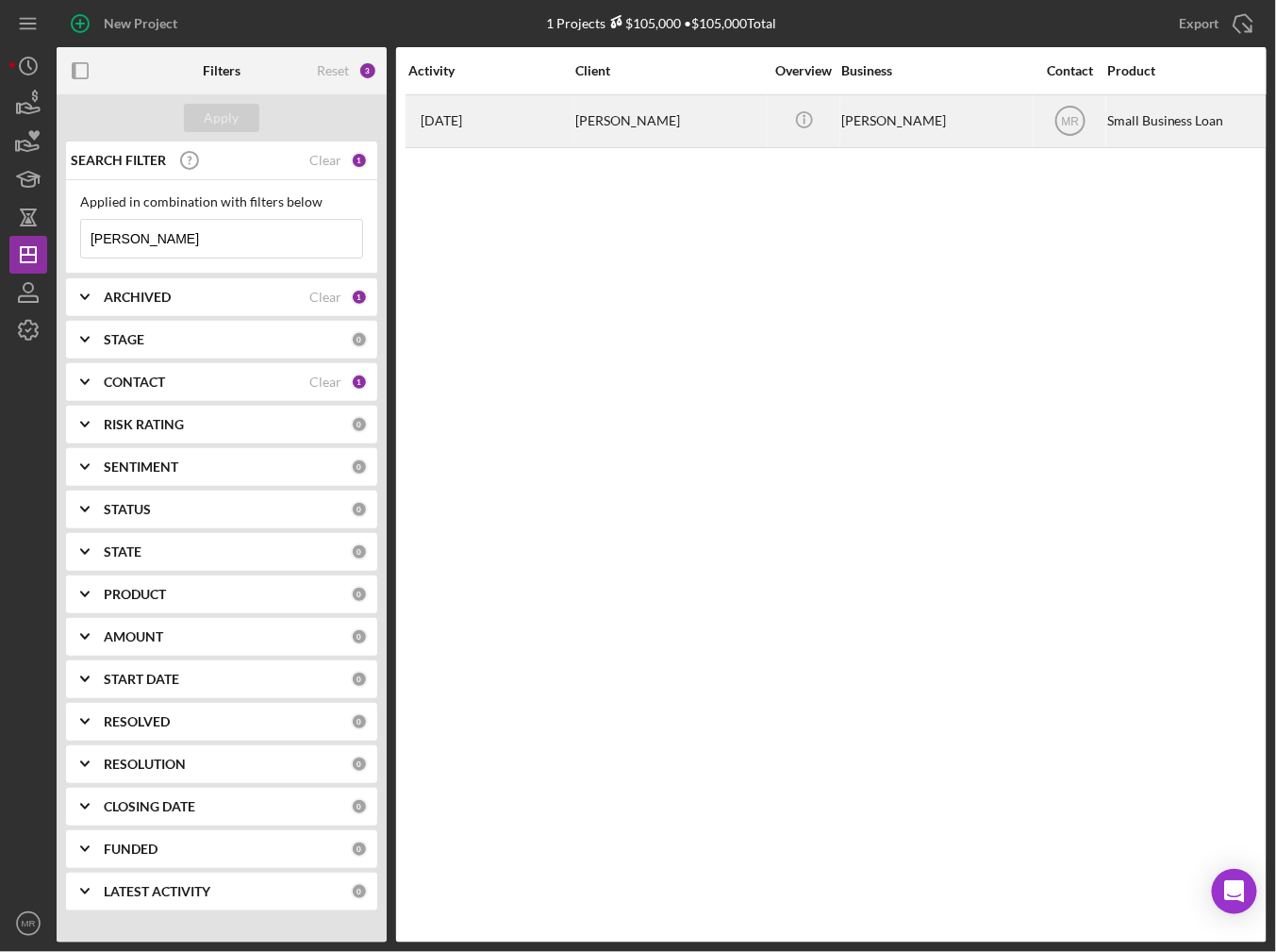
type input "[PERSON_NAME]"
click at [520, 123] on div "[DATE] [PERSON_NAME]" at bounding box center [491, 121] width 165 height 50
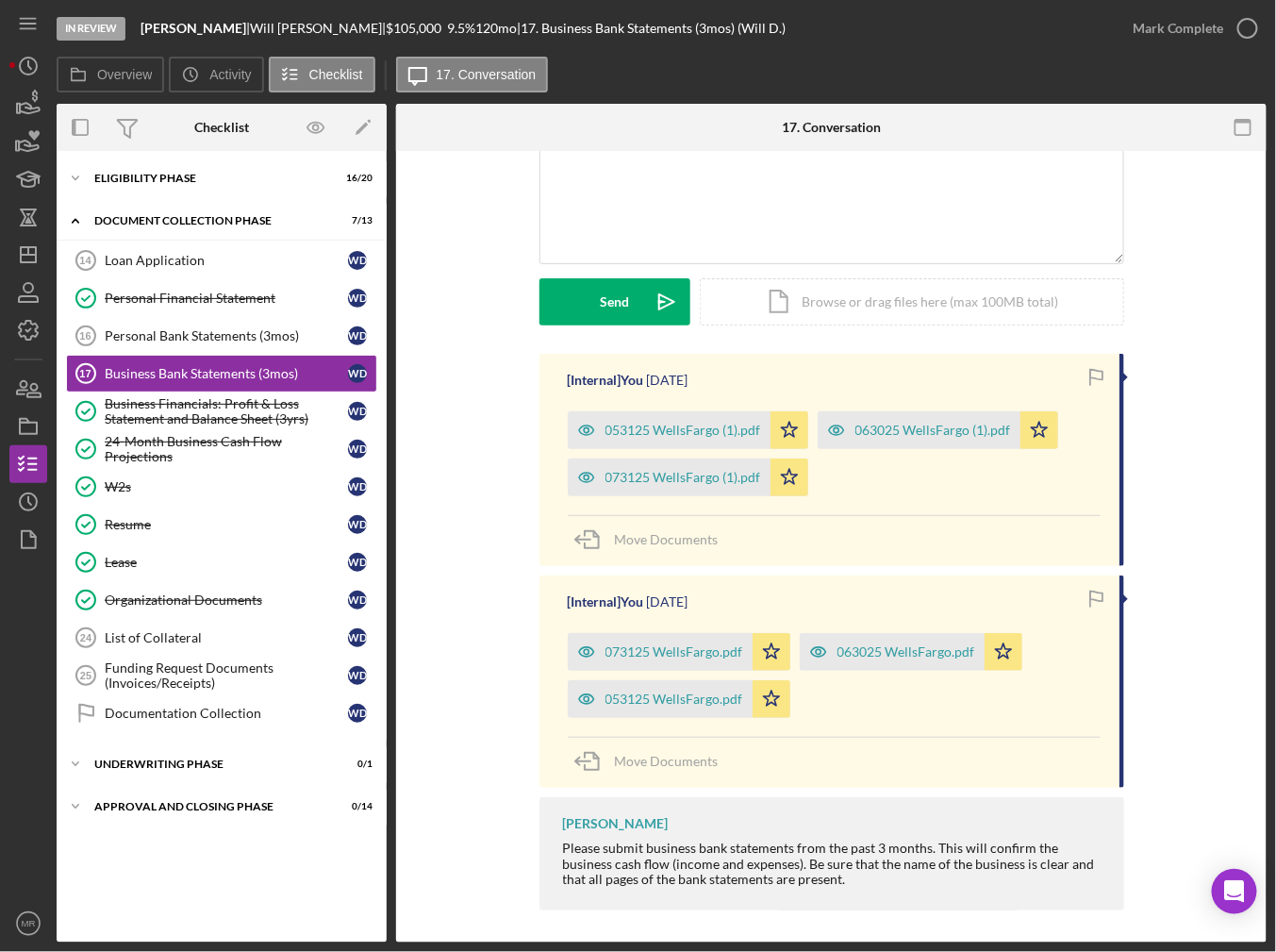
scroll to position [170, 0]
